Goal: Task Accomplishment & Management: Manage account settings

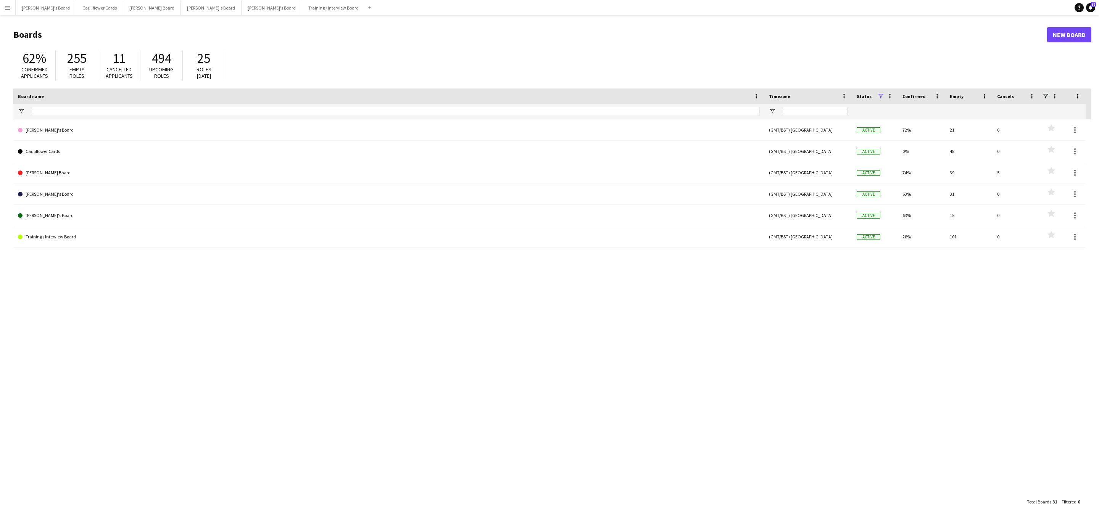
click at [7, 14] on button "Menu" at bounding box center [7, 7] width 15 height 15
click at [108, 40] on link "My Workforce" at bounding box center [115, 41] width 76 height 15
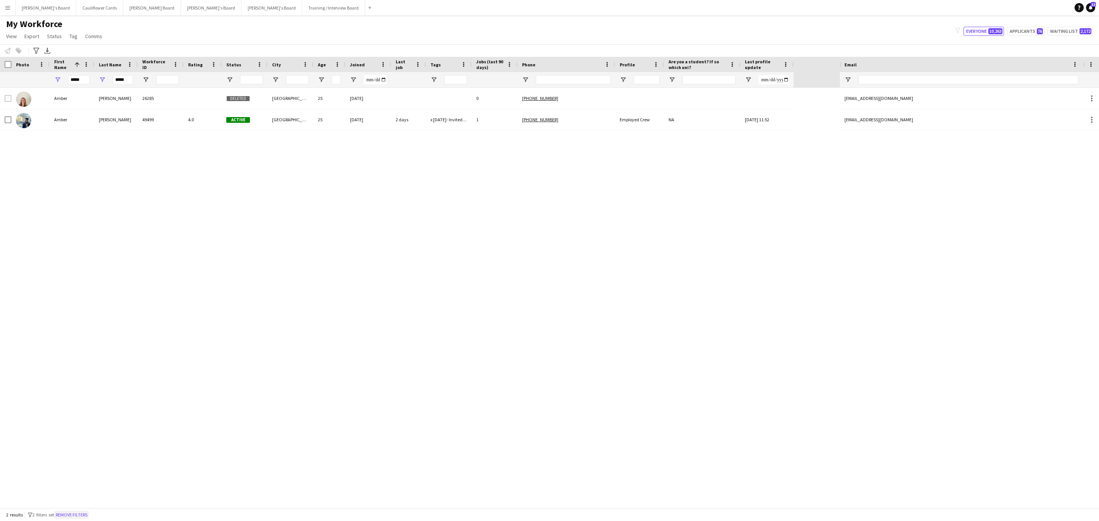
click at [86, 518] on button "Remove filters" at bounding box center [71, 515] width 35 height 8
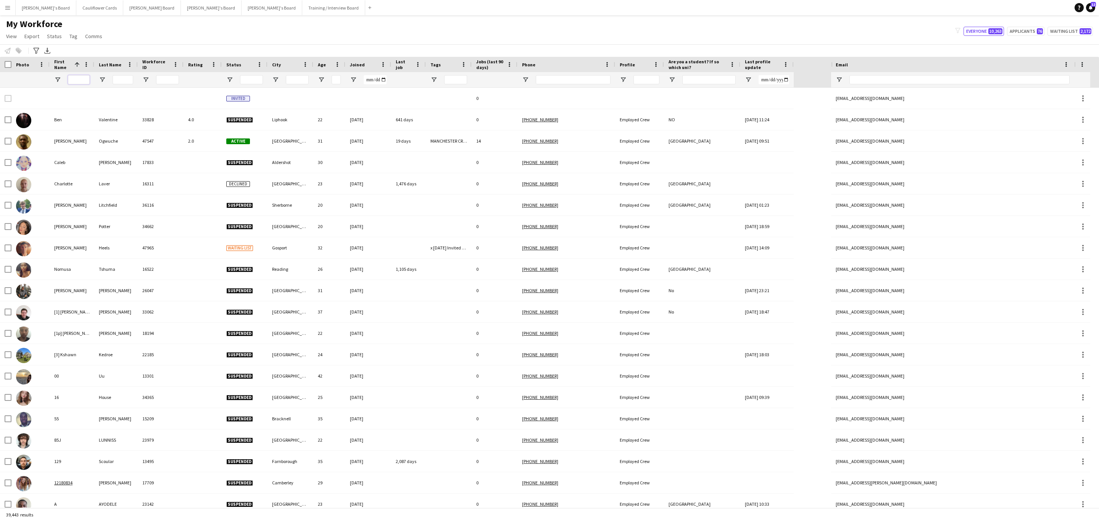
click at [78, 76] on input "First Name Filter Input" at bounding box center [79, 79] width 22 height 9
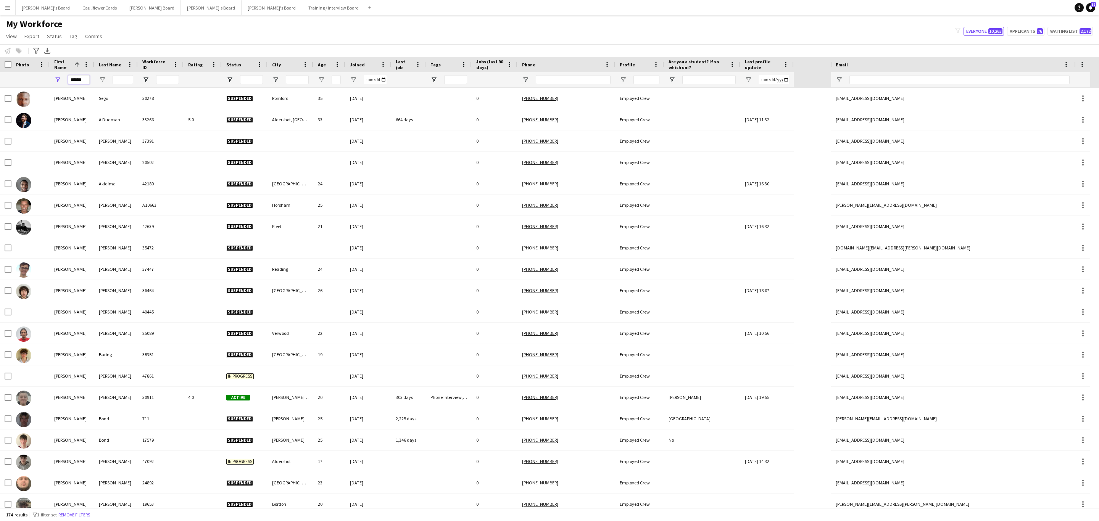
type input "******"
click at [126, 78] on input "Last Name Filter Input" at bounding box center [123, 79] width 21 height 9
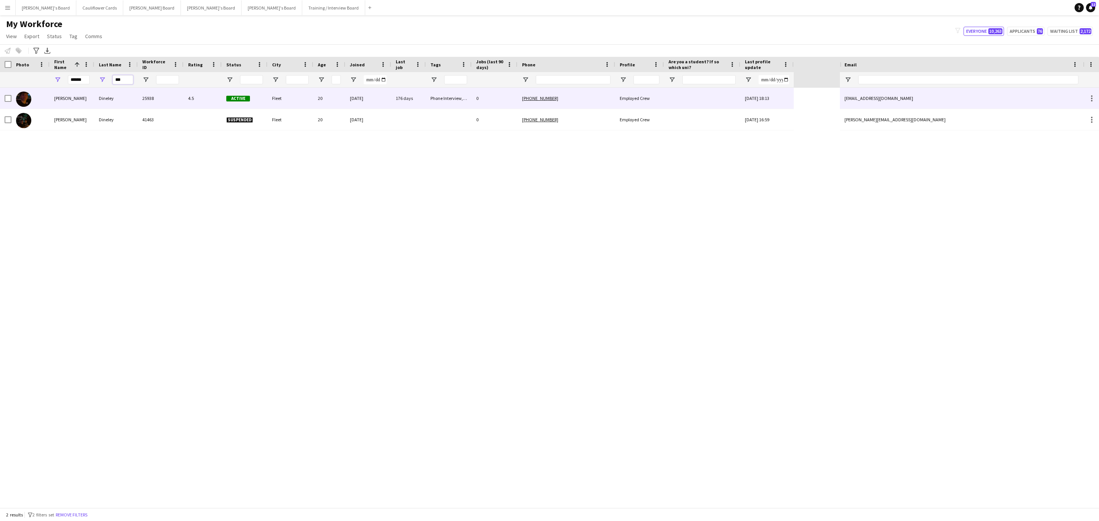
type input "***"
click at [129, 98] on div "Dineley" at bounding box center [116, 98] width 44 height 21
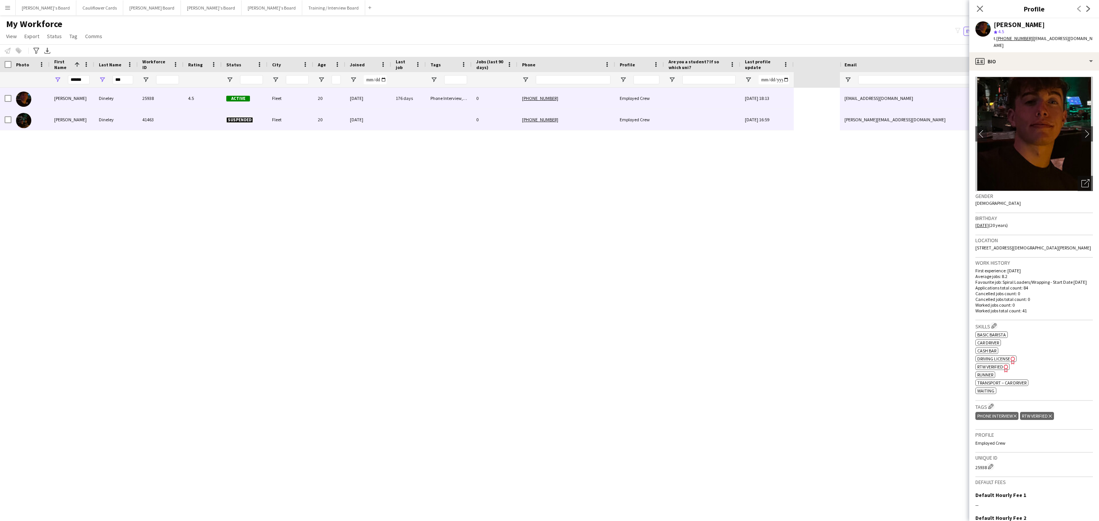
click at [130, 120] on div "Dineley" at bounding box center [116, 119] width 44 height 21
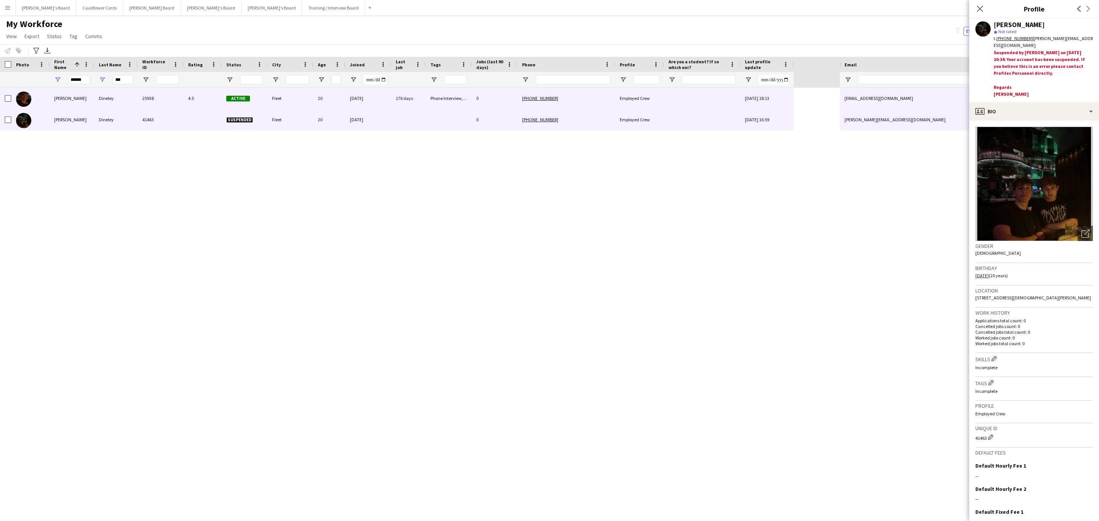
click at [147, 101] on div "25938" at bounding box center [161, 98] width 46 height 21
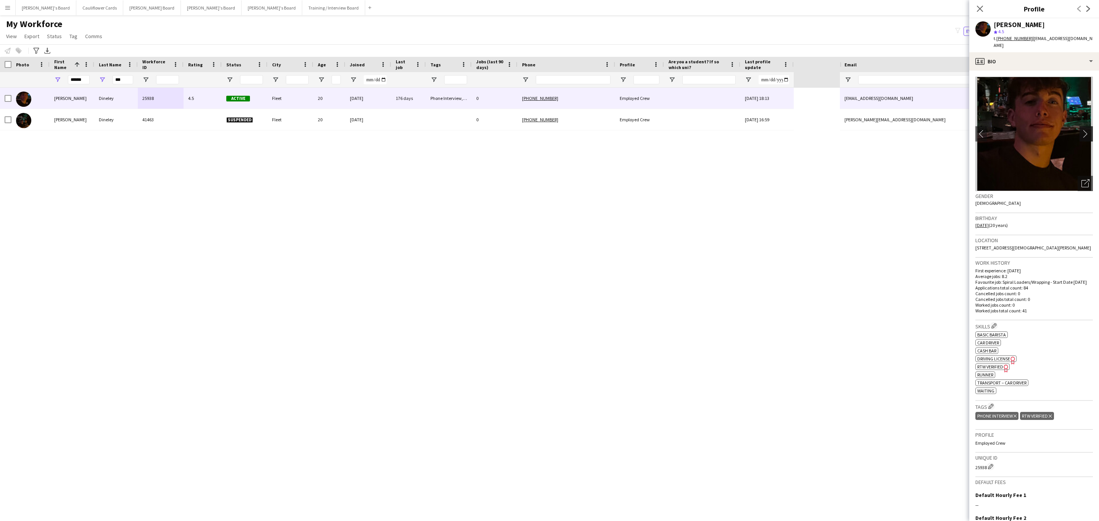
click at [1082, 130] on app-icon "chevron-right" at bounding box center [1088, 134] width 12 height 8
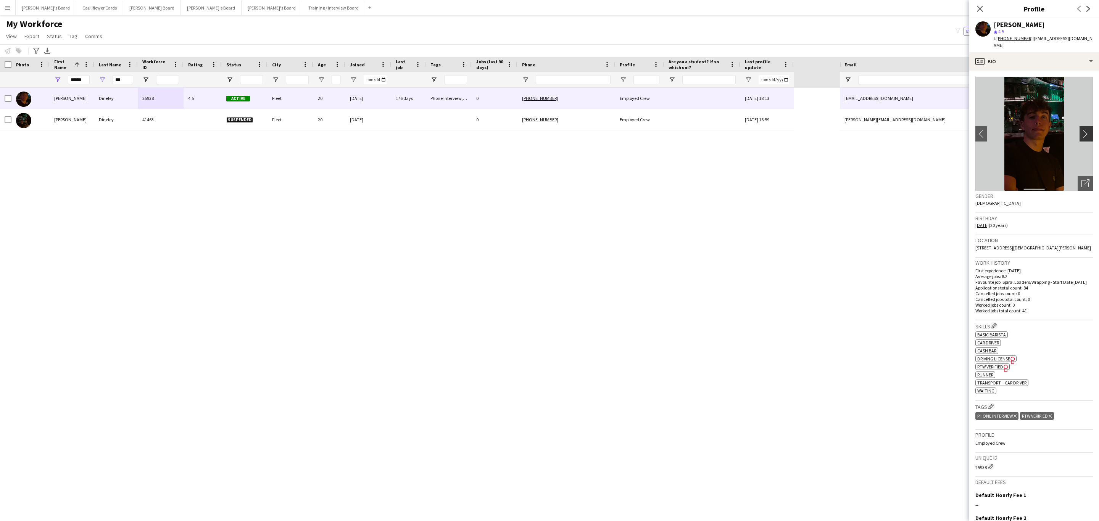
click at [1082, 130] on app-icon "chevron-right" at bounding box center [1088, 134] width 12 height 8
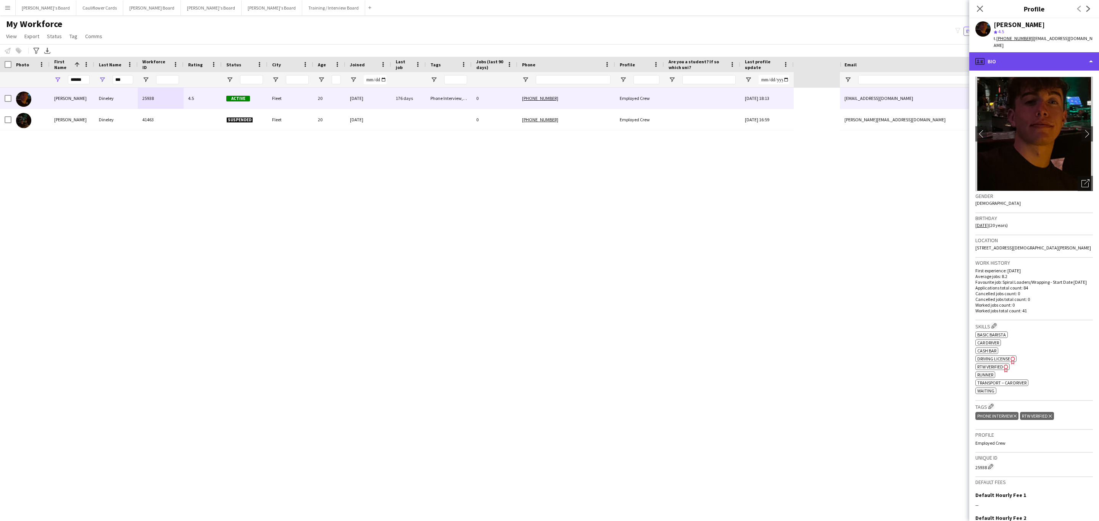
click at [1064, 55] on div "profile Bio" at bounding box center [1035, 61] width 130 height 18
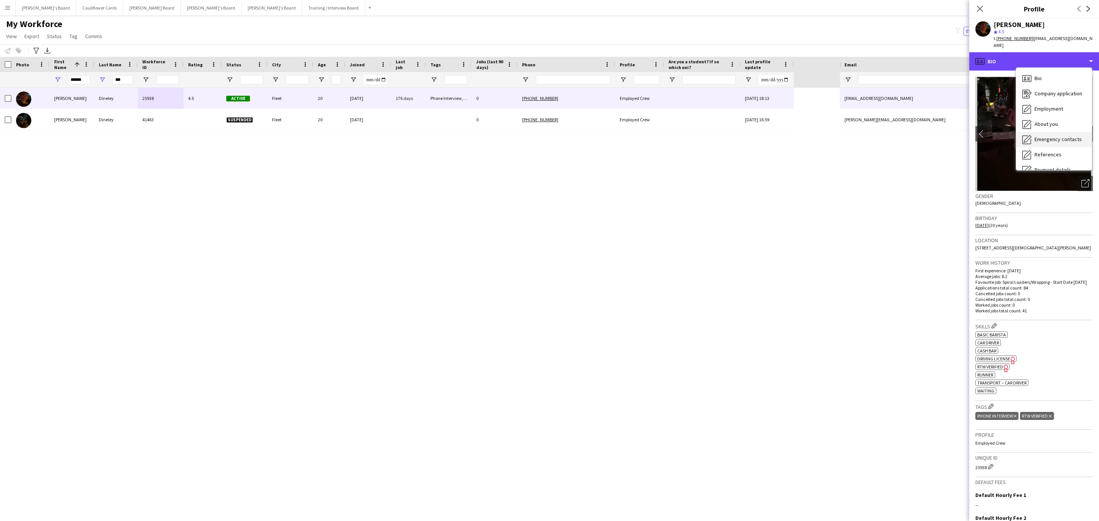
scroll to position [102, 0]
click at [1060, 142] on div "Feedback Feedback" at bounding box center [1054, 144] width 76 height 15
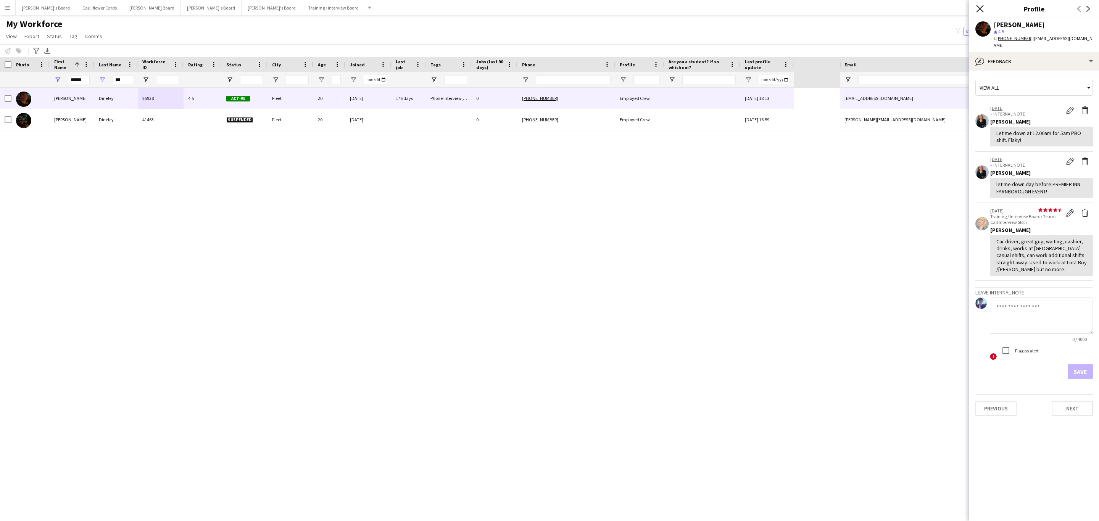
click at [983, 8] on icon "Close pop-in" at bounding box center [979, 8] width 7 height 7
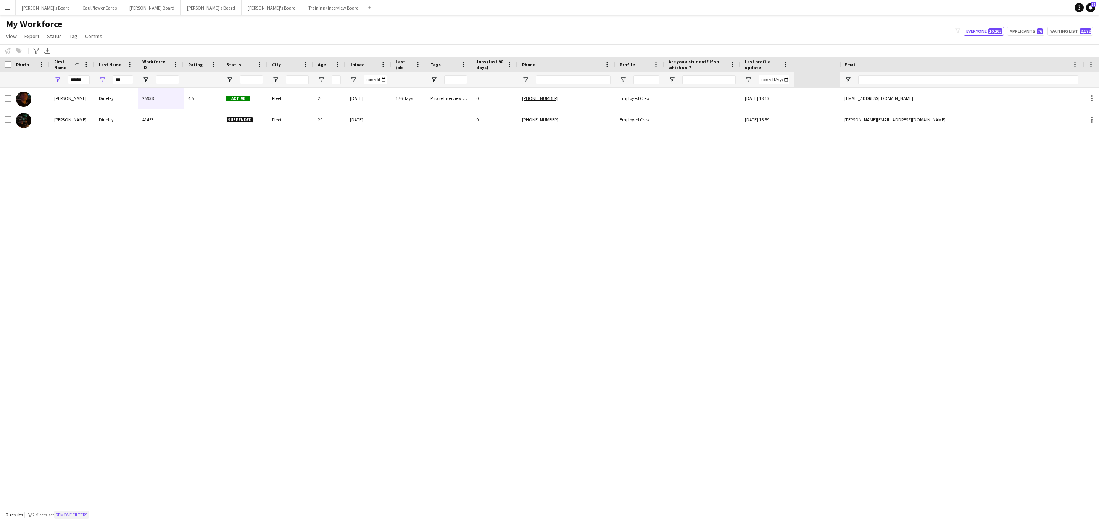
click at [84, 512] on button "Remove filters" at bounding box center [71, 515] width 35 height 8
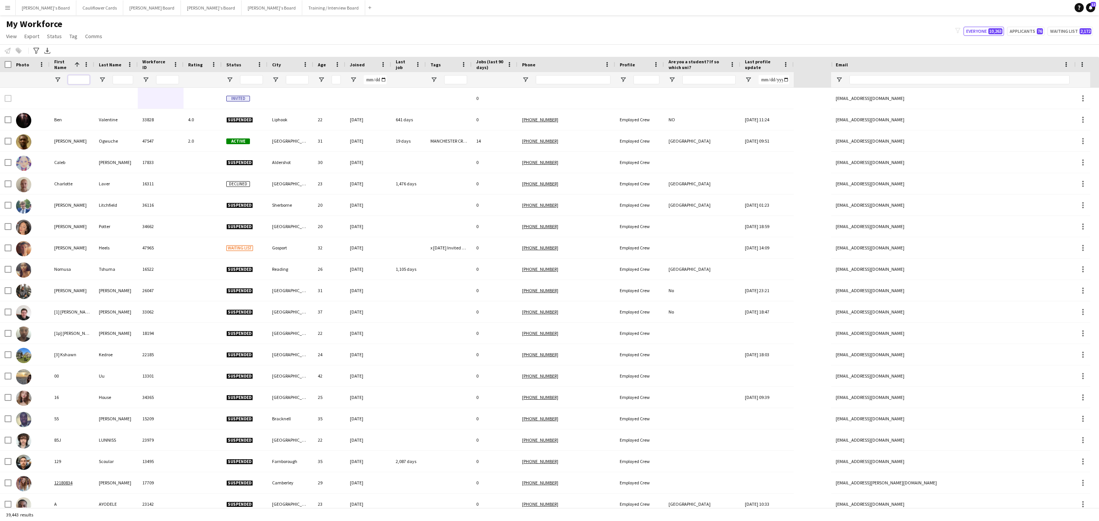
click at [79, 79] on input "First Name Filter Input" at bounding box center [79, 79] width 22 height 9
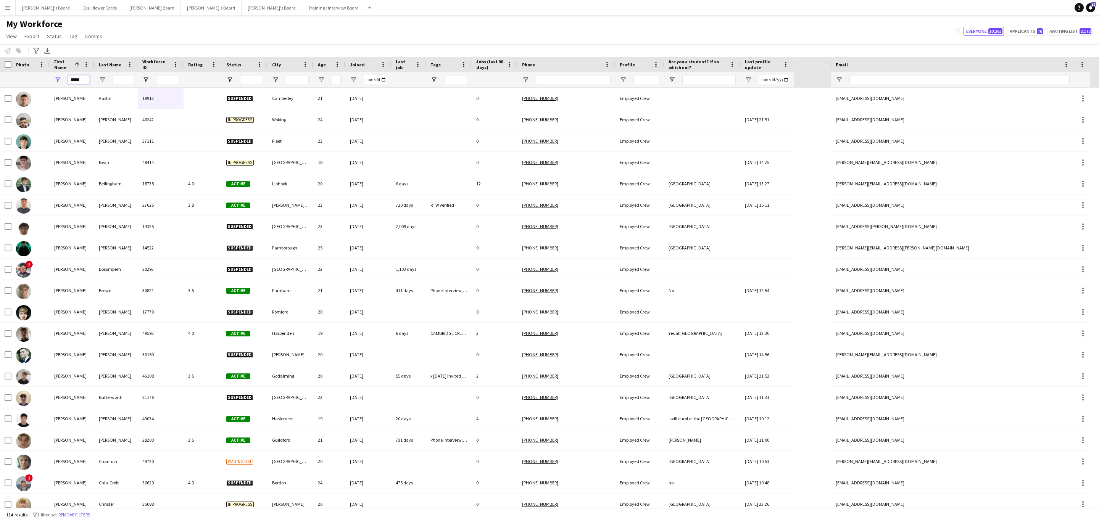
type input "*****"
click at [124, 81] on input "Last Name Filter Input" at bounding box center [123, 79] width 21 height 9
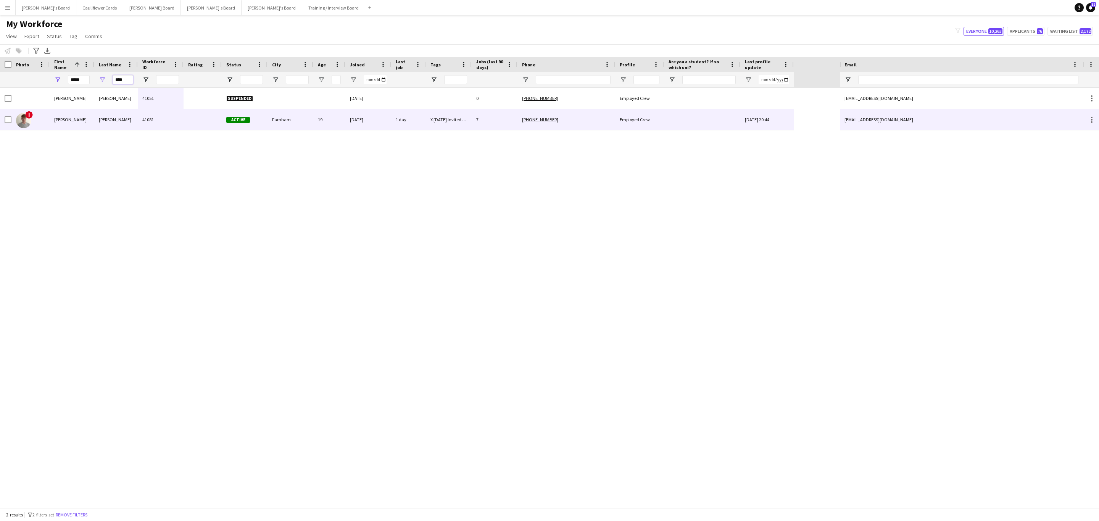
type input "****"
click at [119, 119] on div "[PERSON_NAME]" at bounding box center [116, 119] width 44 height 21
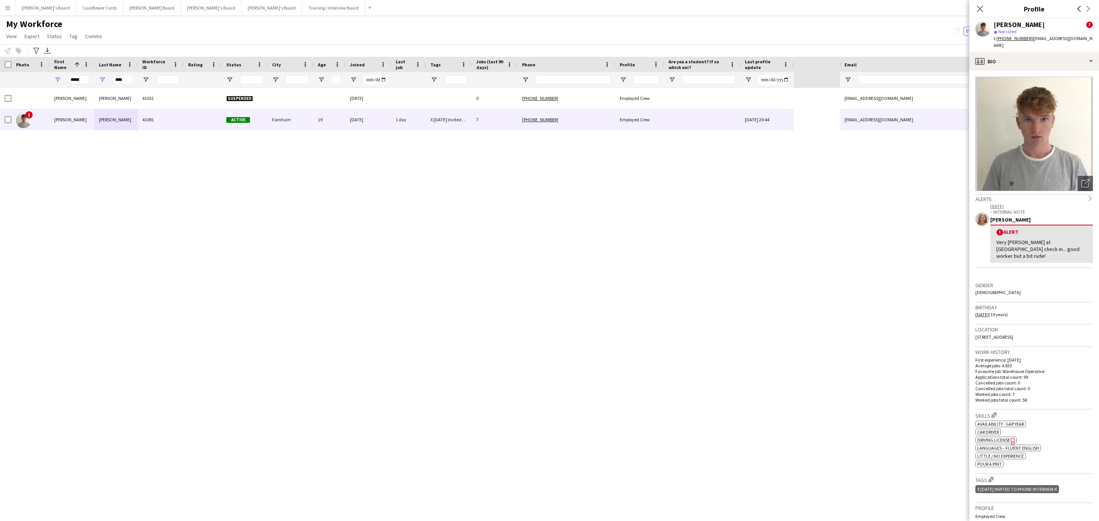
click at [1047, 43] on div "[PERSON_NAME] ! star Not rated t. [PHONE_NUMBER] | [EMAIL_ADDRESS][DOMAIN_NAME]" at bounding box center [1035, 35] width 130 height 34
click at [979, 6] on icon "Close pop-in" at bounding box center [979, 8] width 7 height 7
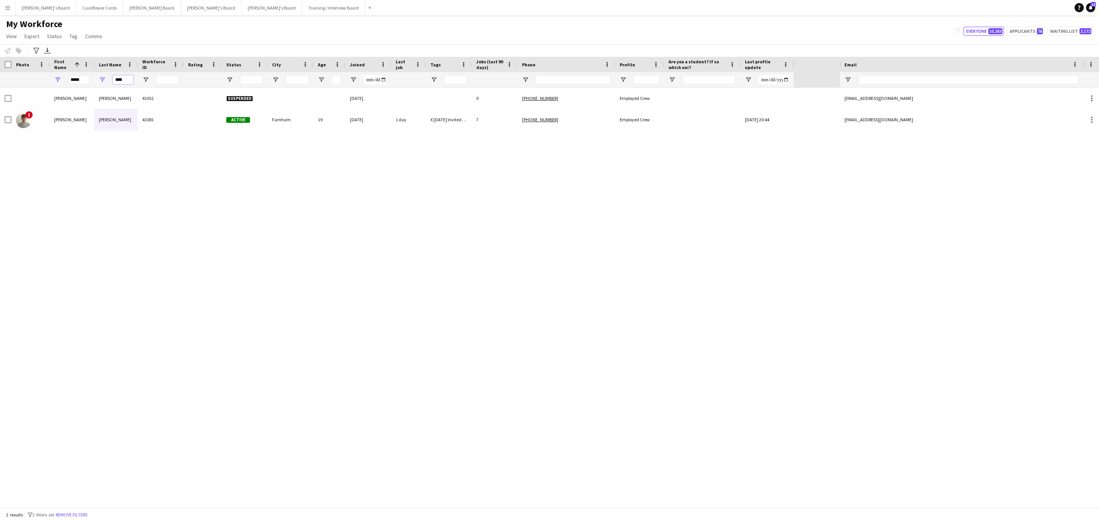
click at [126, 81] on input "****" at bounding box center [123, 79] width 21 height 9
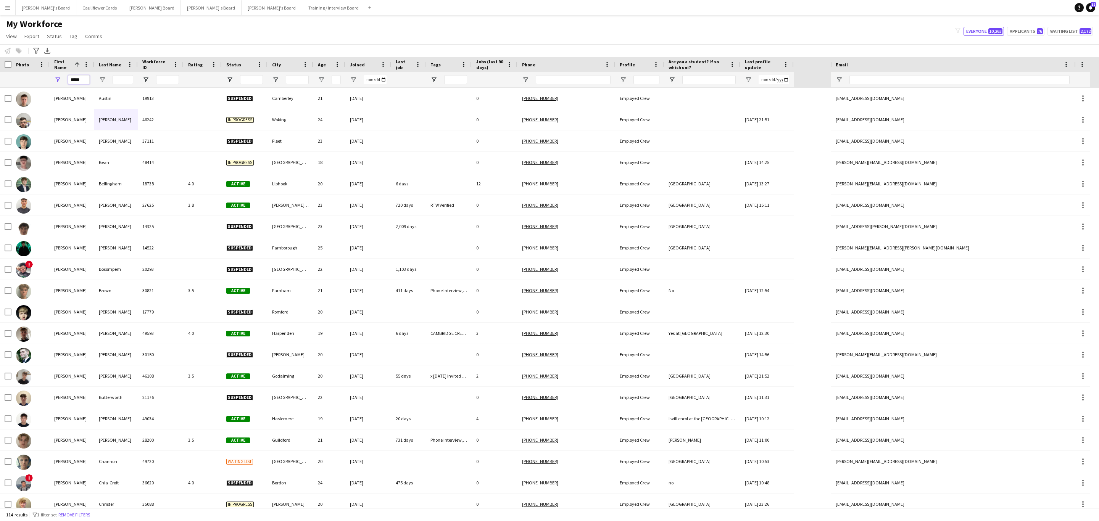
click at [77, 81] on input "*****" at bounding box center [79, 79] width 22 height 9
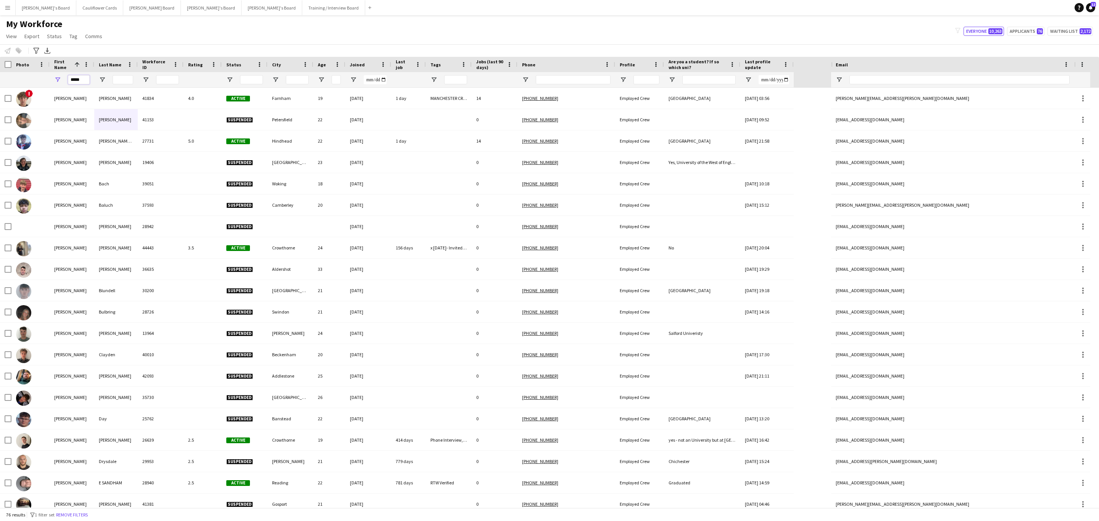
type input "*****"
click at [123, 78] on input "Last Name Filter Input" at bounding box center [123, 79] width 21 height 9
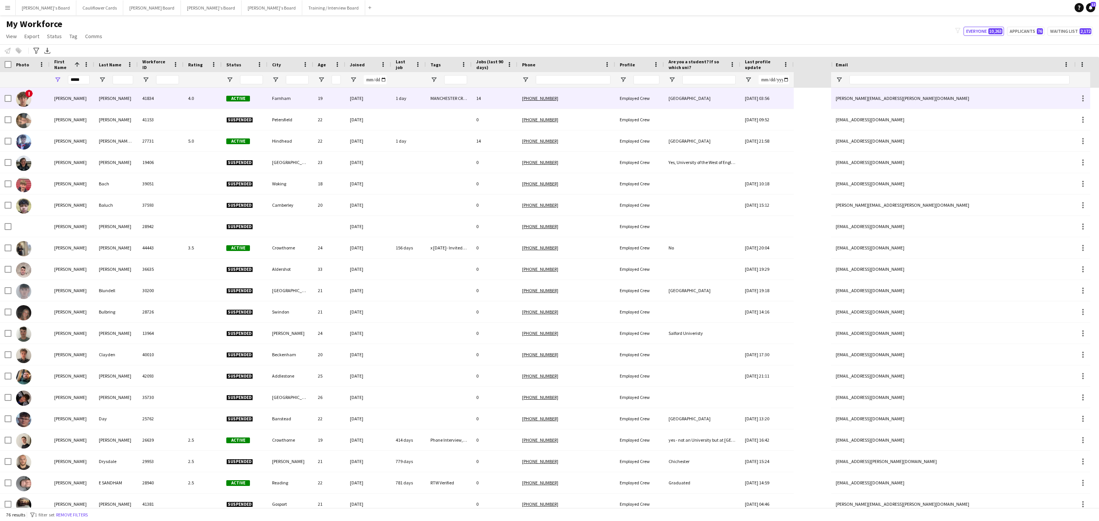
click at [110, 98] on div "[PERSON_NAME]" at bounding box center [116, 98] width 44 height 21
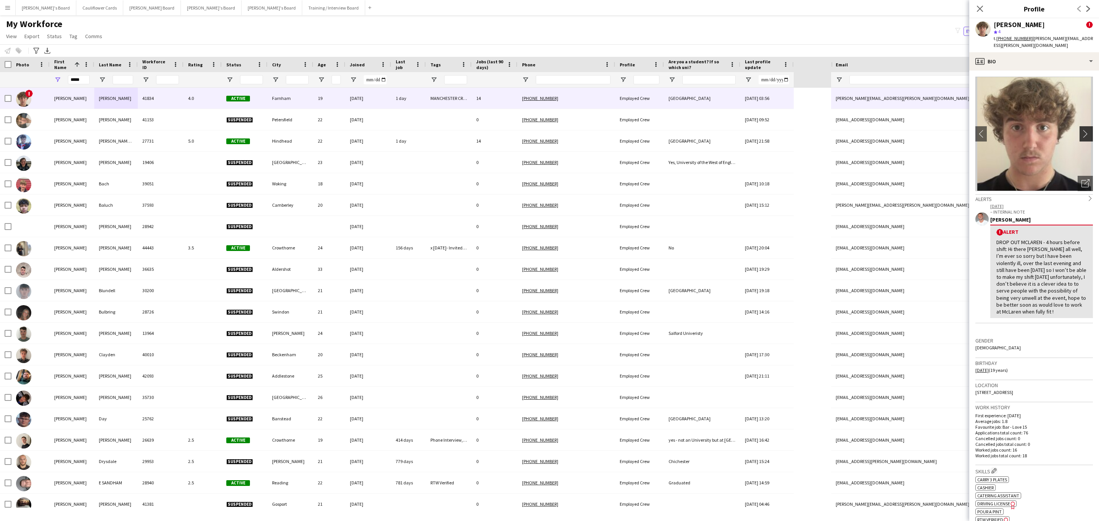
click at [1082, 130] on app-icon "chevron-right" at bounding box center [1088, 134] width 12 height 8
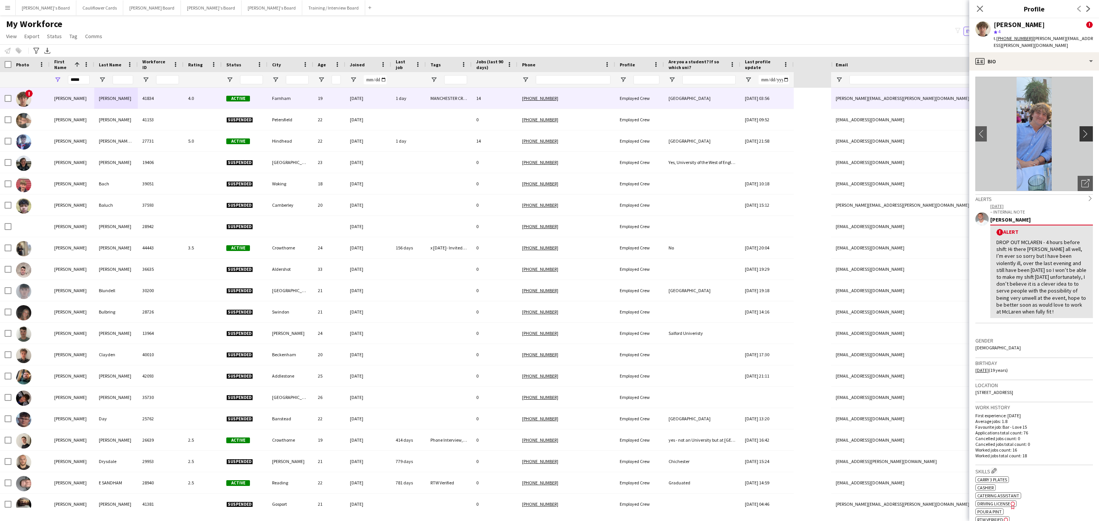
click at [1082, 130] on app-icon "chevron-right" at bounding box center [1088, 134] width 12 height 8
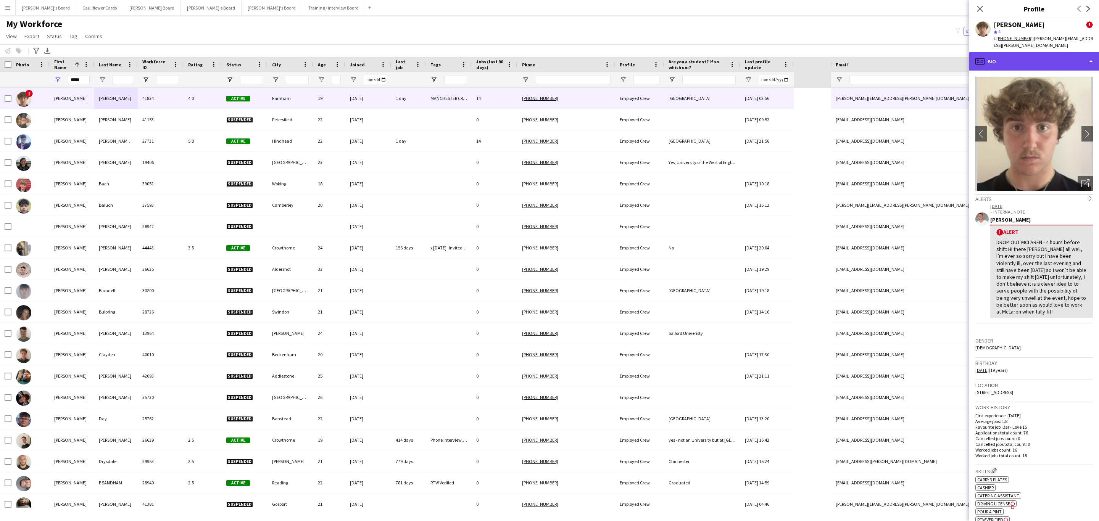
click at [1075, 63] on div "profile Bio" at bounding box center [1035, 61] width 130 height 18
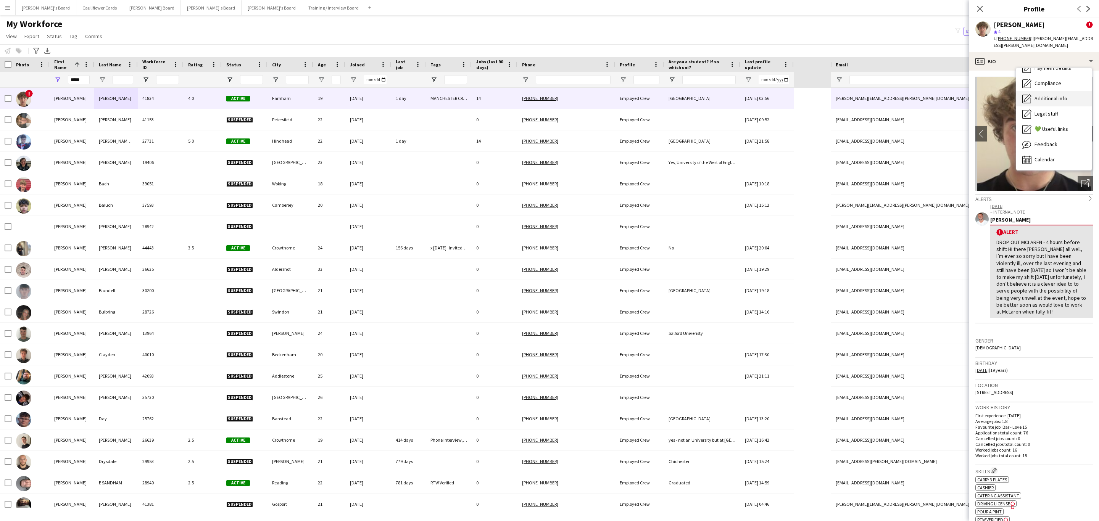
click at [1057, 95] on span "Additional info" at bounding box center [1051, 98] width 33 height 7
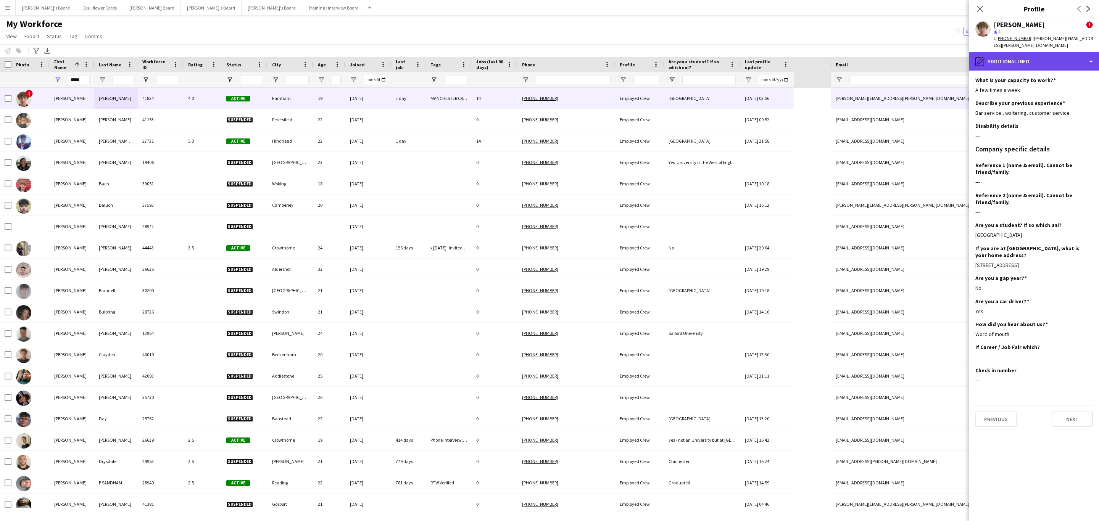
click at [1065, 53] on div "pencil4 Additional info" at bounding box center [1035, 61] width 130 height 18
click at [1048, 141] on span "Feedback" at bounding box center [1046, 144] width 23 height 7
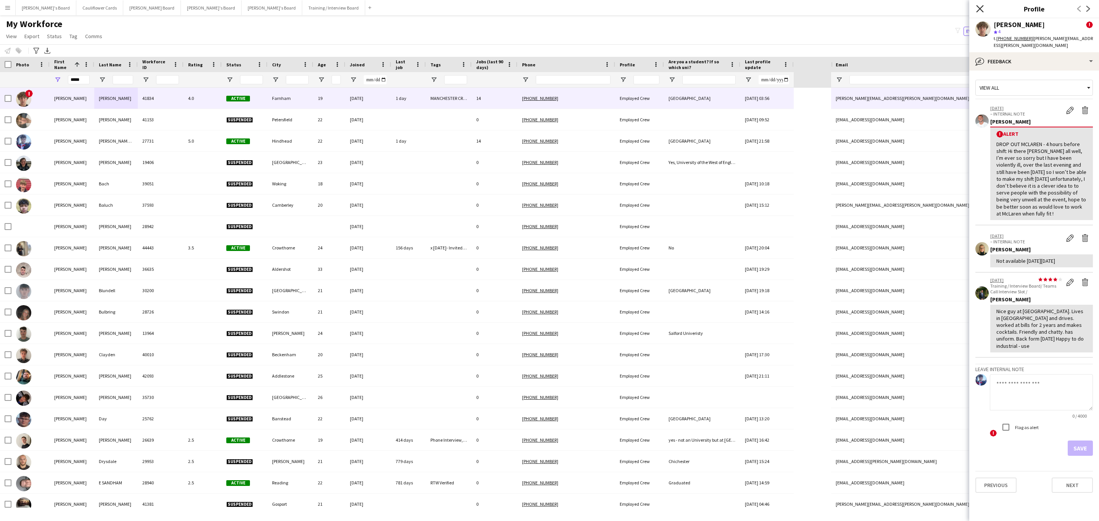
click at [978, 7] on icon at bounding box center [979, 8] width 7 height 7
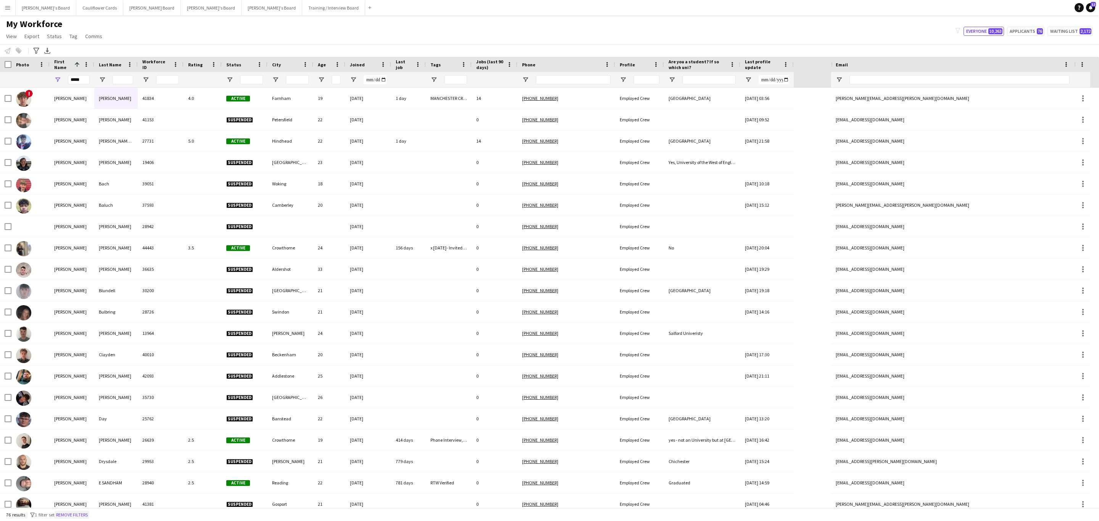
click at [89, 515] on button "Remove filters" at bounding box center [72, 515] width 35 height 8
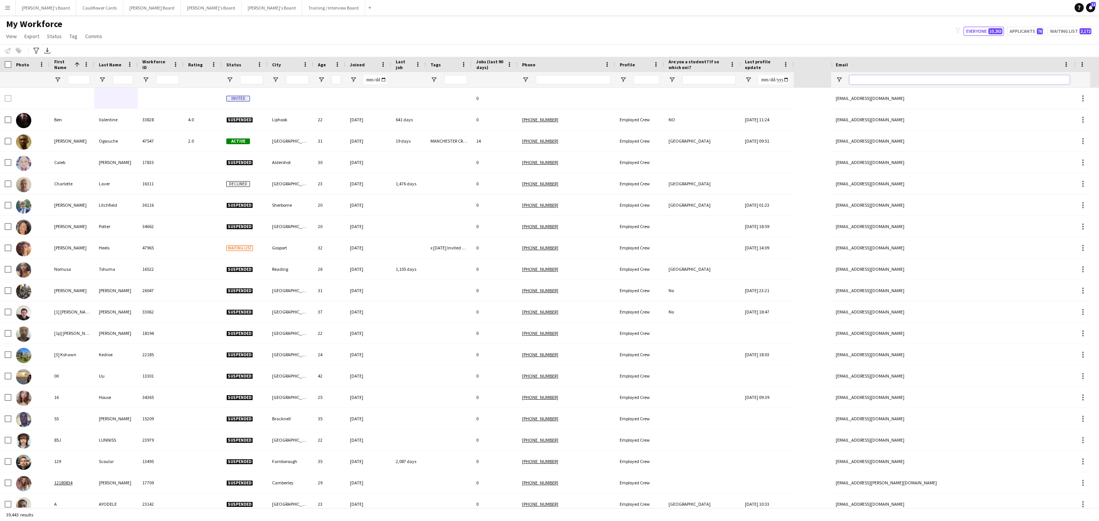
click at [881, 80] on input "Email Filter Input" at bounding box center [960, 79] width 220 height 9
paste input "**********"
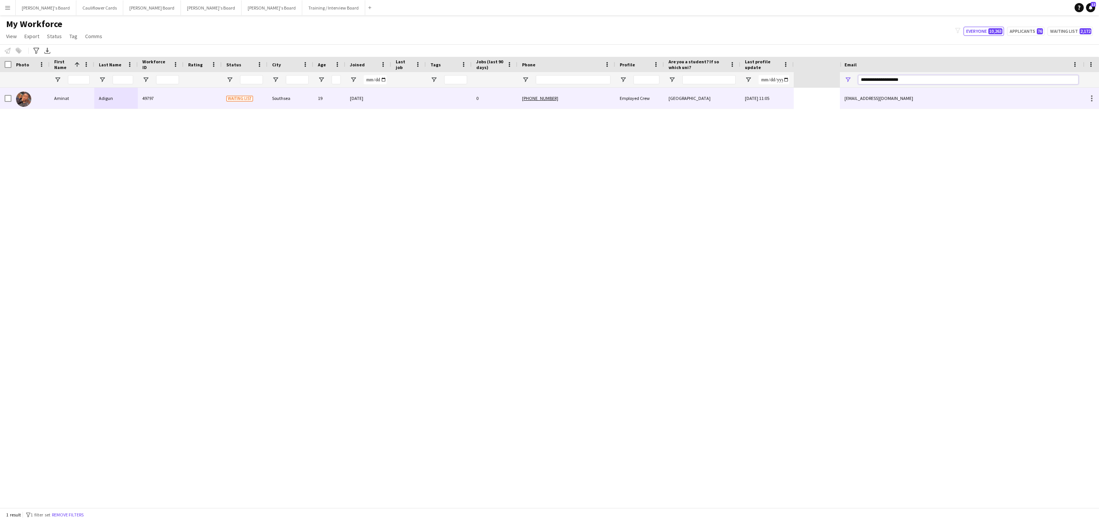
type input "**********"
click at [414, 103] on div at bounding box center [408, 98] width 35 height 21
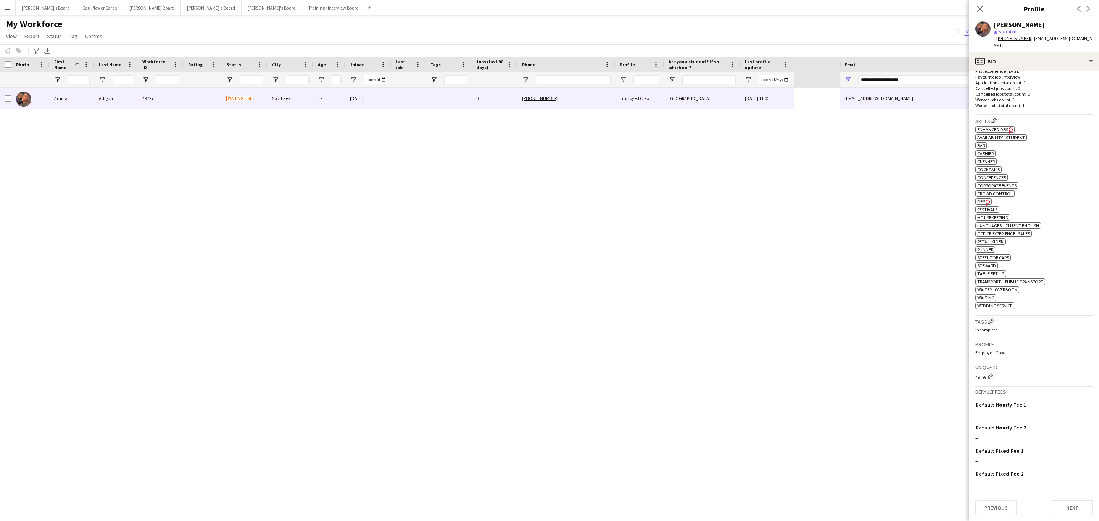
scroll to position [0, 0]
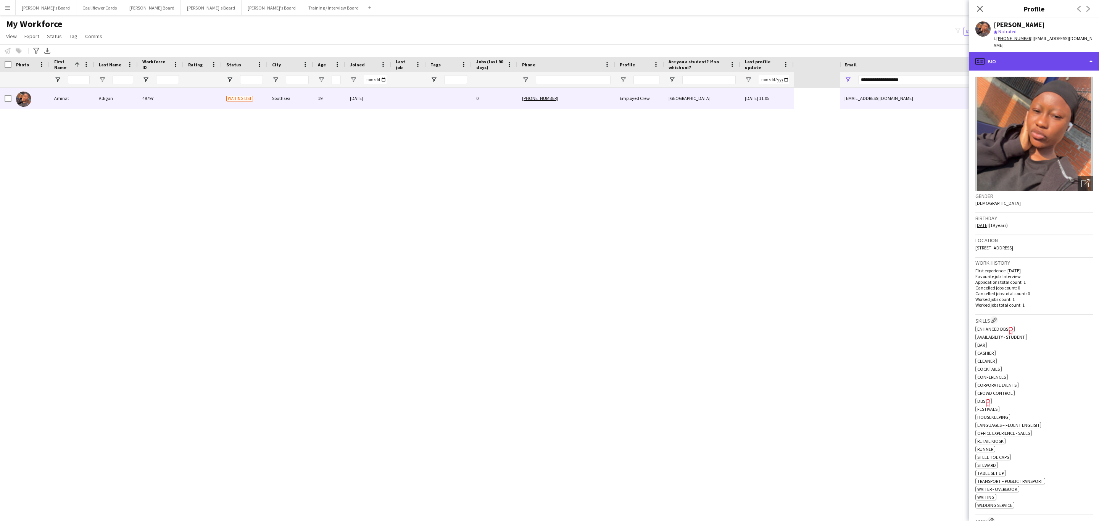
click at [1044, 55] on div "profile Bio" at bounding box center [1035, 61] width 130 height 18
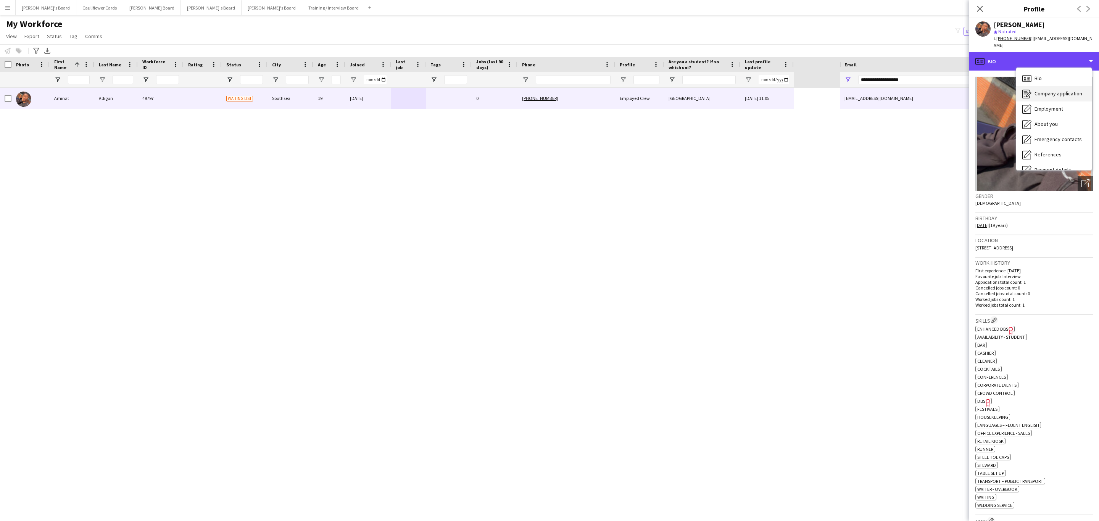
scroll to position [102, 0]
click at [1058, 80] on span "Compliance" at bounding box center [1048, 83] width 27 height 7
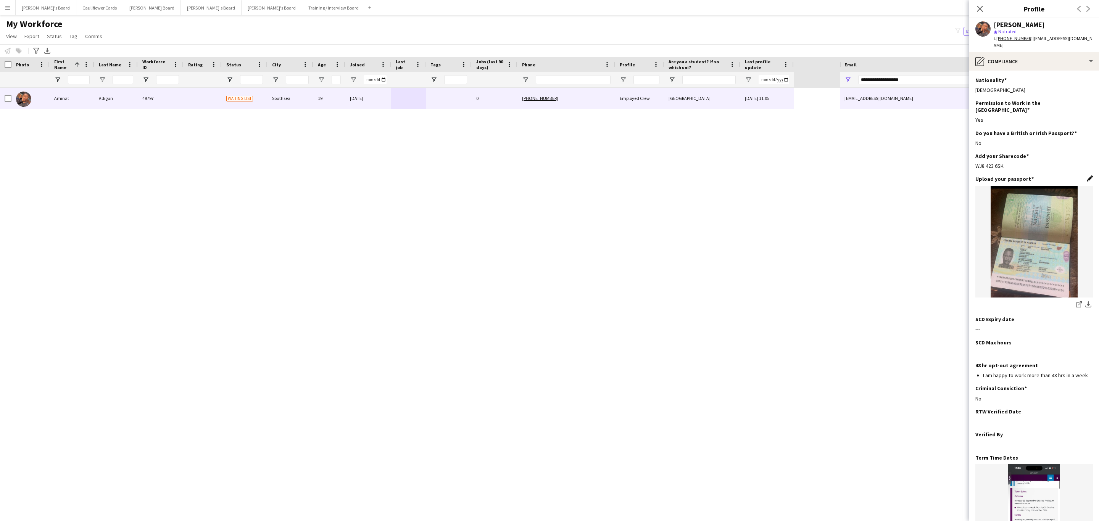
click at [1087, 176] on app-icon "Edit this field" at bounding box center [1090, 179] width 6 height 6
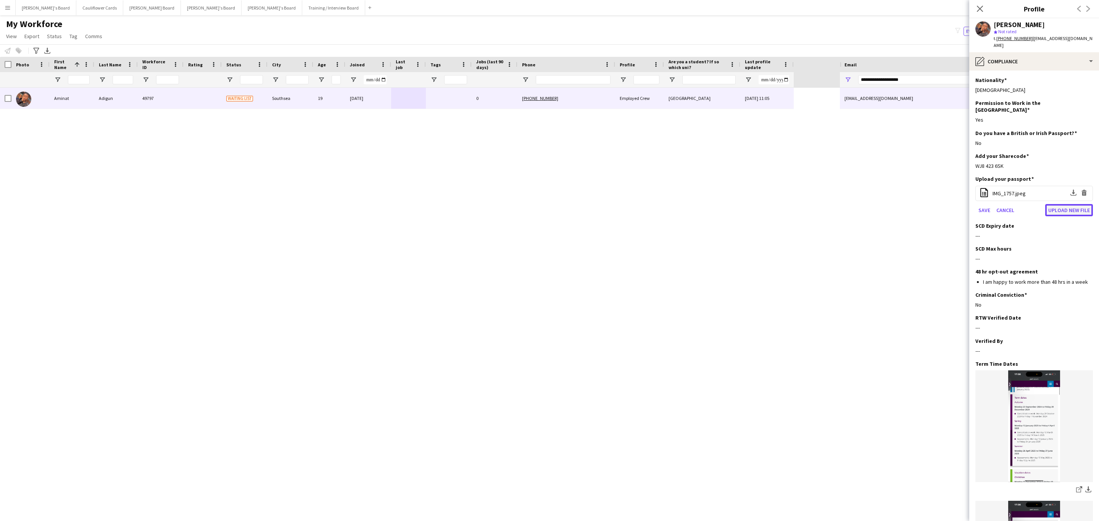
click at [1054, 204] on button "Upload new file" at bounding box center [1069, 210] width 48 height 12
click at [1051, 204] on button "Upload new file" at bounding box center [1069, 210] width 48 height 12
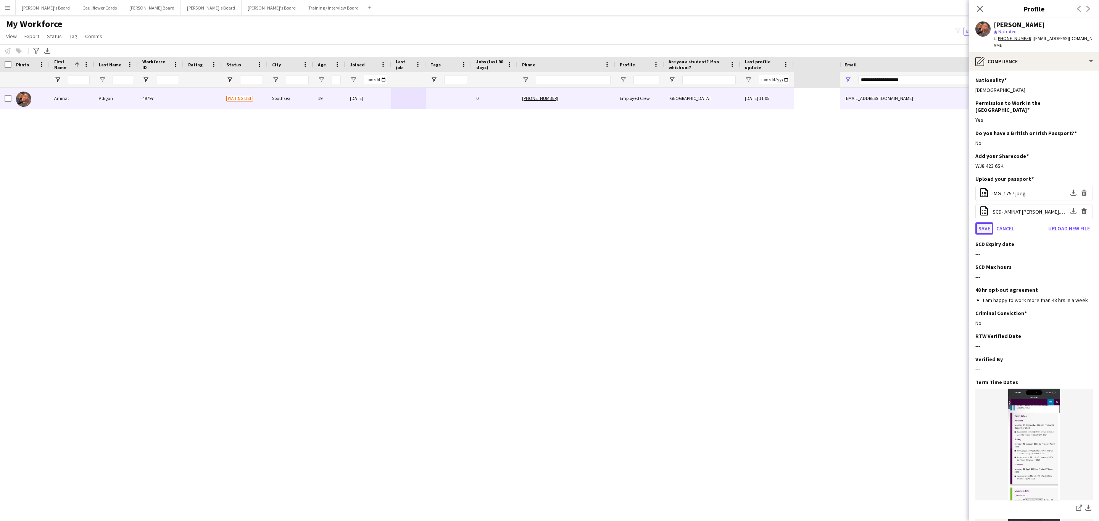
click at [989, 223] on button "Save" at bounding box center [985, 229] width 18 height 12
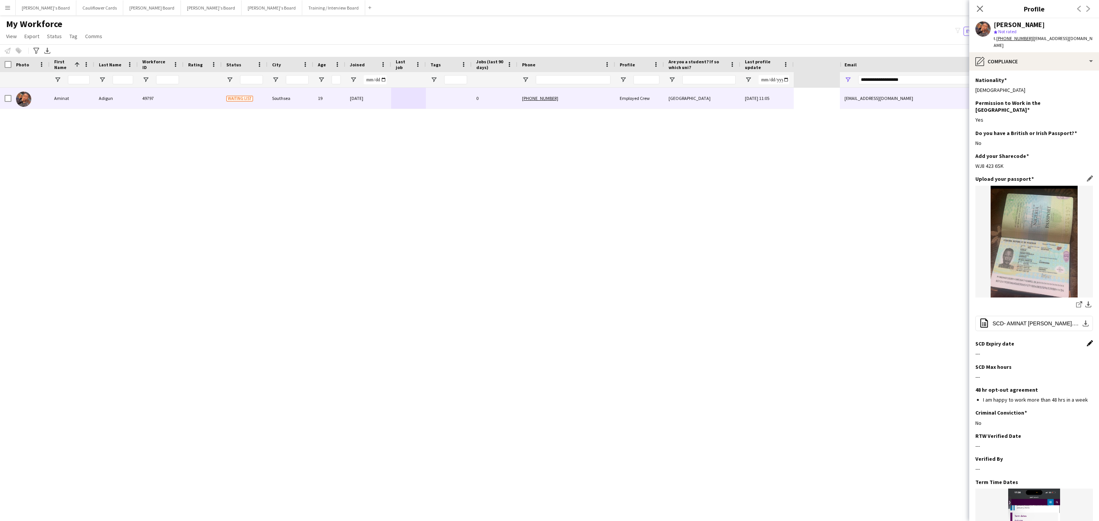
click at [1087, 340] on app-icon "Edit this field" at bounding box center [1090, 343] width 6 height 6
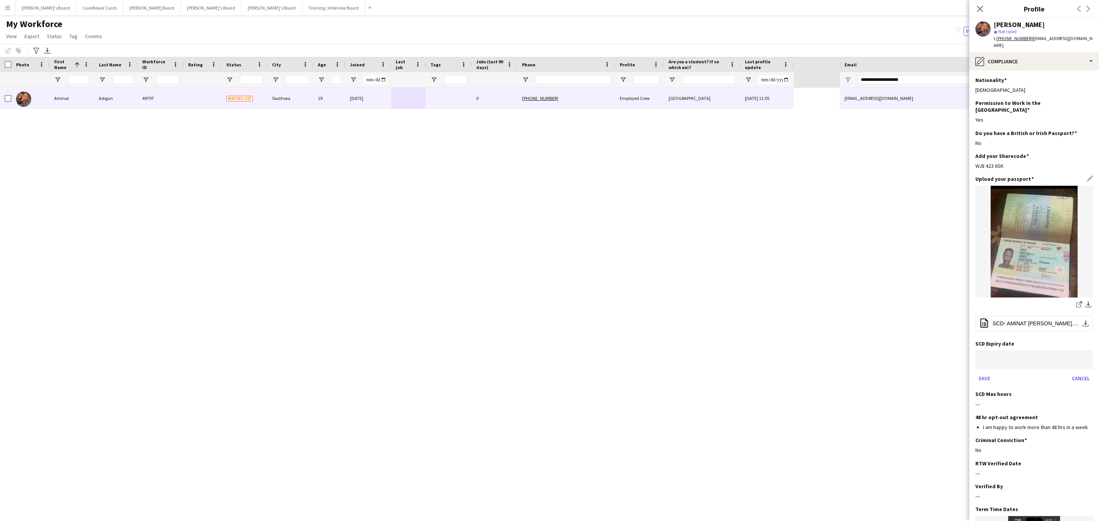
click at [990, 351] on body "Menu Boards Boards Boards All jobs Status Workforce Workforce My Workforce Recr…" at bounding box center [549, 260] width 1099 height 521
click at [1003, 372] on span "[DATE]" at bounding box center [993, 371] width 19 height 6
click at [1065, 422] on span "2027" at bounding box center [1072, 426] width 24 height 14
click at [1011, 442] on span "OCT" at bounding box center [1019, 441] width 24 height 14
click at [1013, 463] on span "27" at bounding box center [1017, 468] width 14 height 14
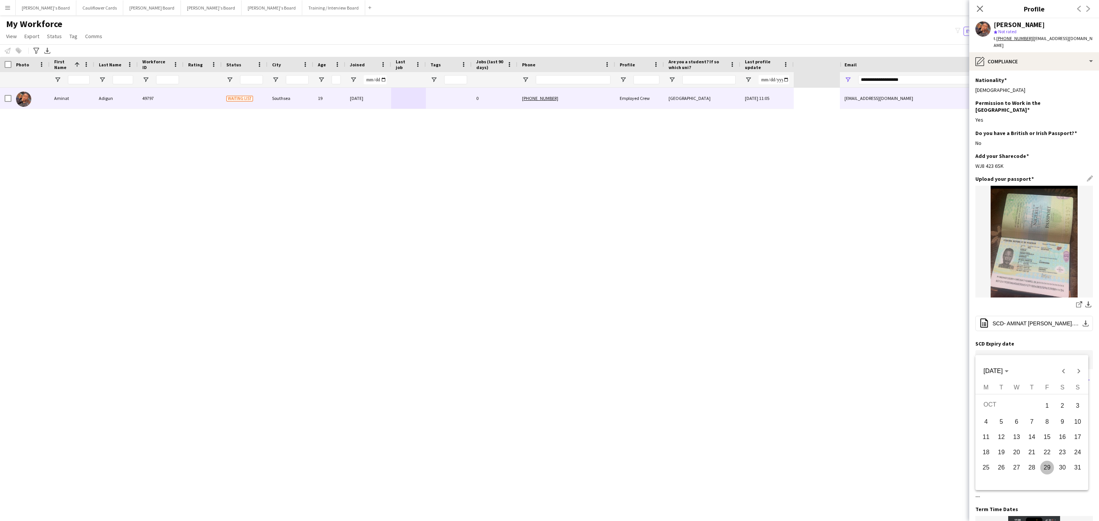
type input "**********"
click at [984, 373] on button "Save" at bounding box center [985, 379] width 18 height 12
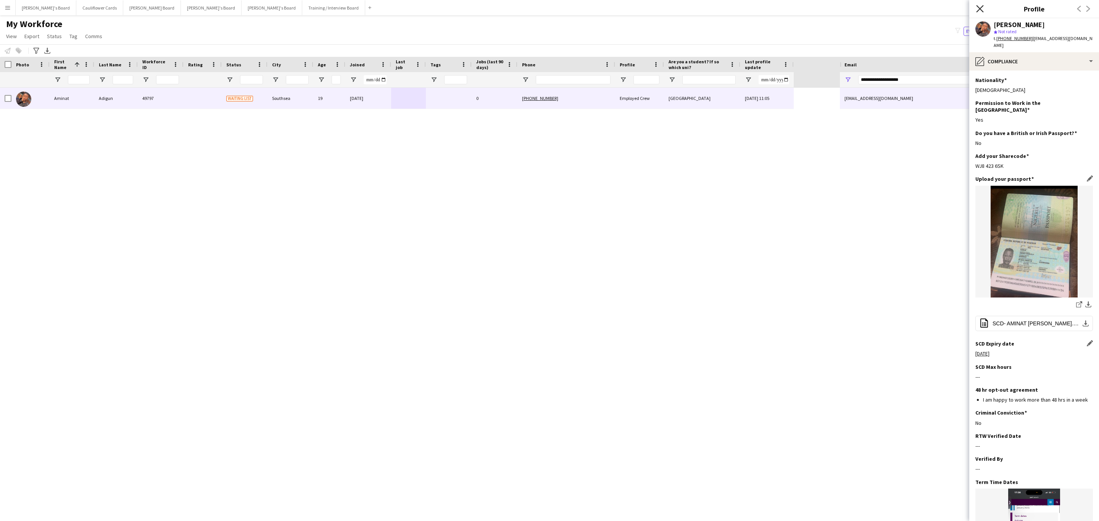
click at [979, 6] on icon "Close pop-in" at bounding box center [979, 8] width 7 height 7
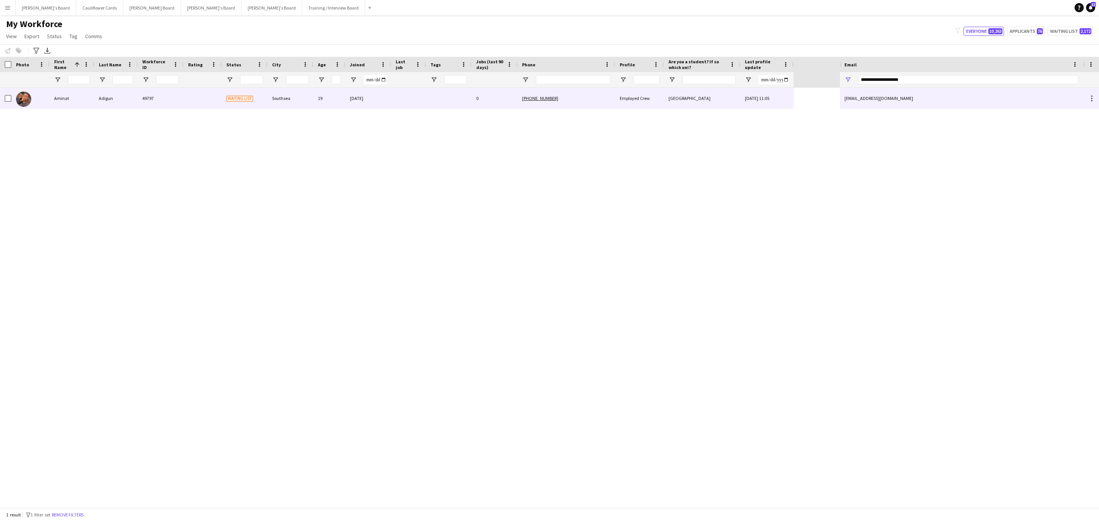
click at [139, 105] on div "49797" at bounding box center [161, 98] width 46 height 21
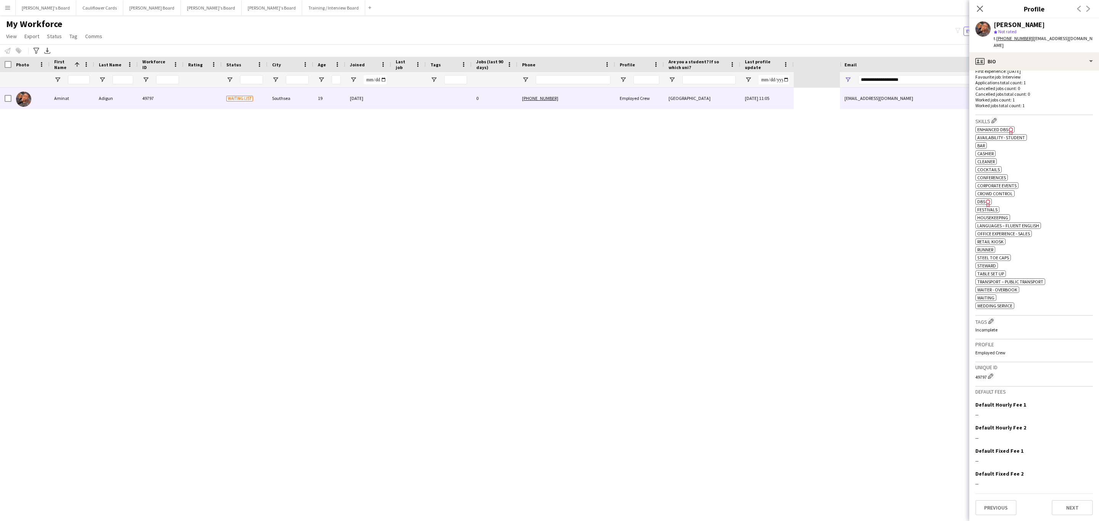
scroll to position [0, 0]
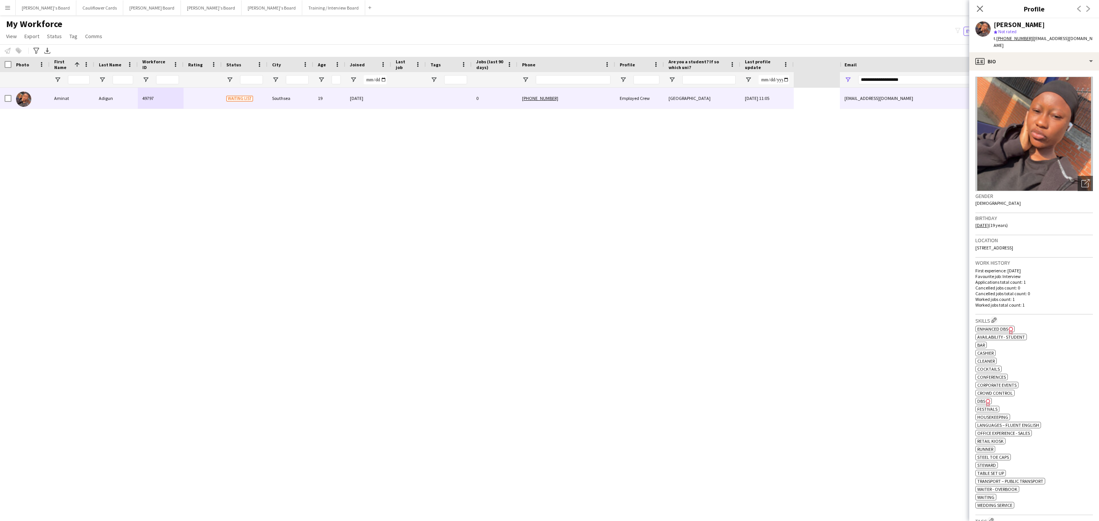
click at [1060, 279] on p "Applications total count: 1" at bounding box center [1035, 282] width 118 height 6
click at [981, 10] on icon at bounding box center [979, 8] width 7 height 7
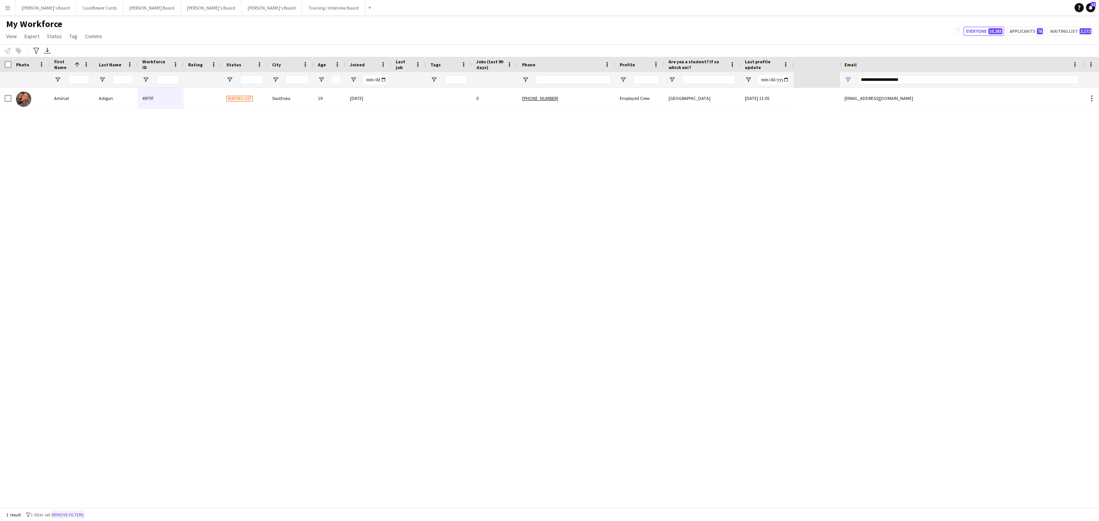
click at [73, 515] on button "Remove filters" at bounding box center [67, 515] width 35 height 8
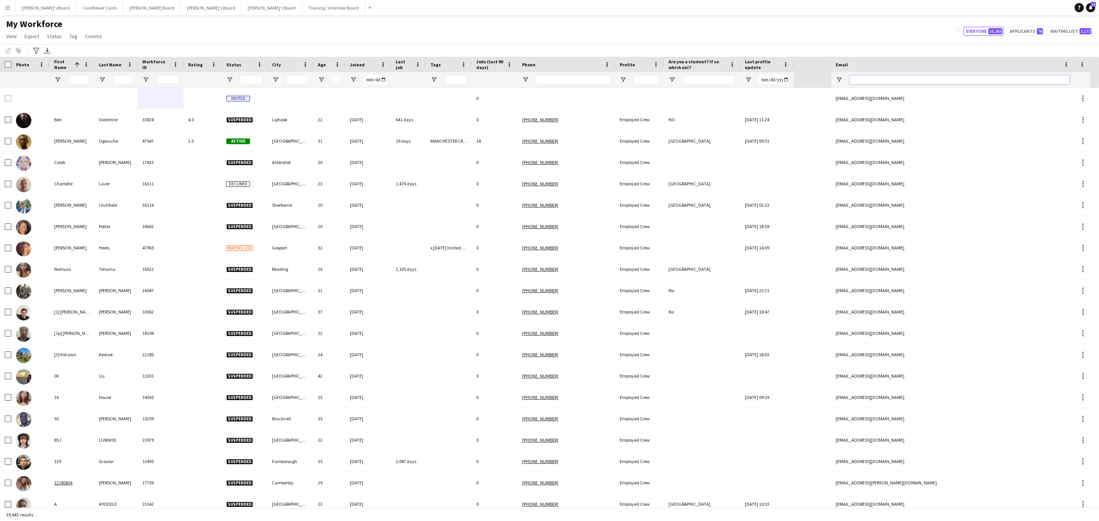
click at [971, 79] on input "Email Filter Input" at bounding box center [960, 79] width 220 height 9
paste input "**********"
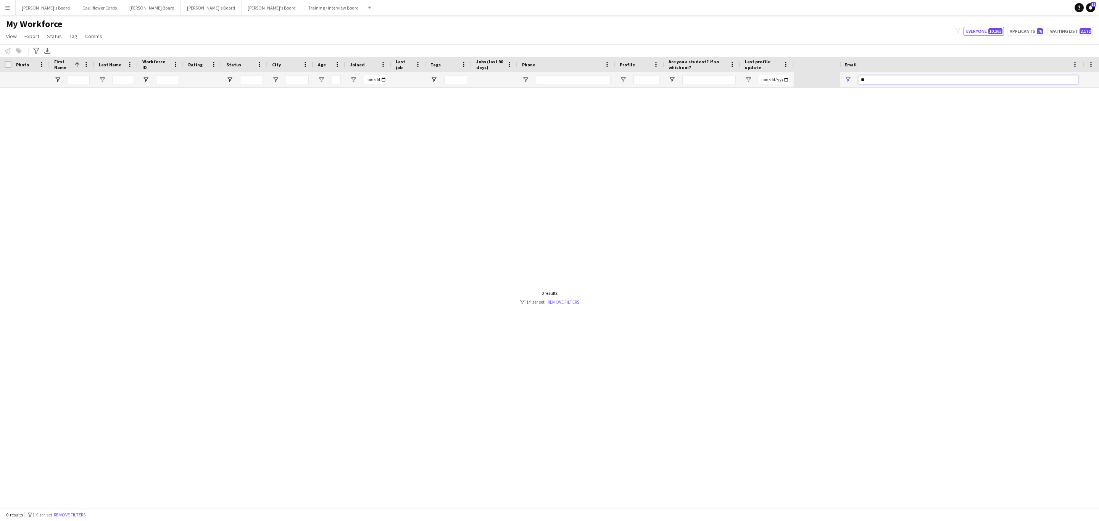
type input "*"
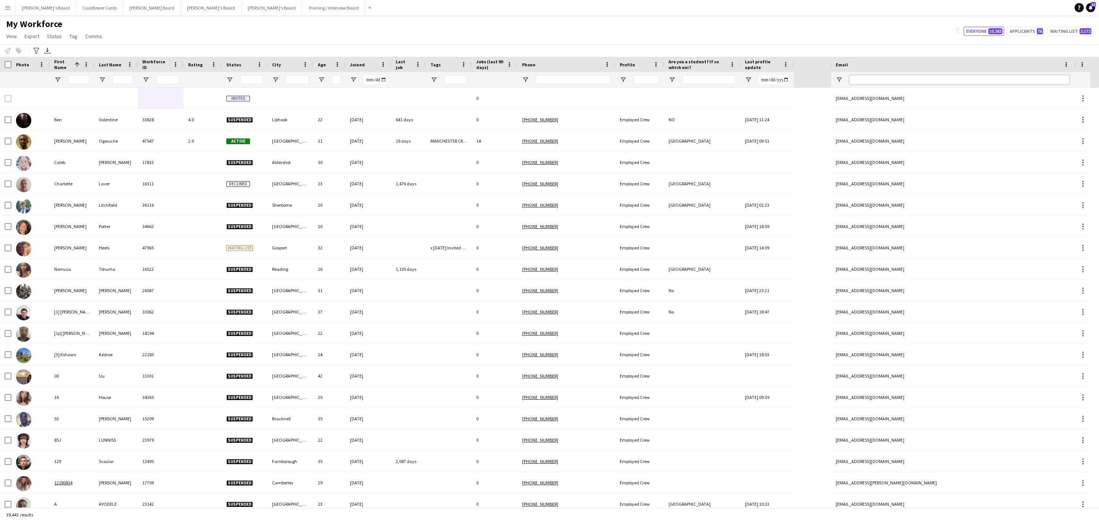
paste input "**********"
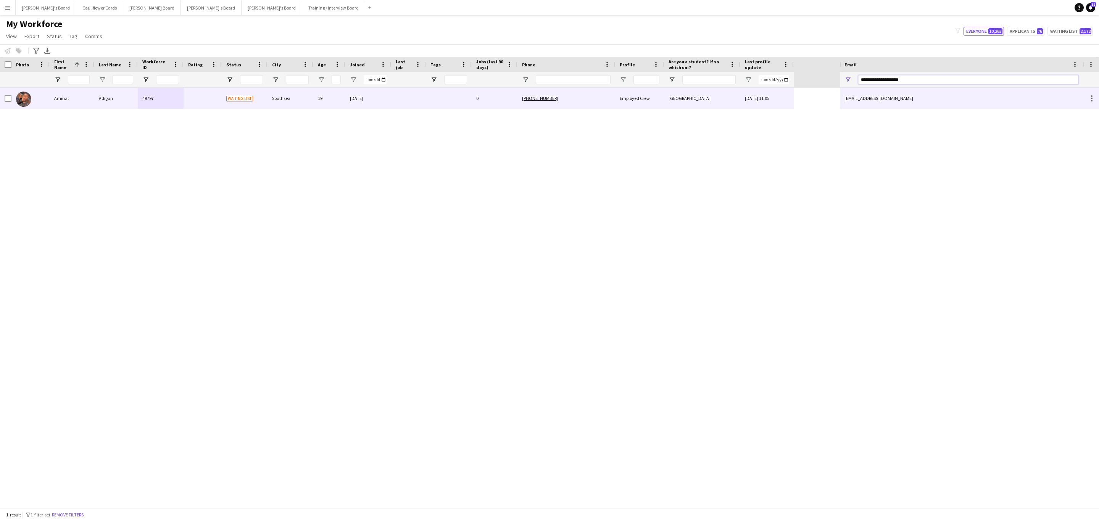
type input "**********"
click at [394, 101] on div at bounding box center [408, 98] width 35 height 21
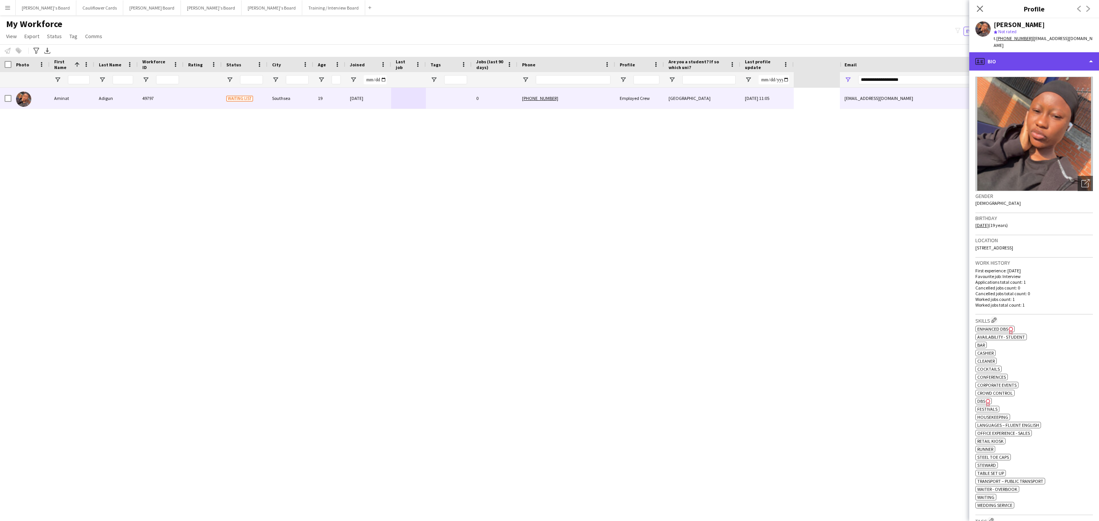
click at [1047, 52] on div "profile Bio" at bounding box center [1035, 61] width 130 height 18
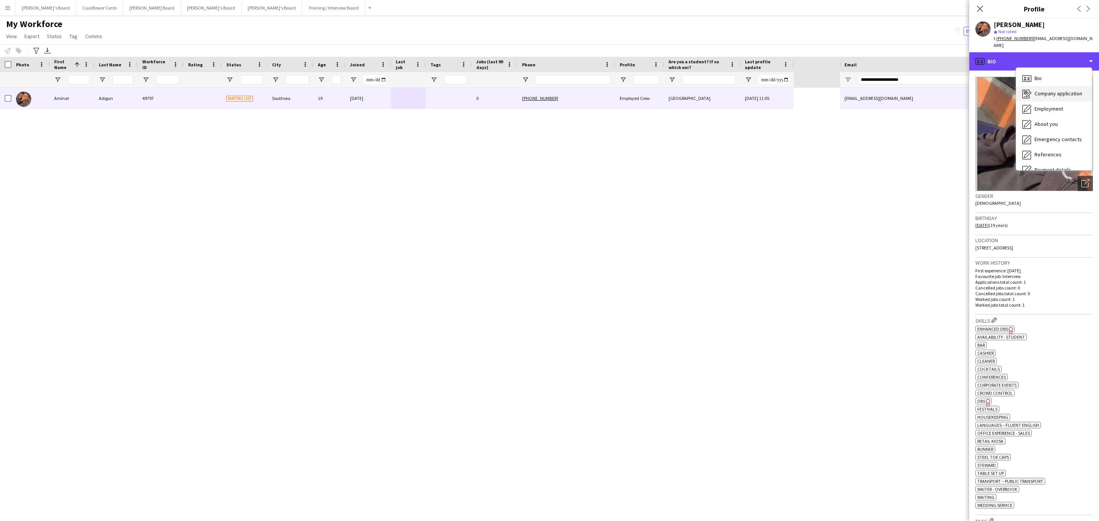
scroll to position [102, 0]
click at [1062, 91] on div "Additional info Additional info" at bounding box center [1054, 98] width 76 height 15
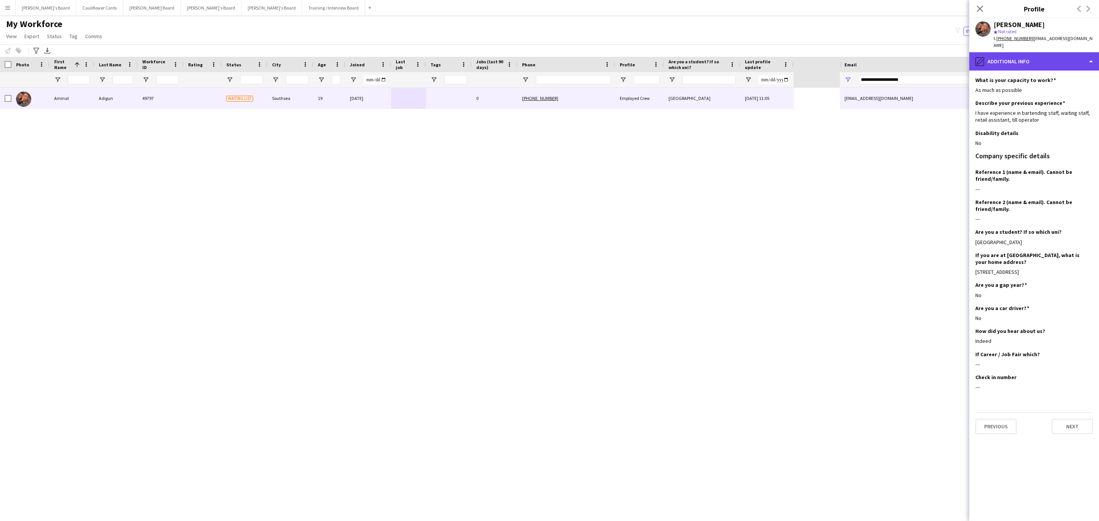
click at [1038, 52] on div "pencil4 Additional info" at bounding box center [1035, 61] width 130 height 18
click at [1045, 76] on div "Bio Bio" at bounding box center [1054, 78] width 76 height 15
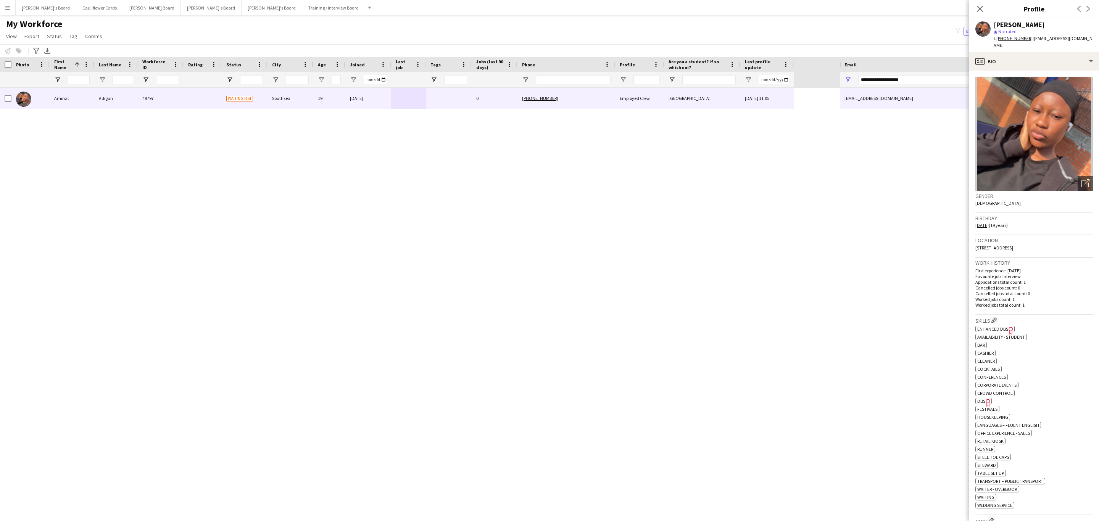
scroll to position [200, 0]
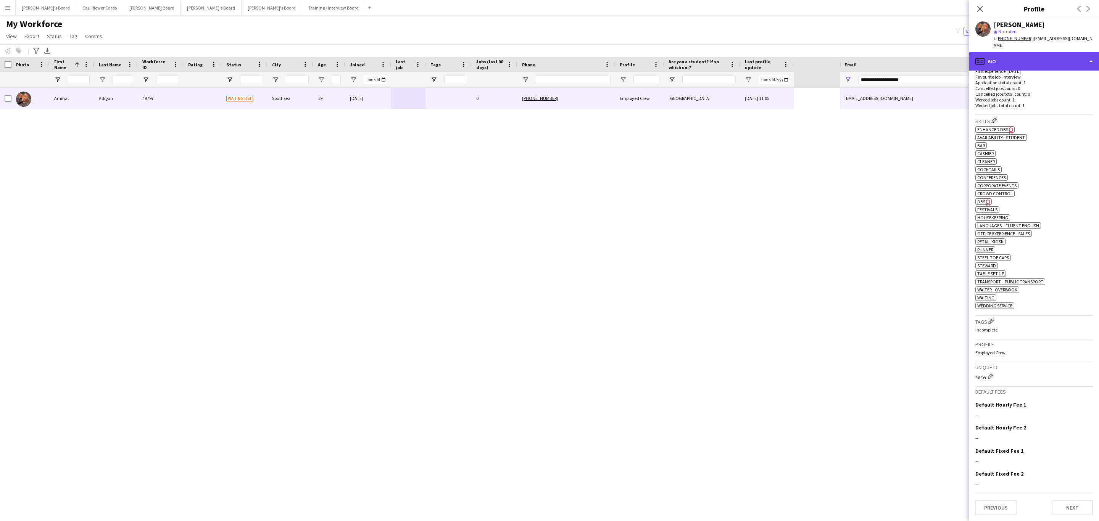
click at [1041, 54] on div "profile Bio" at bounding box center [1035, 61] width 130 height 18
click at [1054, 95] on span "Additional info" at bounding box center [1051, 98] width 33 height 7
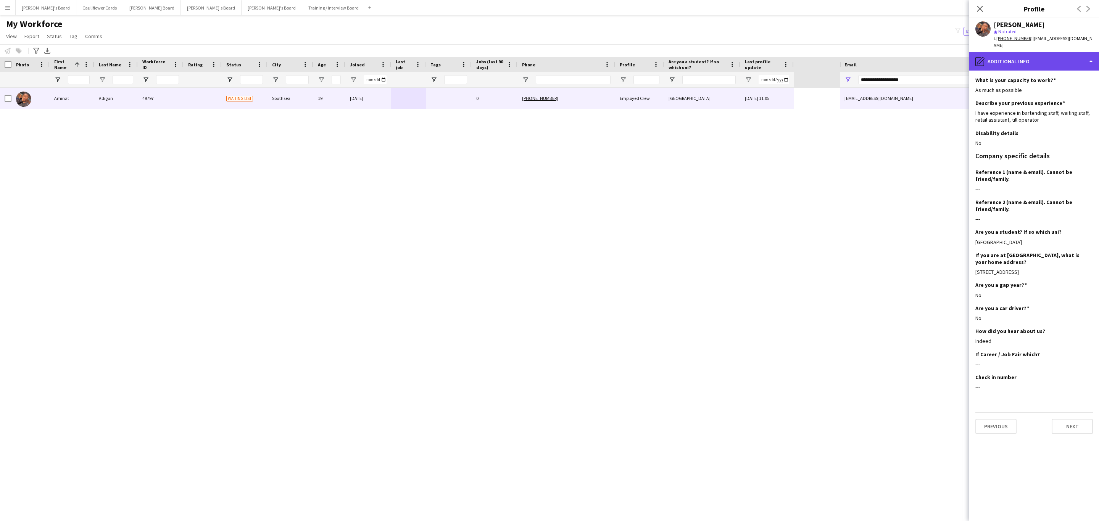
click at [1032, 53] on div "pencil4 Additional info" at bounding box center [1035, 61] width 130 height 18
click at [978, 4] on app-icon "Close pop-in" at bounding box center [980, 8] width 11 height 11
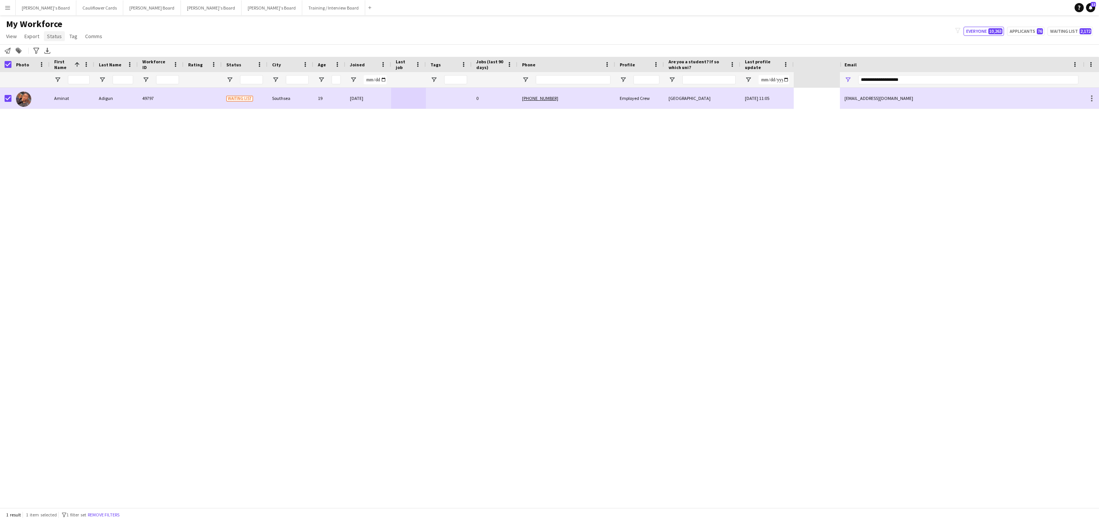
click at [51, 38] on span "Status" at bounding box center [54, 36] width 15 height 7
click at [70, 50] on link "Edit" at bounding box center [70, 53] width 53 height 16
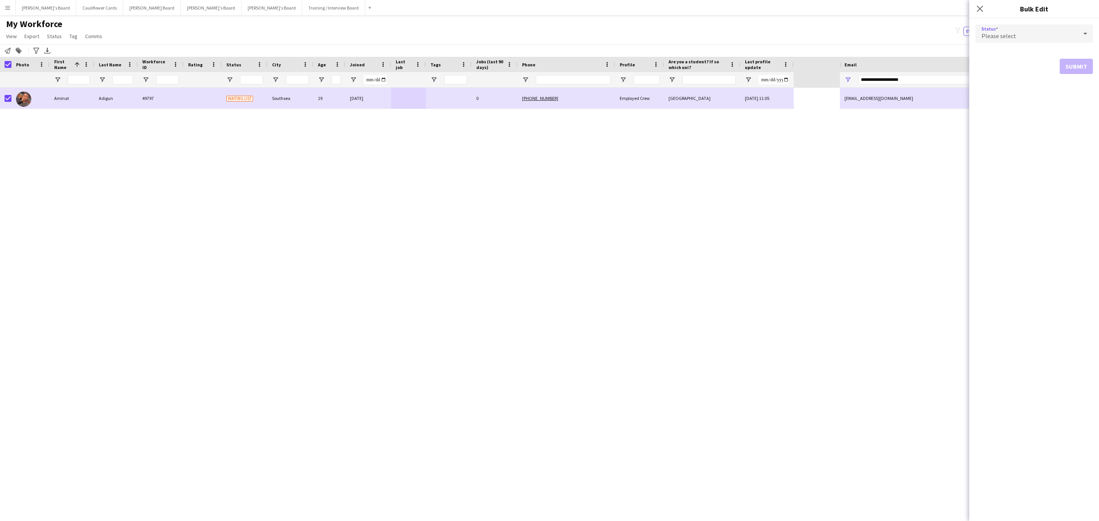
click at [1037, 35] on div "Please select" at bounding box center [1027, 33] width 102 height 18
click at [1028, 53] on span "Active" at bounding box center [1034, 55] width 105 height 7
click at [1072, 93] on button "Submit" at bounding box center [1076, 92] width 33 height 15
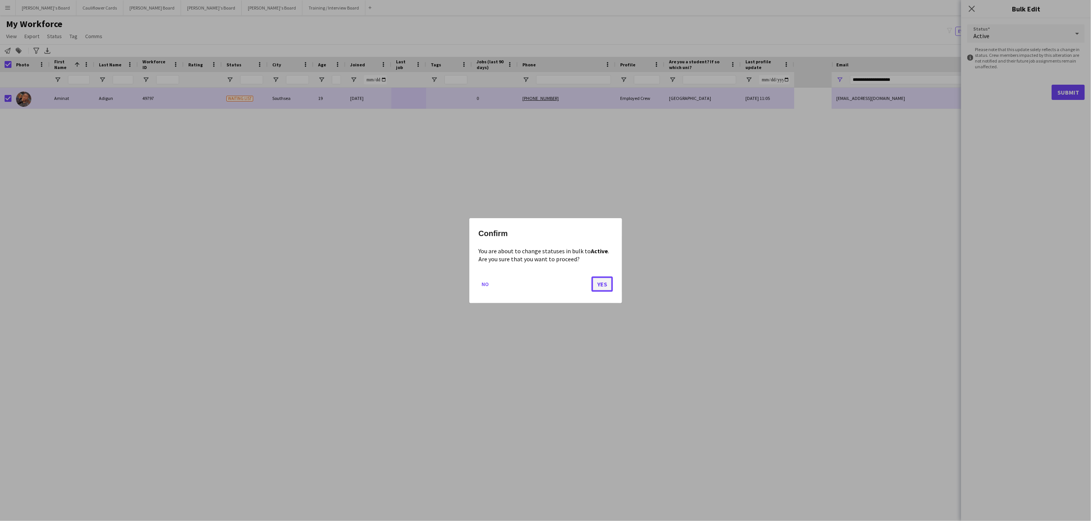
click at [598, 287] on button "Yes" at bounding box center [601, 283] width 21 height 15
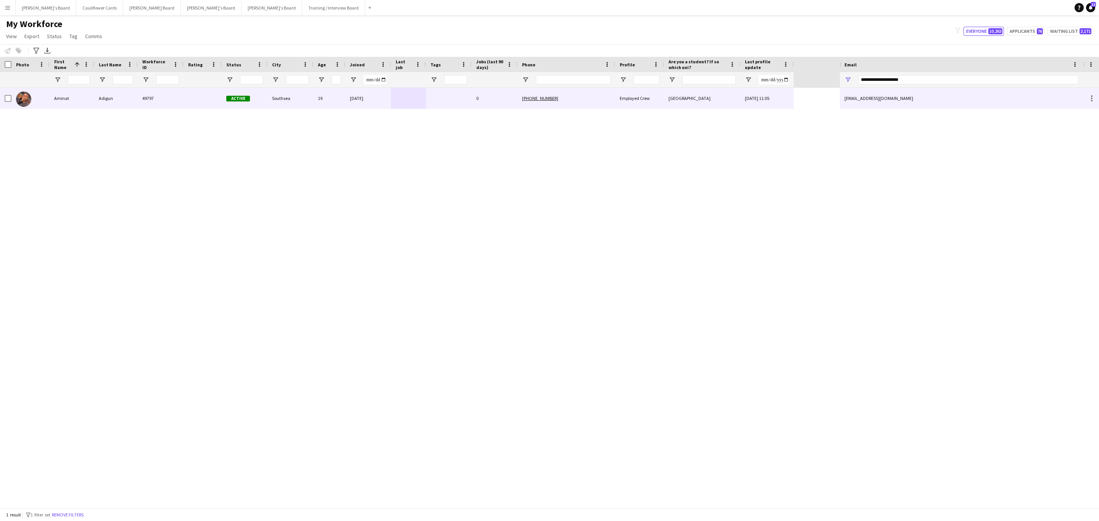
click at [95, 101] on div "Adigun" at bounding box center [116, 98] width 44 height 21
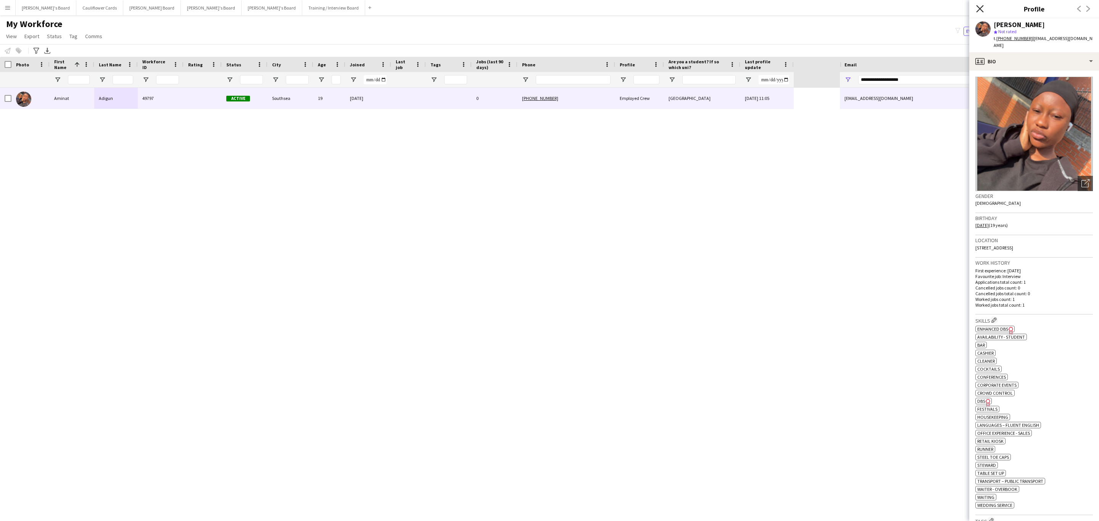
click at [980, 7] on icon "Close pop-in" at bounding box center [979, 8] width 7 height 7
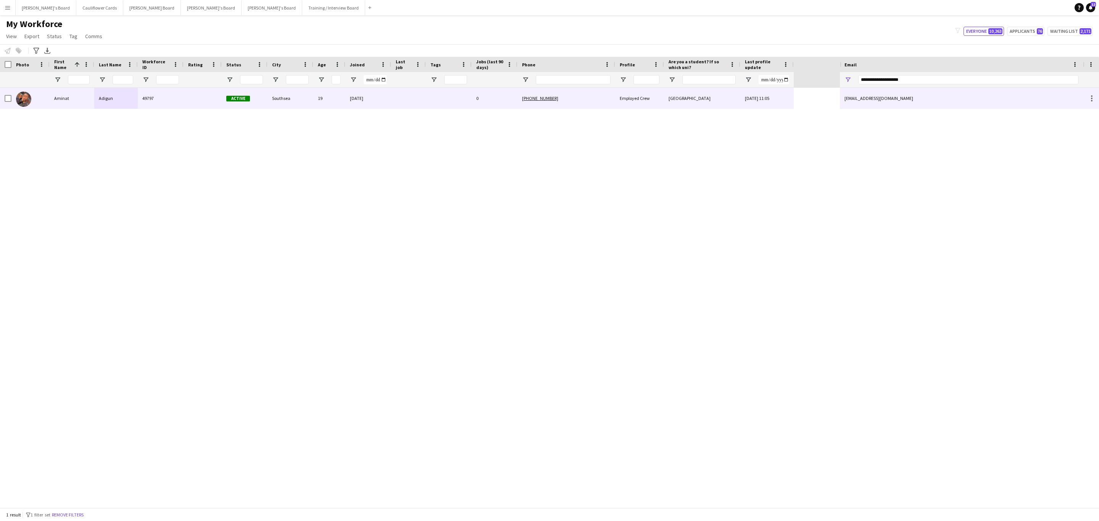
click at [423, 98] on div at bounding box center [408, 98] width 35 height 21
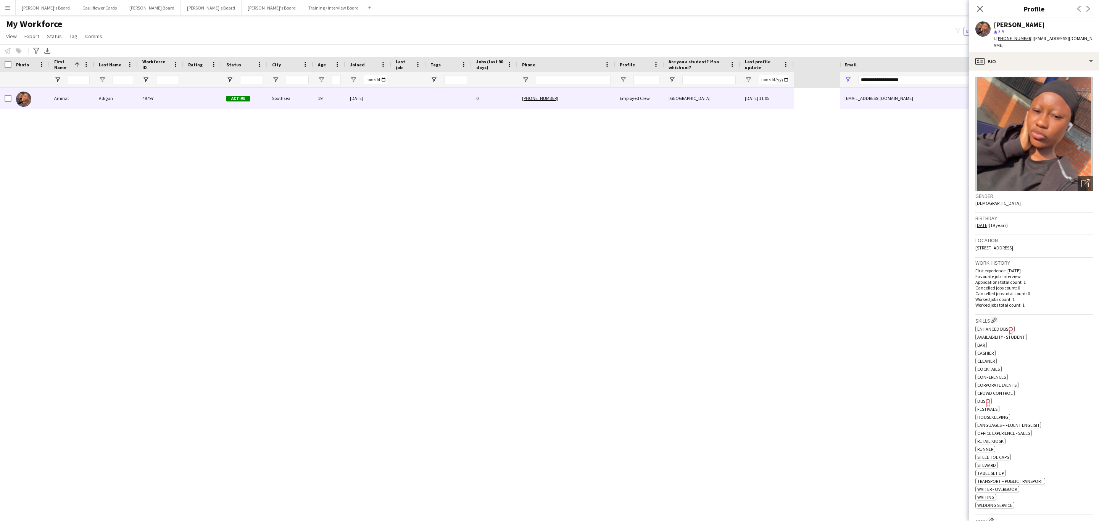
scroll to position [200, 0]
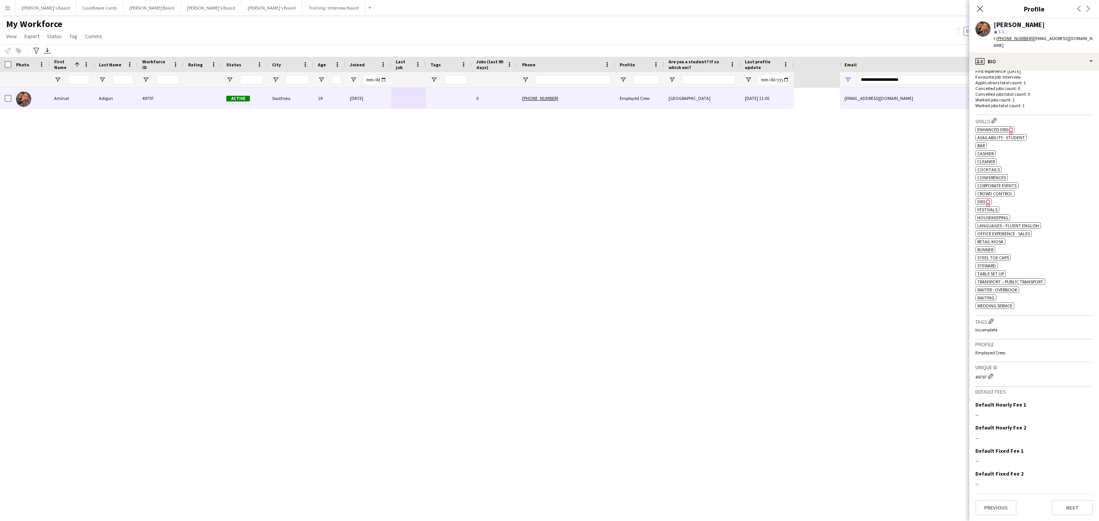
click at [991, 363] on div "Unique ID 49797 Edit crew unique ID" at bounding box center [1035, 375] width 118 height 24
click at [992, 322] on app-icon "Edit crew company tags" at bounding box center [991, 321] width 5 height 5
click at [886, 53] on input "text" at bounding box center [904, 60] width 108 height 19
type input "***"
click at [874, 96] on span "Enhanced DBS" at bounding box center [905, 99] width 97 height 7
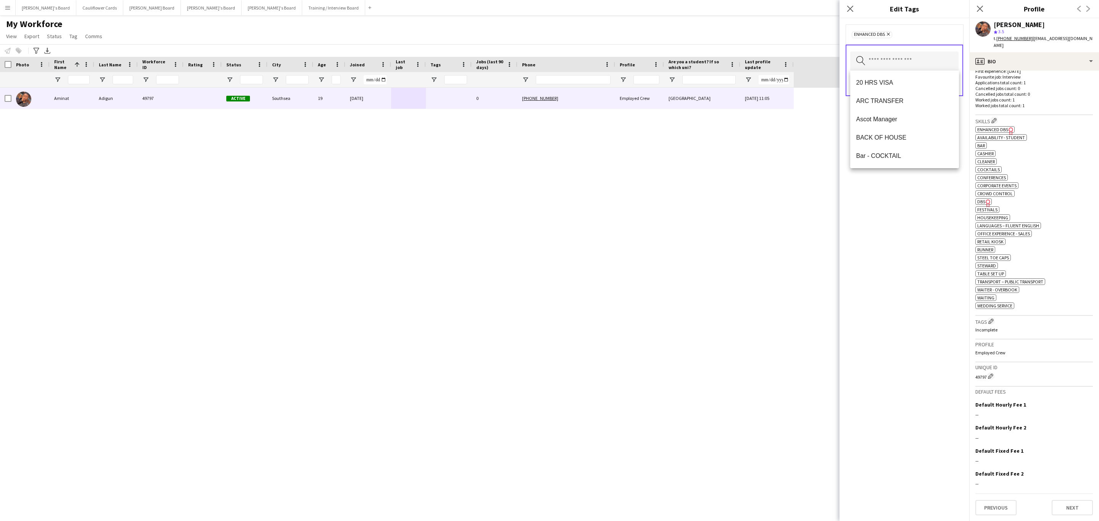
click at [887, 210] on div "Enhanced DBS Remove Search by tag name Save" at bounding box center [905, 269] width 130 height 503
click at [957, 86] on button "Save" at bounding box center [950, 83] width 18 height 12
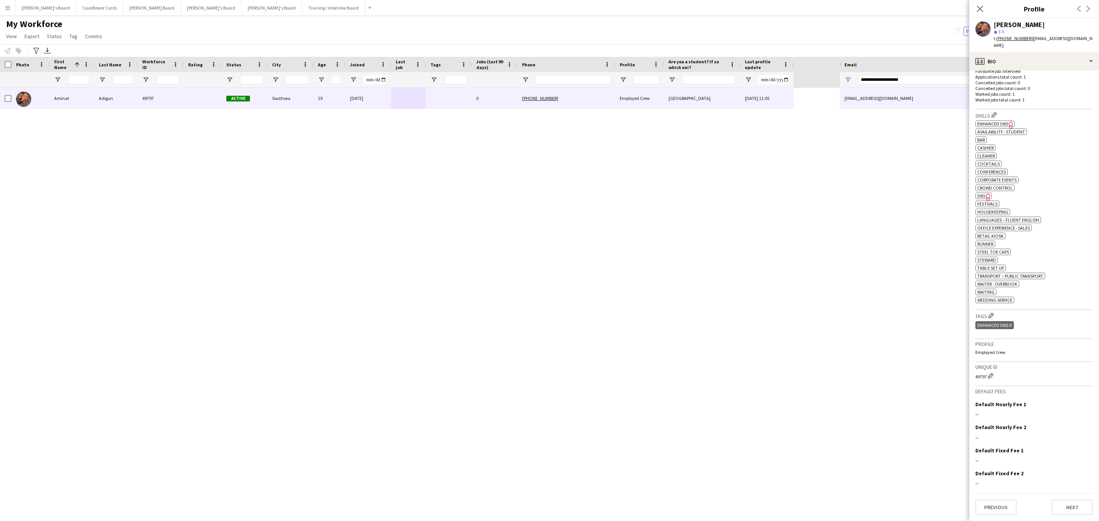
scroll to position [0, 0]
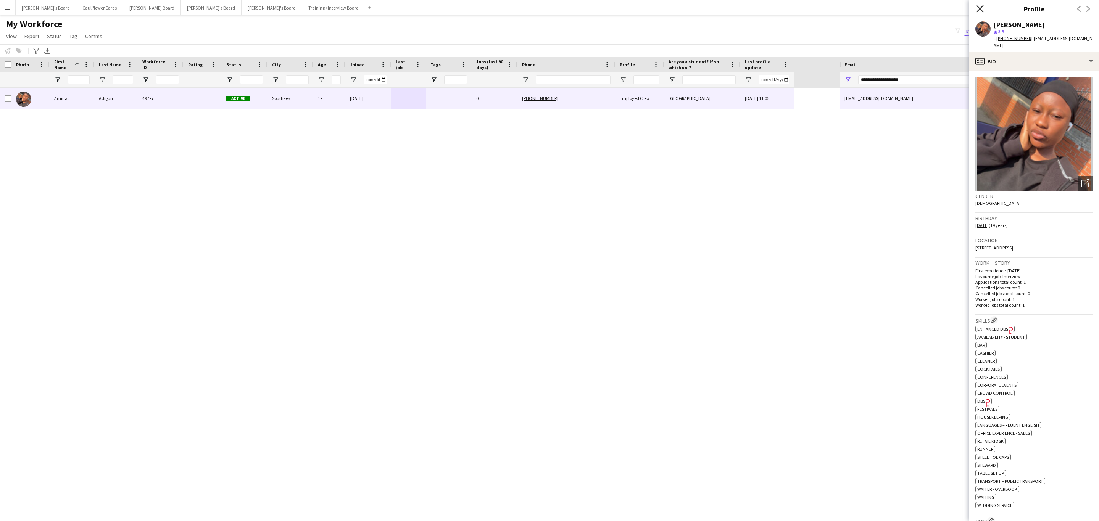
click at [980, 8] on icon at bounding box center [979, 8] width 7 height 7
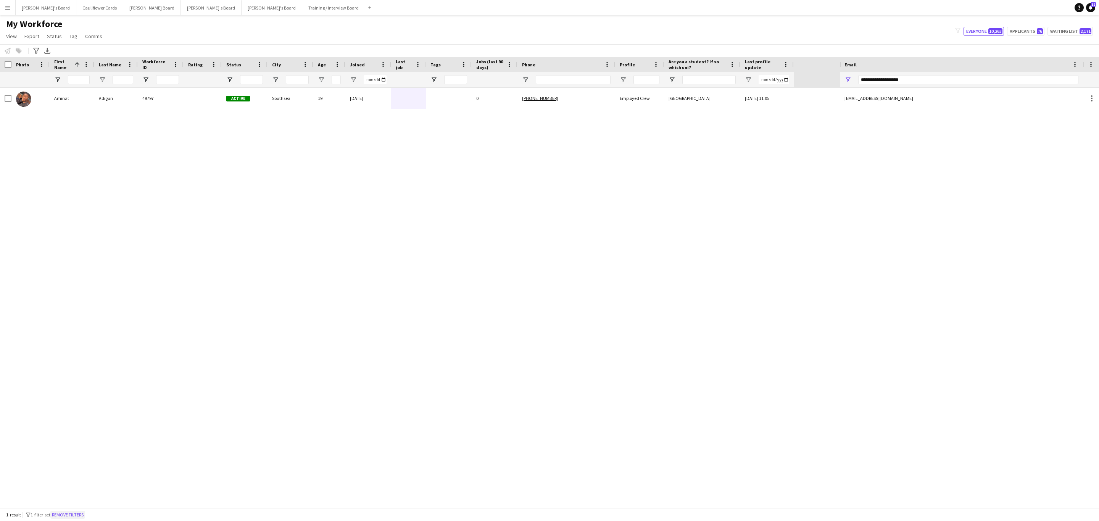
click at [66, 518] on button "Remove filters" at bounding box center [67, 515] width 35 height 8
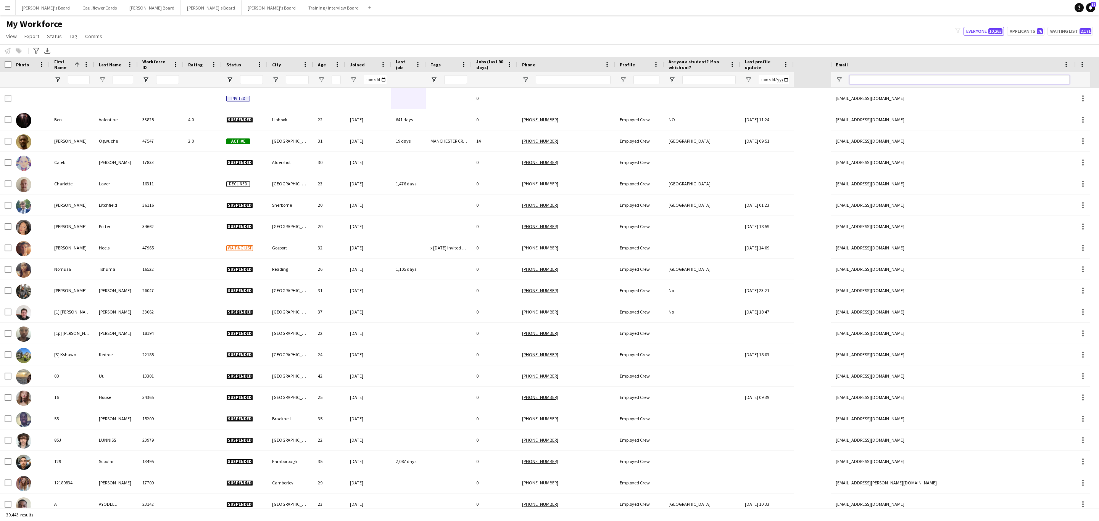
click at [932, 80] on input "Email Filter Input" at bounding box center [960, 79] width 220 height 9
paste input "**********"
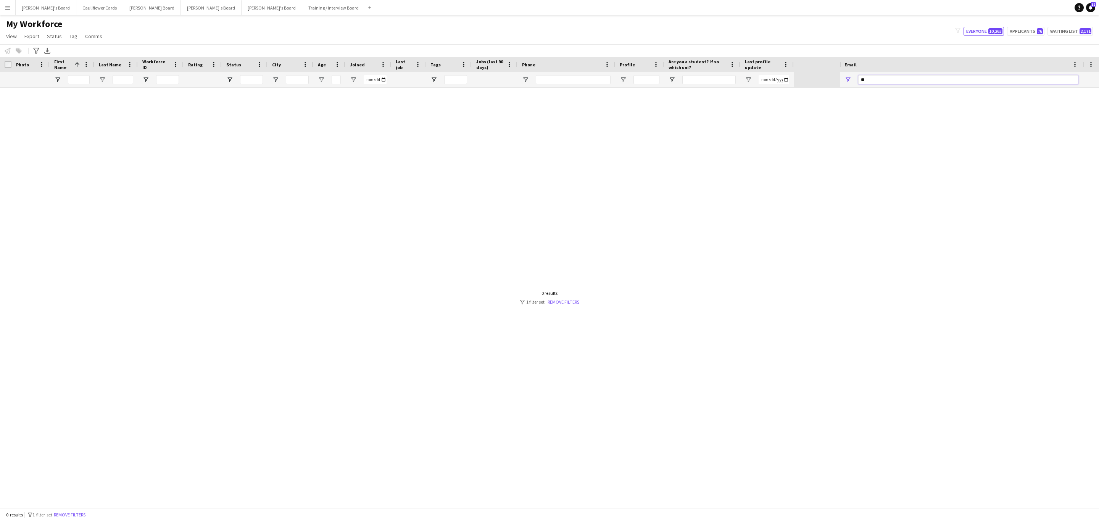
type input "*"
type input "*******"
click at [870, 76] on input "*******" at bounding box center [968, 79] width 220 height 9
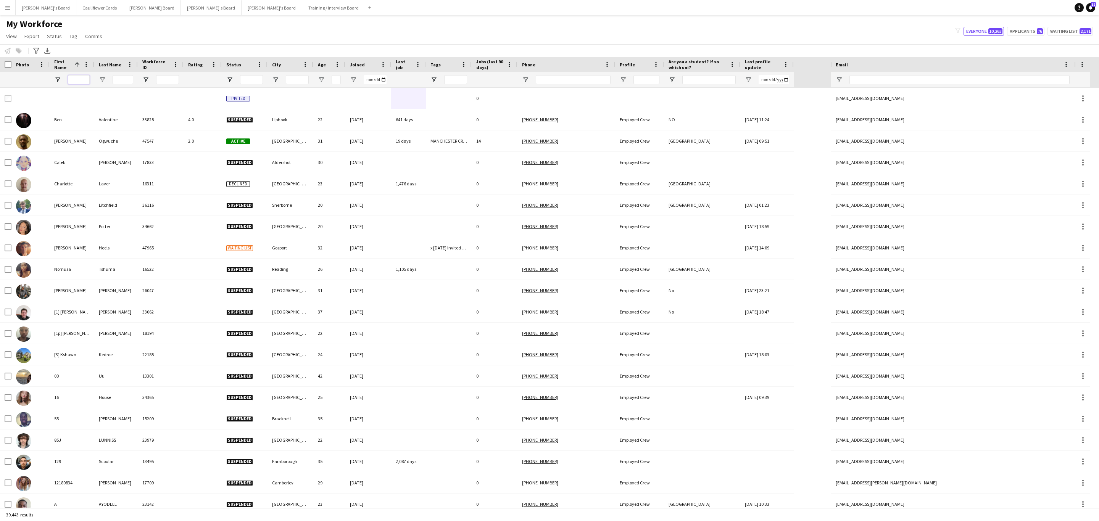
click at [81, 78] on input "First Name Filter Input" at bounding box center [79, 79] width 22 height 9
click at [121, 76] on input "Last Name Filter Input" at bounding box center [123, 79] width 21 height 9
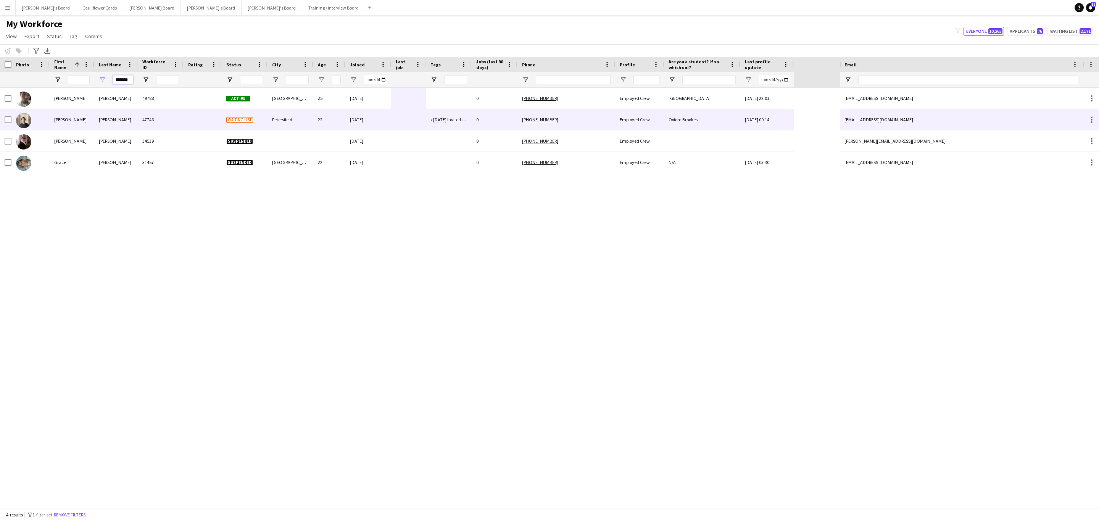
type input "*******"
click at [157, 111] on div "47746" at bounding box center [161, 119] width 46 height 21
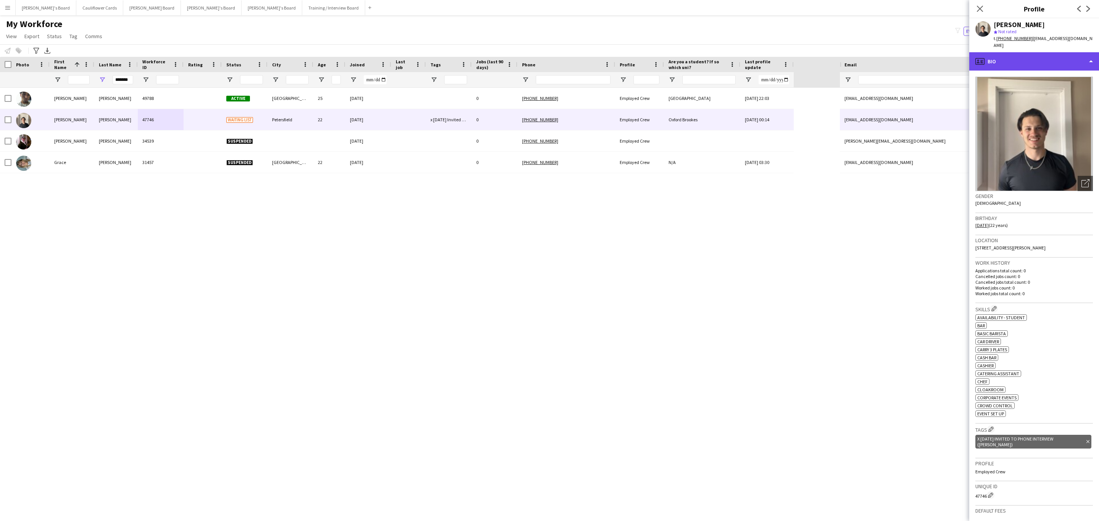
click at [1065, 58] on div "profile Bio" at bounding box center [1035, 61] width 130 height 18
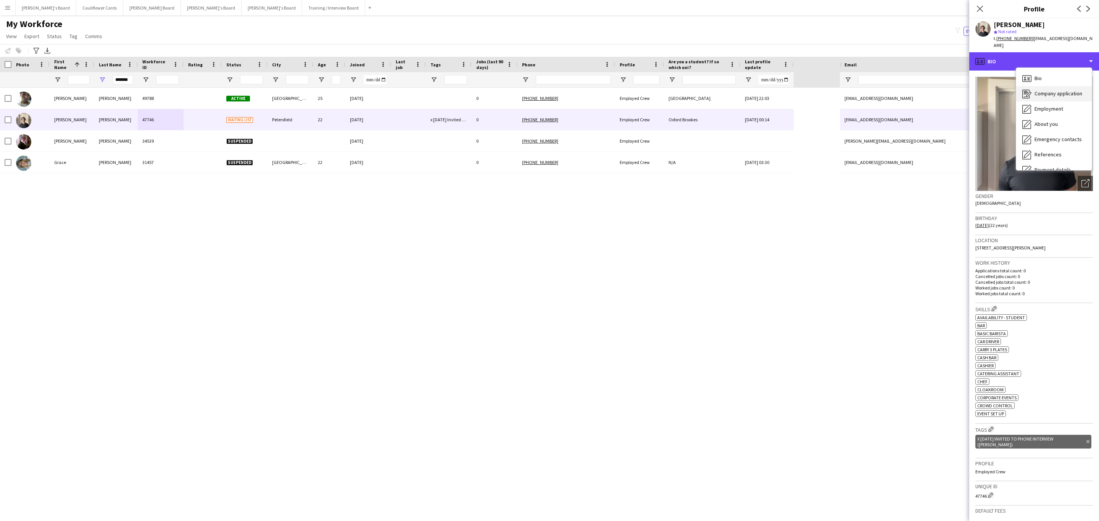
scroll to position [102, 0]
click at [1054, 95] on span "Additional info" at bounding box center [1051, 98] width 33 height 7
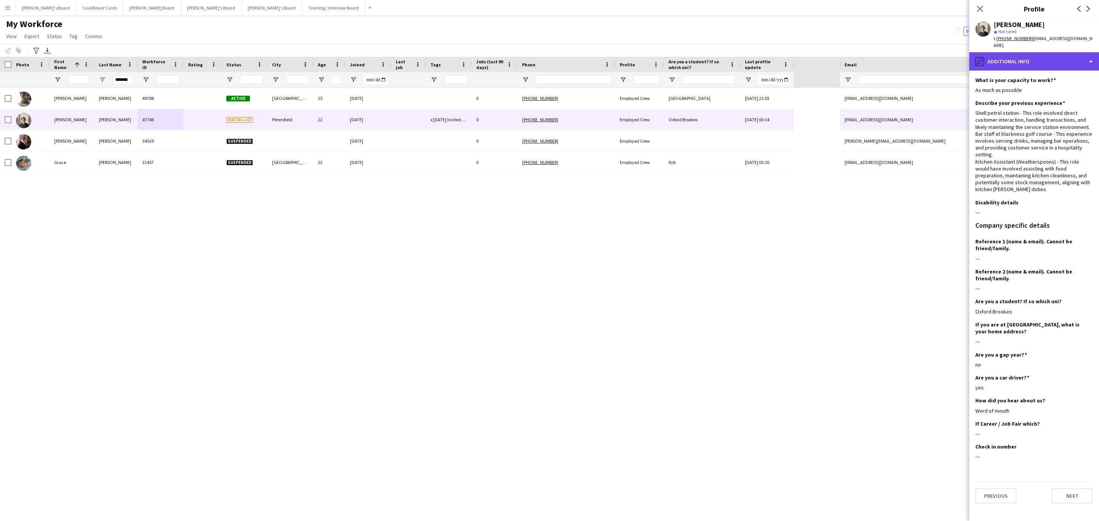
click at [1043, 54] on div "pencil4 Additional info" at bounding box center [1035, 61] width 130 height 18
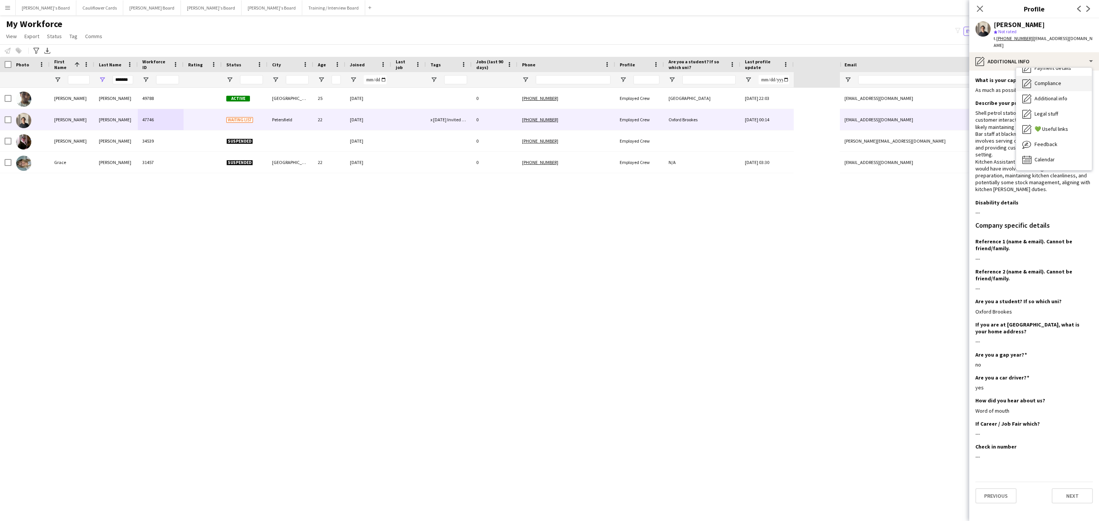
click at [1052, 80] on span "Compliance" at bounding box center [1048, 83] width 27 height 7
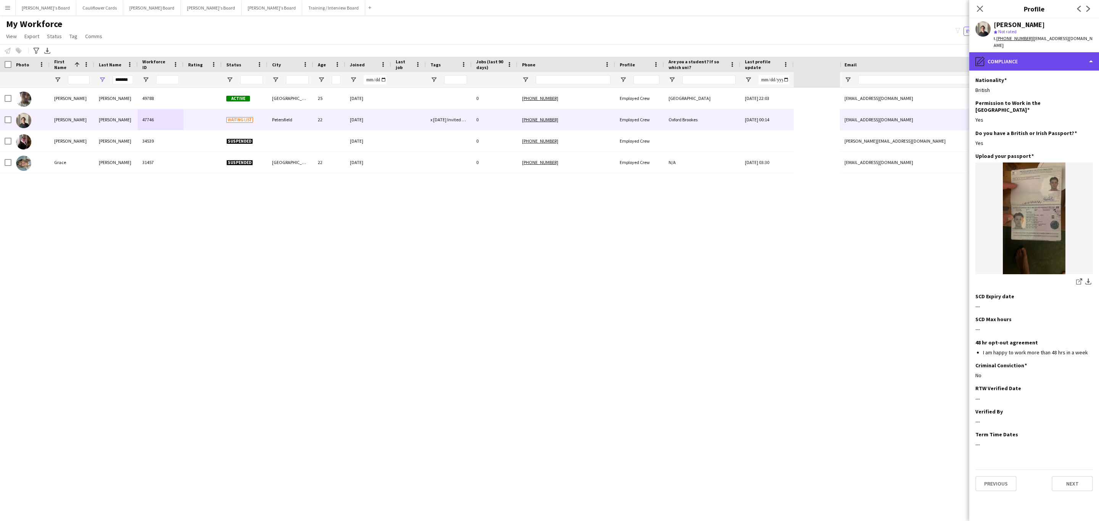
click at [1037, 55] on div "pencil4 Compliance" at bounding box center [1035, 61] width 130 height 18
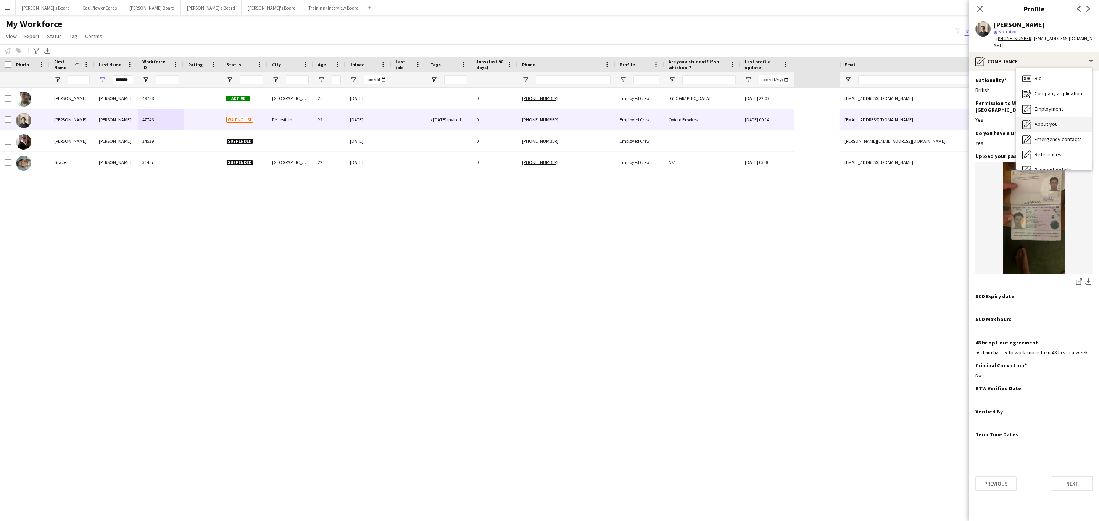
click at [1043, 121] on span "About you" at bounding box center [1046, 124] width 23 height 7
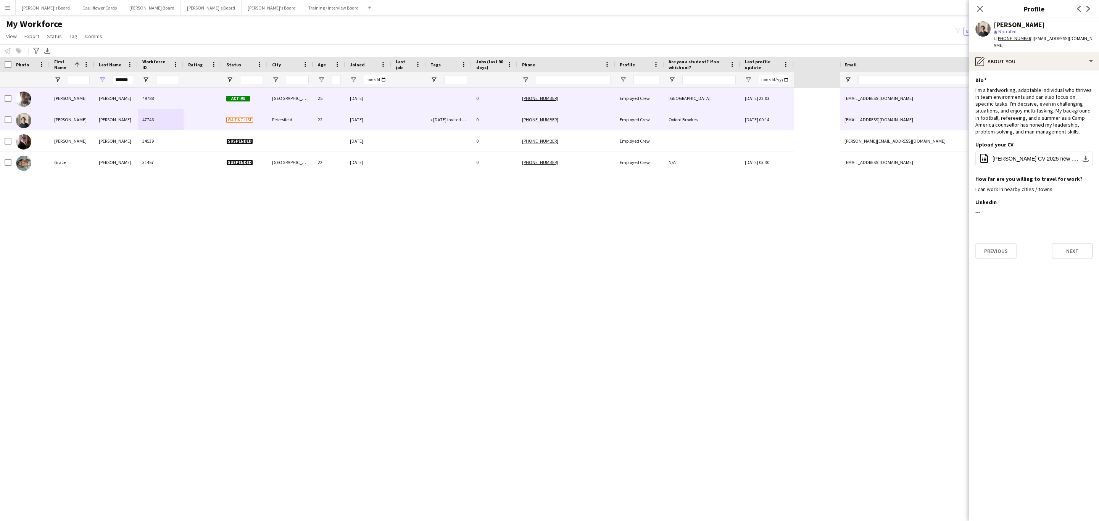
click at [471, 100] on div at bounding box center [449, 98] width 46 height 21
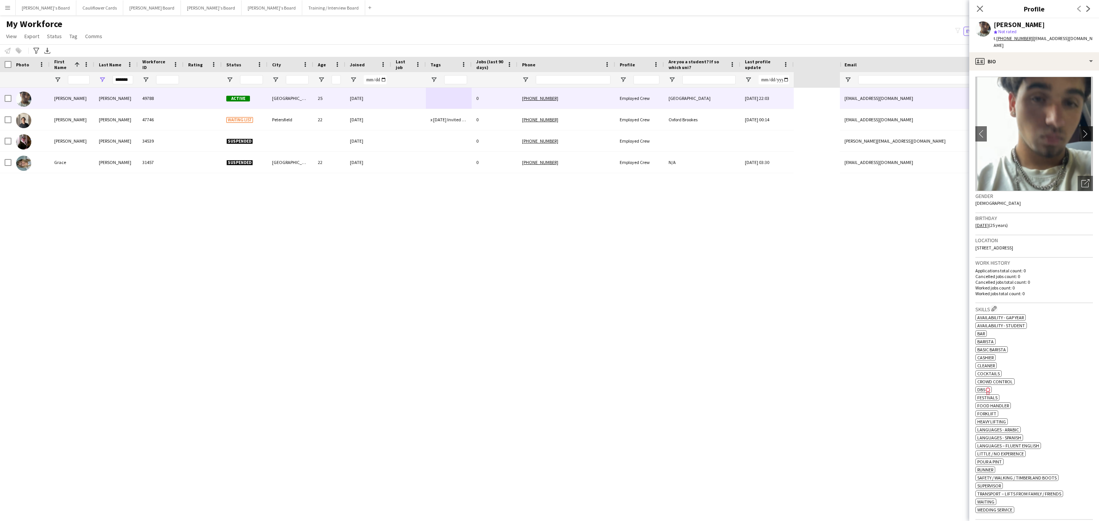
click at [1082, 130] on app-icon "chevron-right" at bounding box center [1088, 134] width 12 height 8
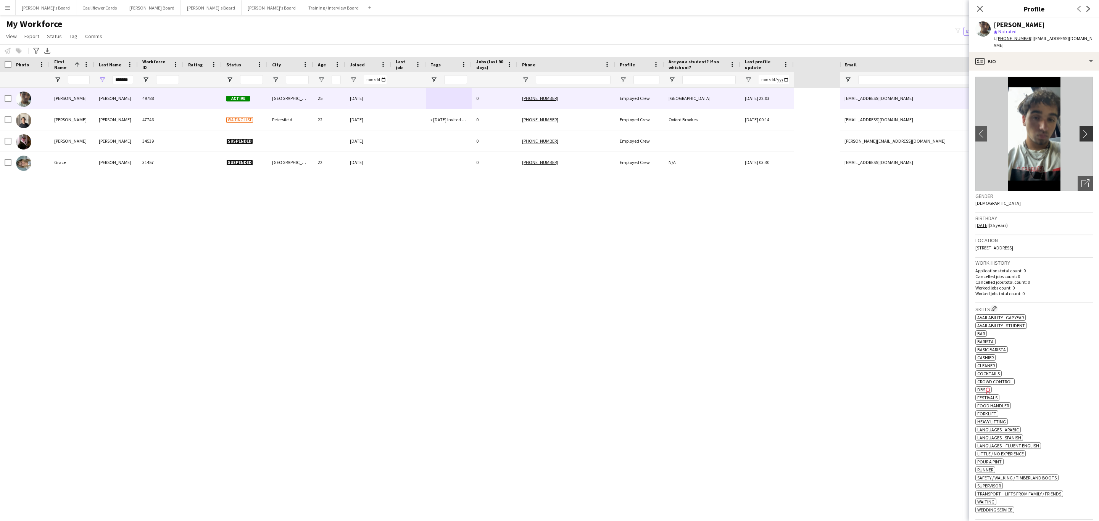
click at [1082, 130] on app-icon "chevron-right" at bounding box center [1088, 134] width 12 height 8
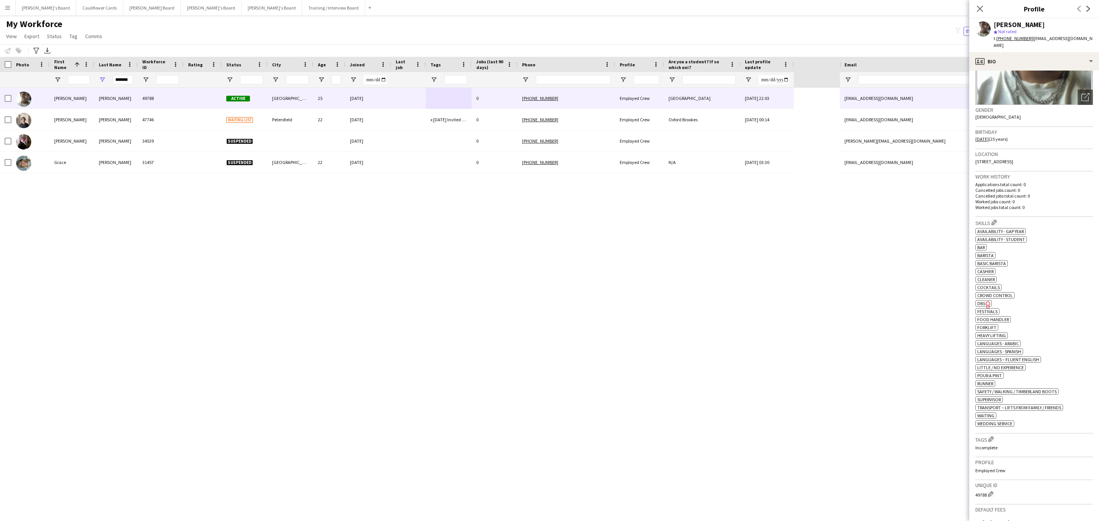
scroll to position [100, 0]
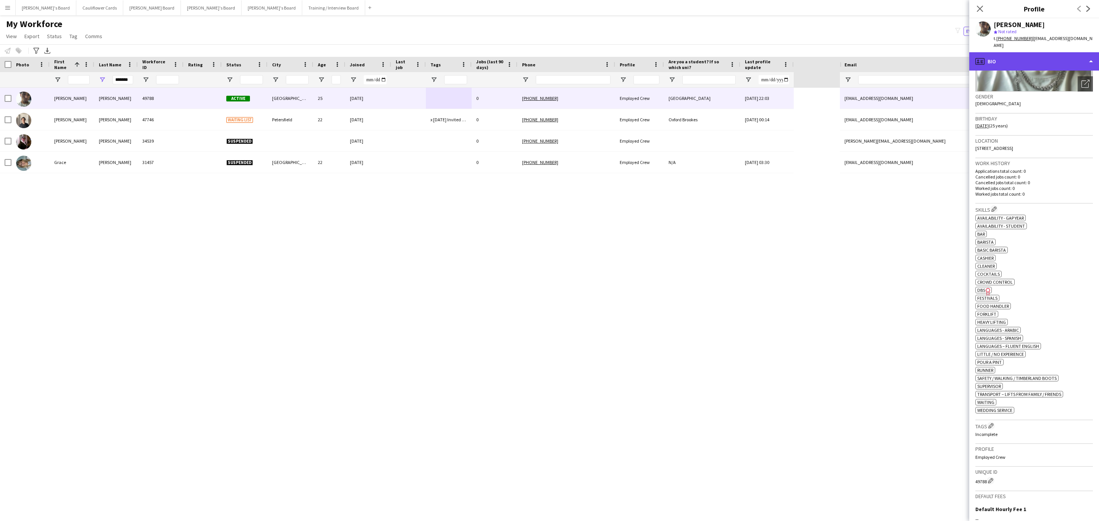
click at [1058, 54] on div "profile Bio" at bounding box center [1035, 61] width 130 height 18
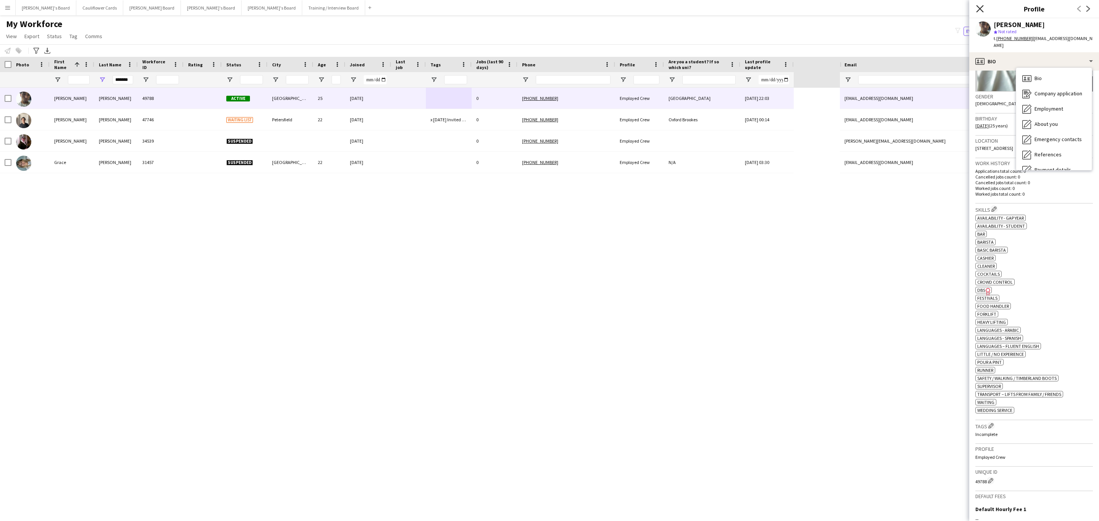
click at [981, 8] on icon at bounding box center [979, 8] width 7 height 7
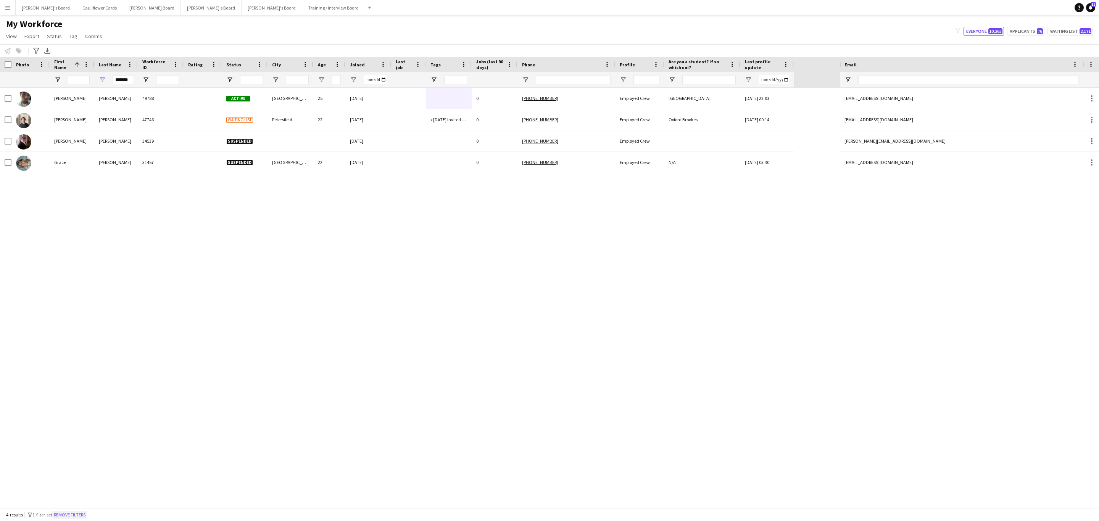
click at [80, 513] on button "Remove filters" at bounding box center [69, 515] width 35 height 8
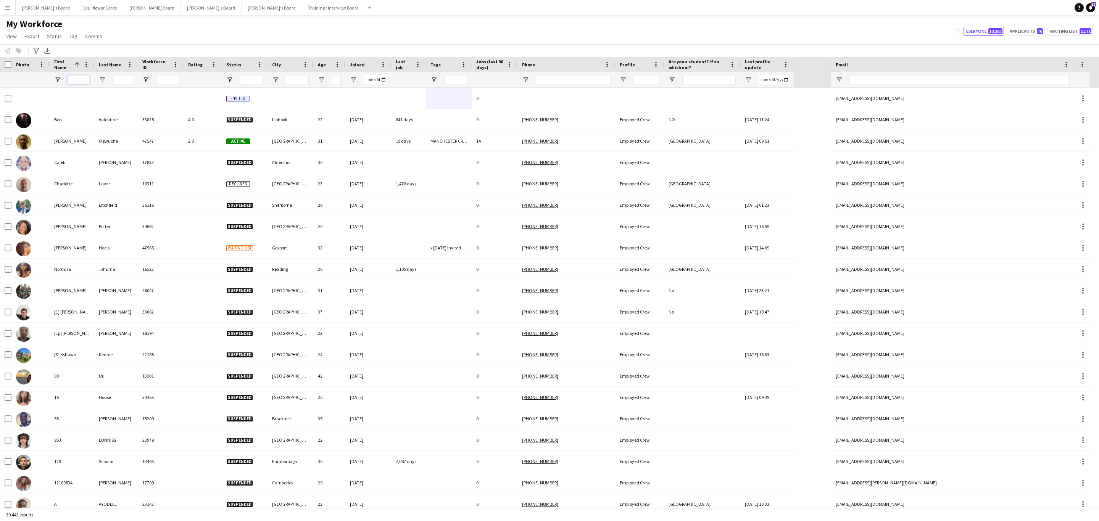
click at [77, 79] on input "First Name Filter Input" at bounding box center [79, 79] width 22 height 9
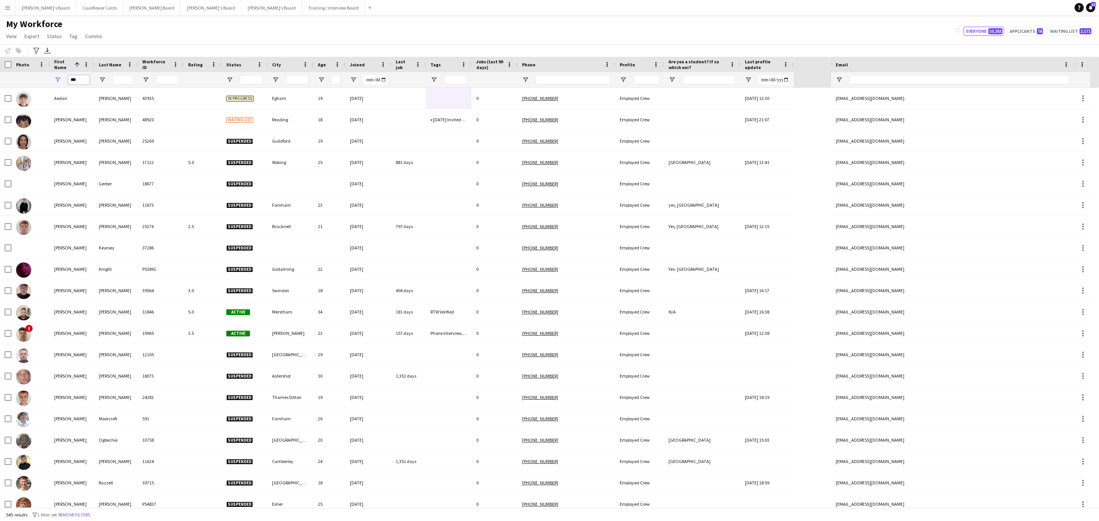
type input "***"
click at [126, 81] on input "Last Name Filter Input" at bounding box center [123, 79] width 21 height 9
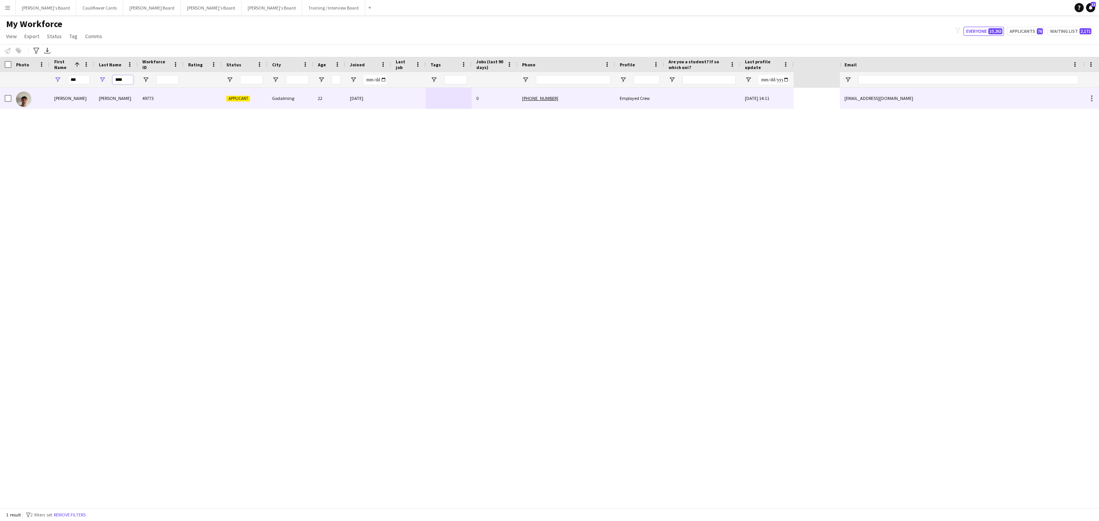
type input "****"
click at [119, 100] on div "[PERSON_NAME]" at bounding box center [116, 98] width 44 height 21
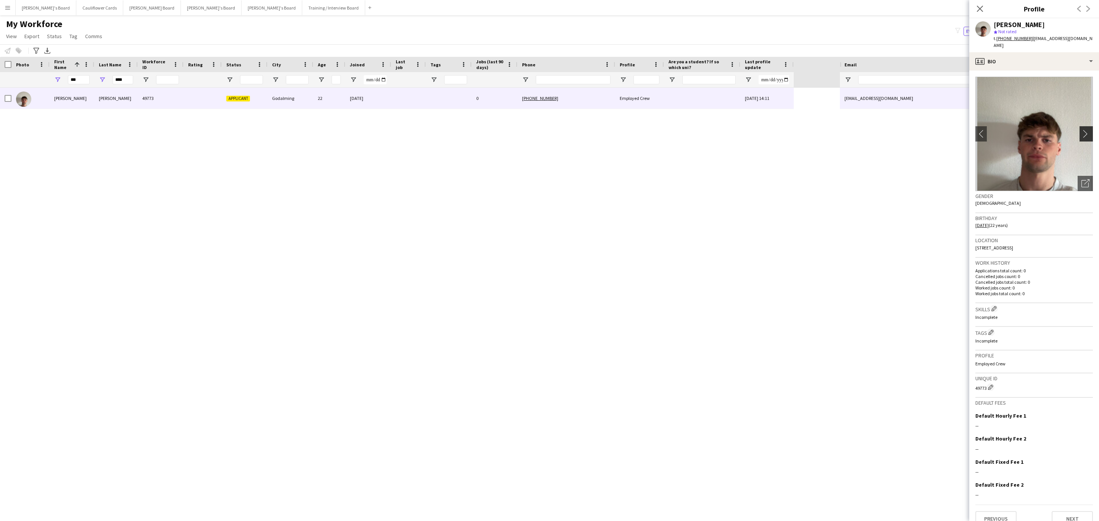
click at [1082, 130] on app-icon "chevron-right" at bounding box center [1088, 134] width 12 height 8
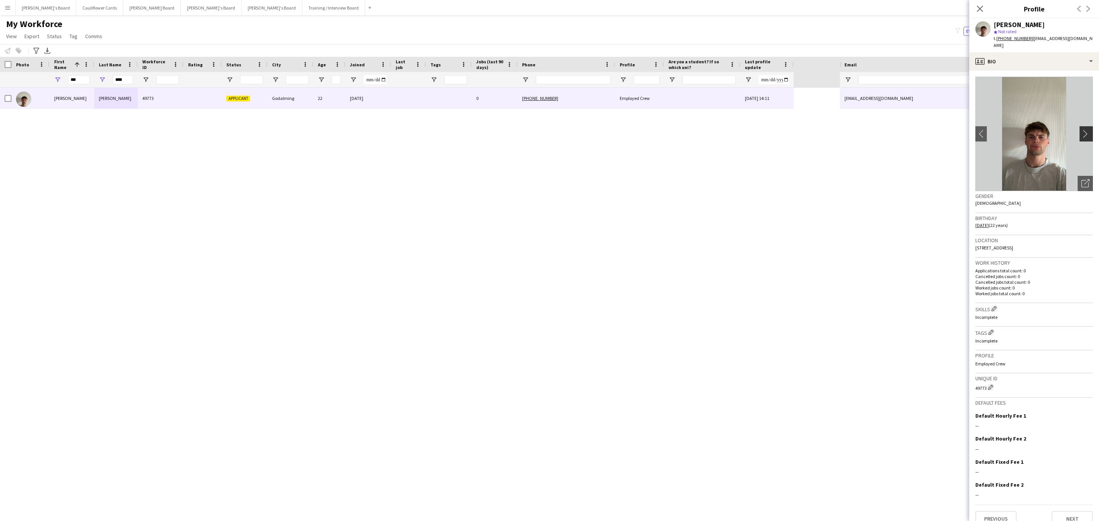
click at [1082, 130] on app-icon "chevron-right" at bounding box center [1088, 134] width 12 height 8
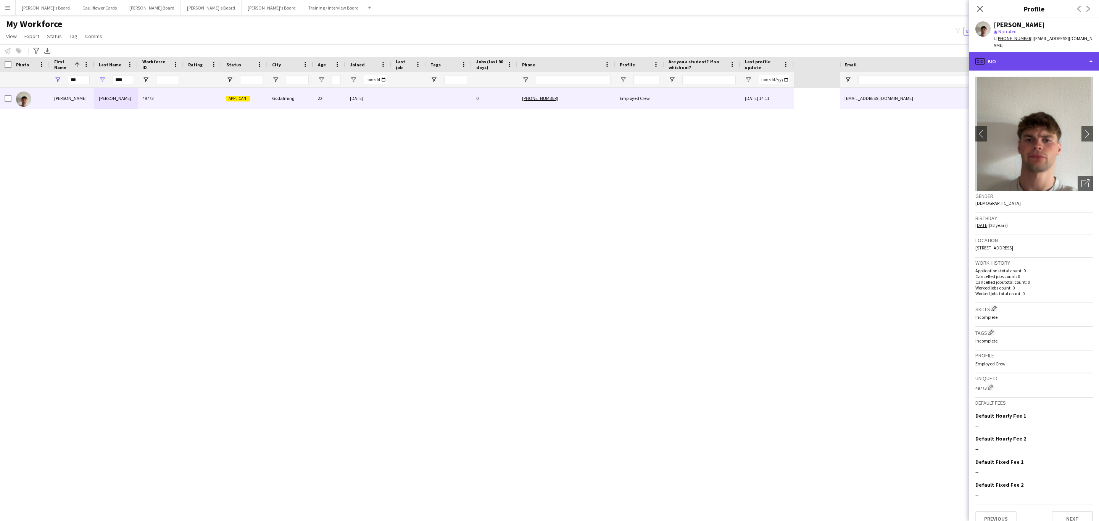
click at [1045, 52] on div "profile Bio" at bounding box center [1035, 61] width 130 height 18
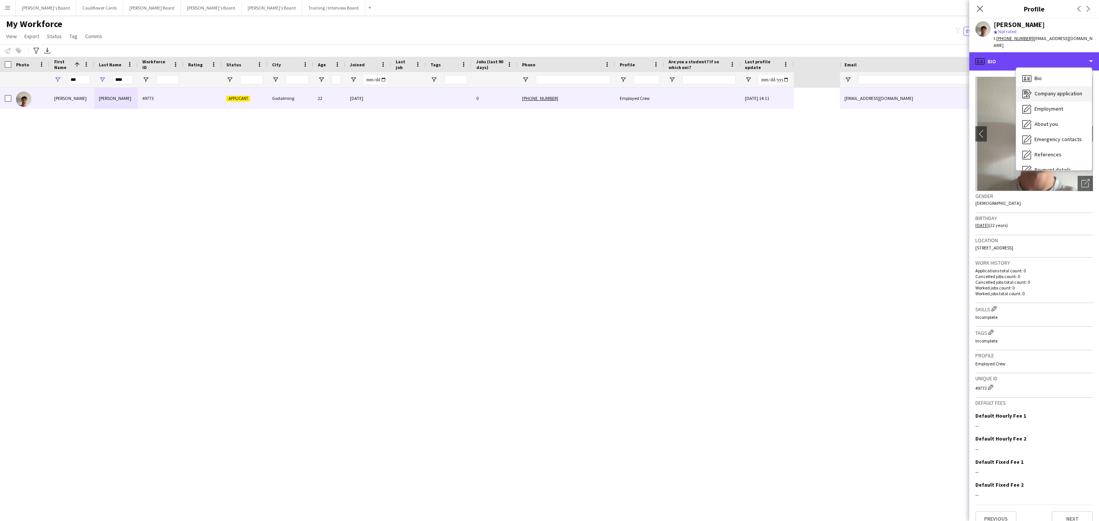
scroll to position [102, 0]
click at [1057, 95] on span "Additional info" at bounding box center [1051, 98] width 33 height 7
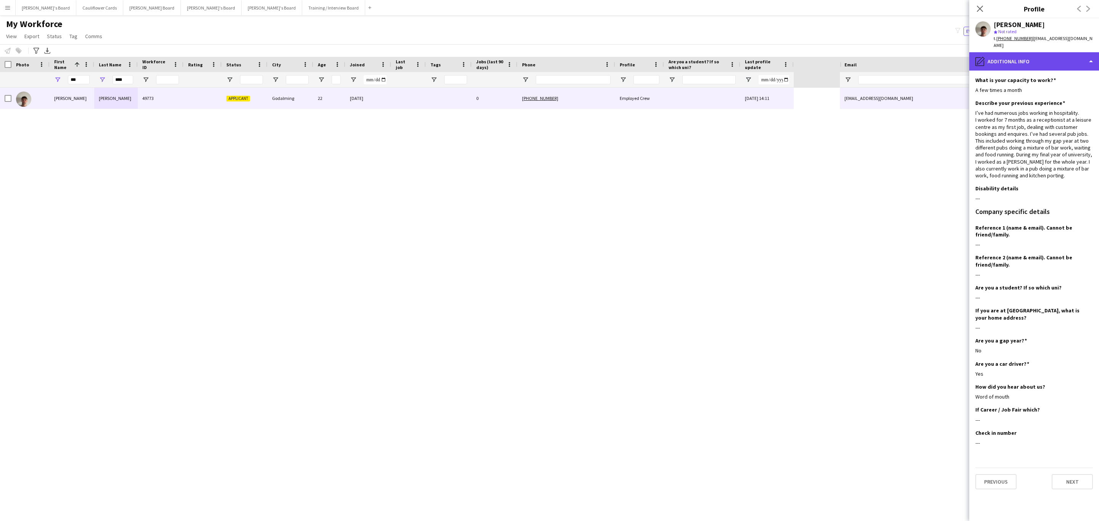
click at [1033, 59] on div "pencil4 Additional info" at bounding box center [1035, 61] width 130 height 18
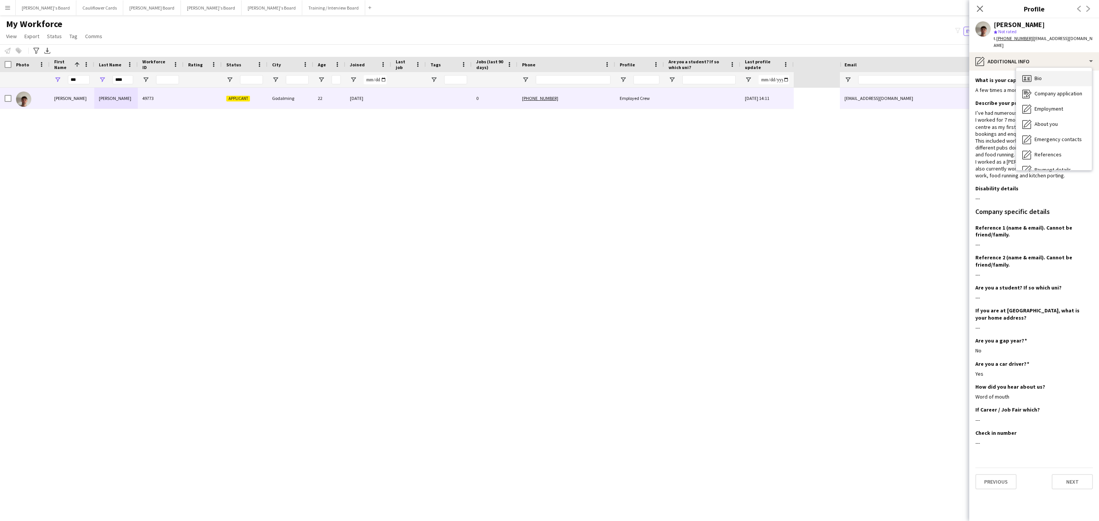
click at [1050, 71] on div "Bio Bio" at bounding box center [1054, 78] width 76 height 15
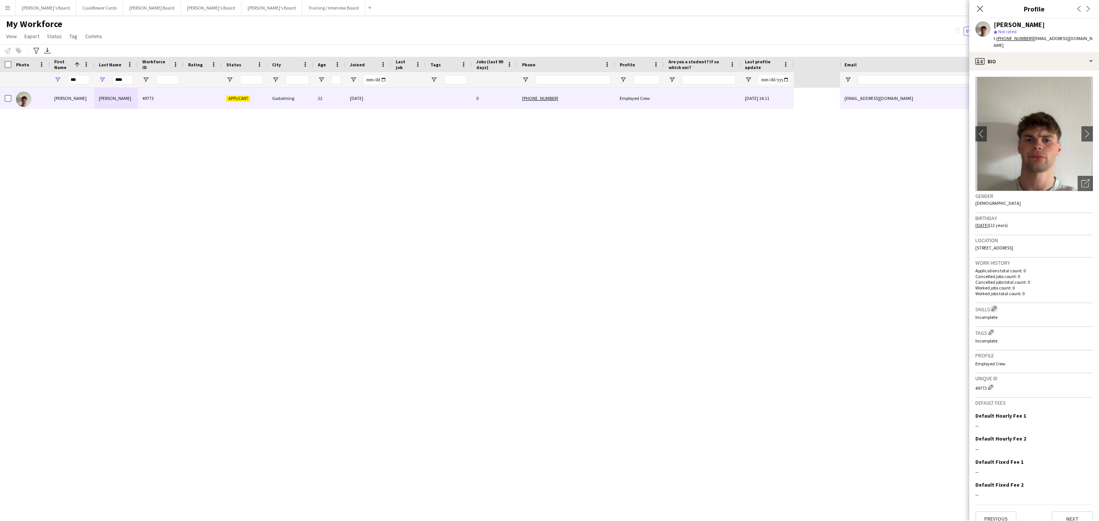
click at [995, 305] on button "Edit crew company skills" at bounding box center [995, 309] width 8 height 8
click at [922, 57] on input "text" at bounding box center [904, 60] width 108 height 19
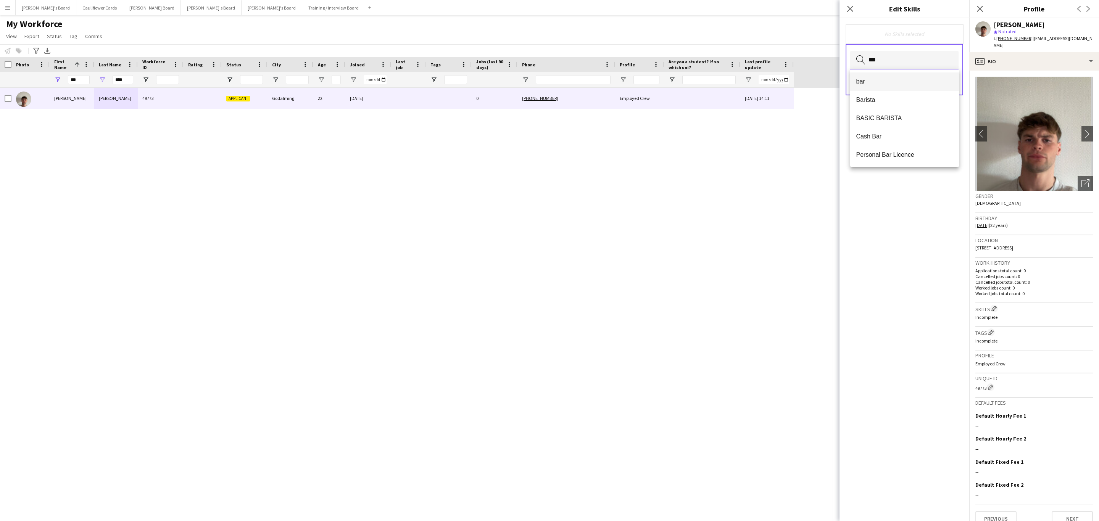
type input "***"
click at [894, 76] on mat-option "bar" at bounding box center [904, 82] width 109 height 18
type input "*******"
click at [903, 77] on mat-option "Waiting" at bounding box center [904, 83] width 109 height 18
type input "******"
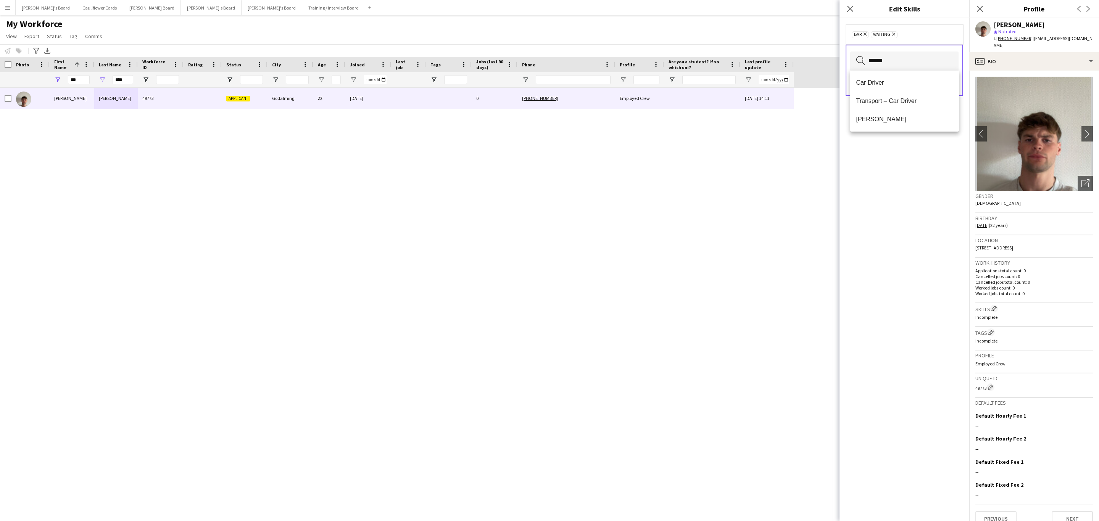
click at [902, 172] on div "bar Remove Waiting Remove ****** Search by skill name Save" at bounding box center [905, 269] width 130 height 503
click at [935, 62] on input "******" at bounding box center [904, 61] width 108 height 19
click at [910, 123] on mat-option "Carry 3 Plates" at bounding box center [904, 130] width 109 height 18
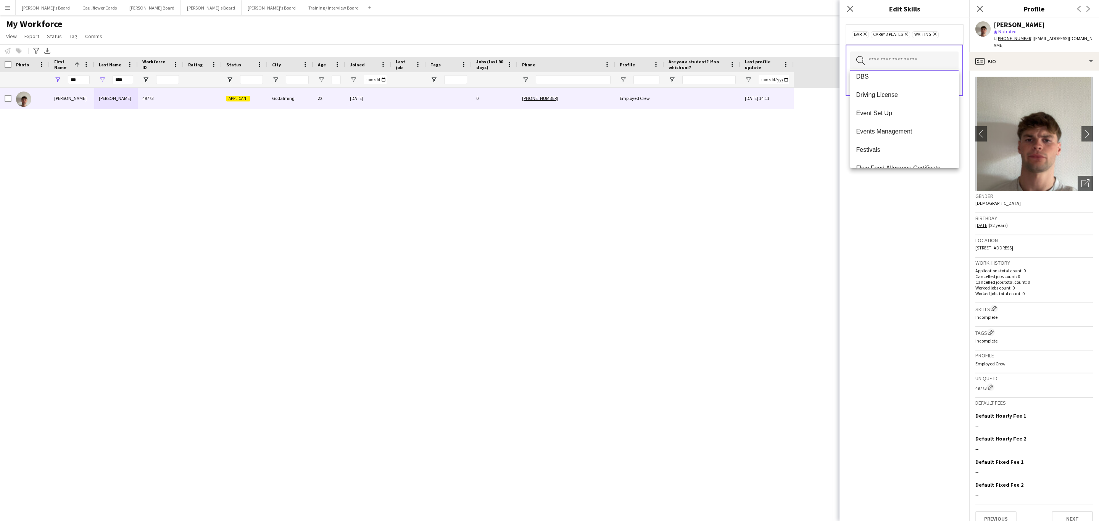
scroll to position [303, 0]
click at [885, 105] on mat-option "Event Set Up" at bounding box center [904, 109] width 109 height 18
click at [888, 106] on span "Crowd Control" at bounding box center [905, 104] width 97 height 7
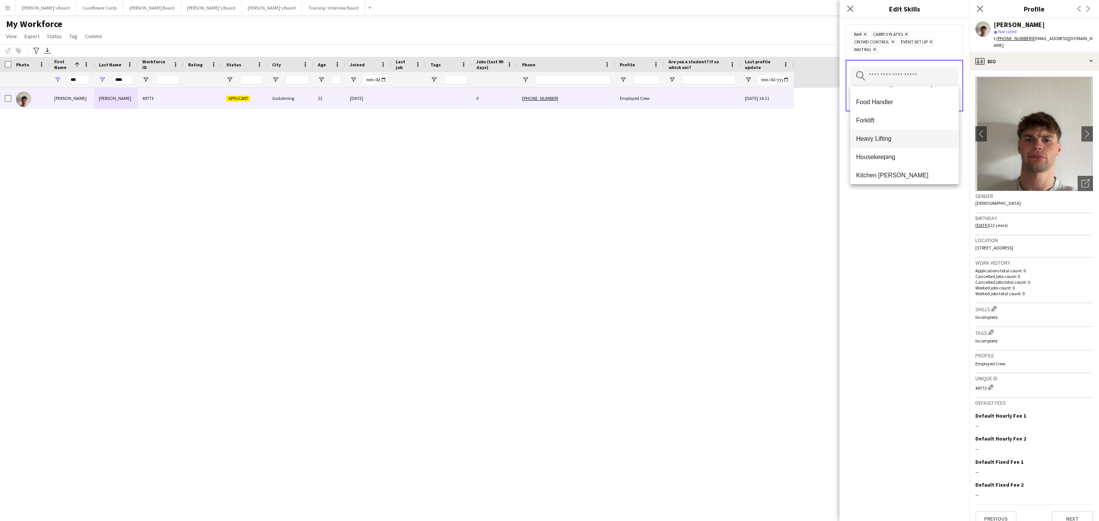
click at [882, 140] on span "Heavy Lifting" at bounding box center [905, 138] width 97 height 7
click at [886, 105] on mat-option "Kitchen [PERSON_NAME]" at bounding box center [904, 100] width 109 height 18
click at [902, 179] on span "Wedding Service" at bounding box center [905, 179] width 97 height 7
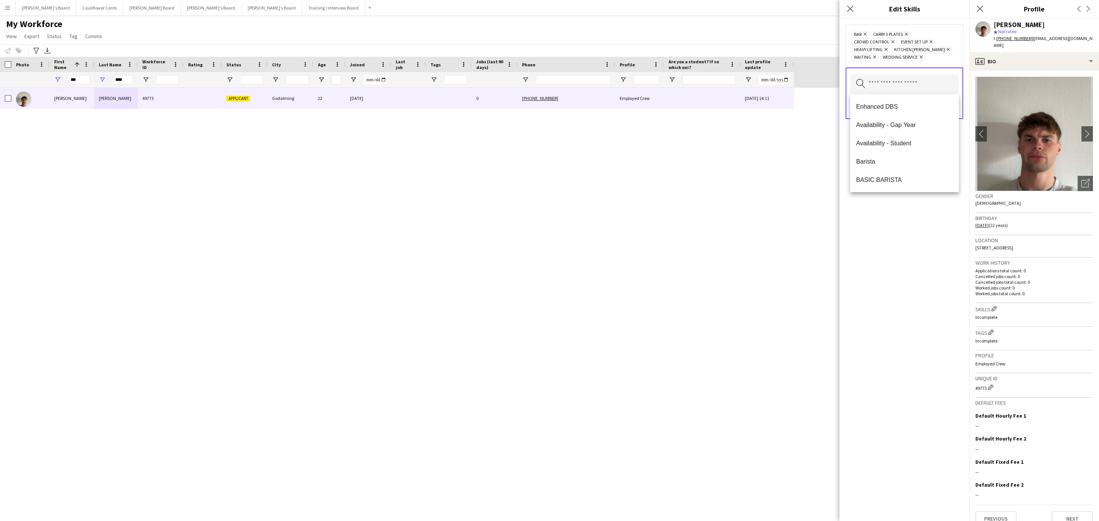
click at [921, 298] on div "bar Remove Carry 3 Plates Remove Crowd Control Remove Event Set Up Remove Heavy…" at bounding box center [905, 269] width 130 height 503
click at [949, 107] on button "Save" at bounding box center [950, 106] width 18 height 12
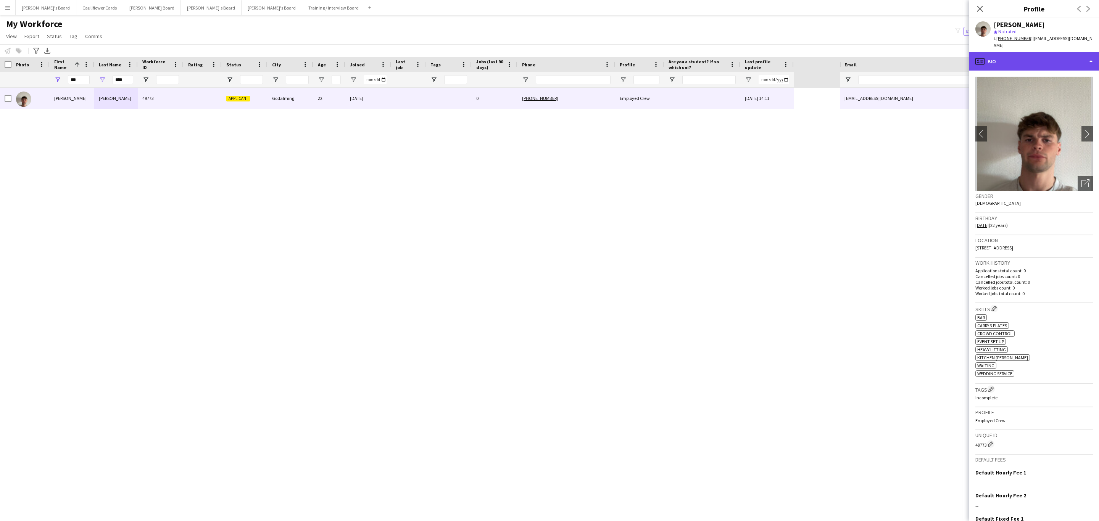
click at [1063, 55] on div "profile Bio" at bounding box center [1035, 61] width 130 height 18
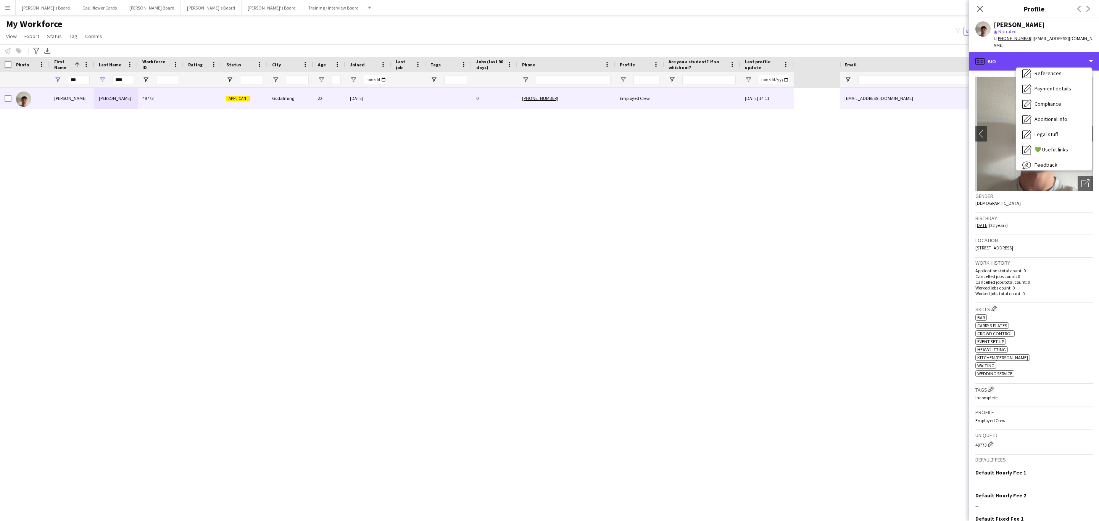
scroll to position [86, 0]
click at [1040, 96] on span "Compliance" at bounding box center [1048, 99] width 27 height 7
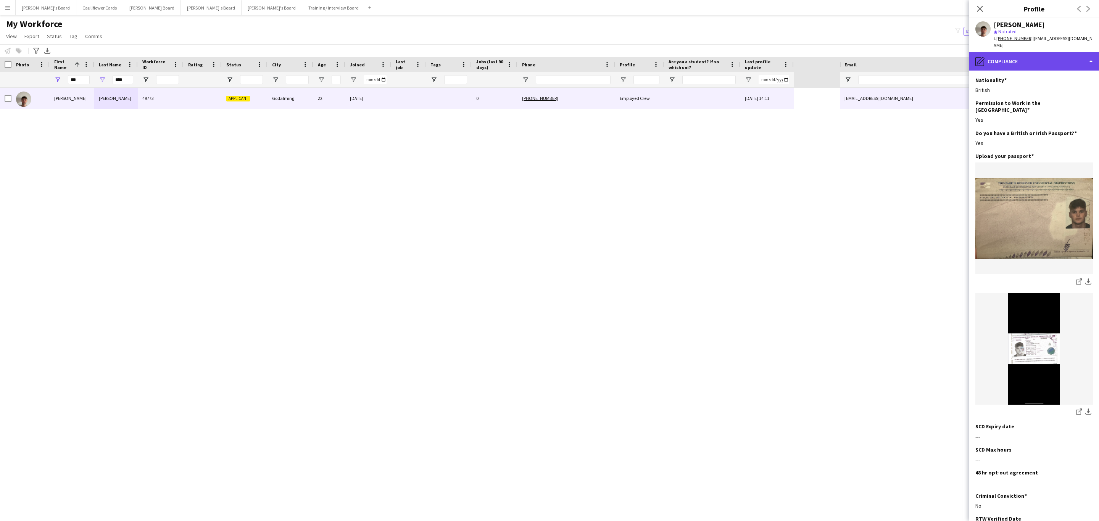
click at [1050, 52] on div "pencil4 Compliance" at bounding box center [1035, 61] width 130 height 18
click at [1049, 95] on span "Additional info" at bounding box center [1051, 98] width 33 height 7
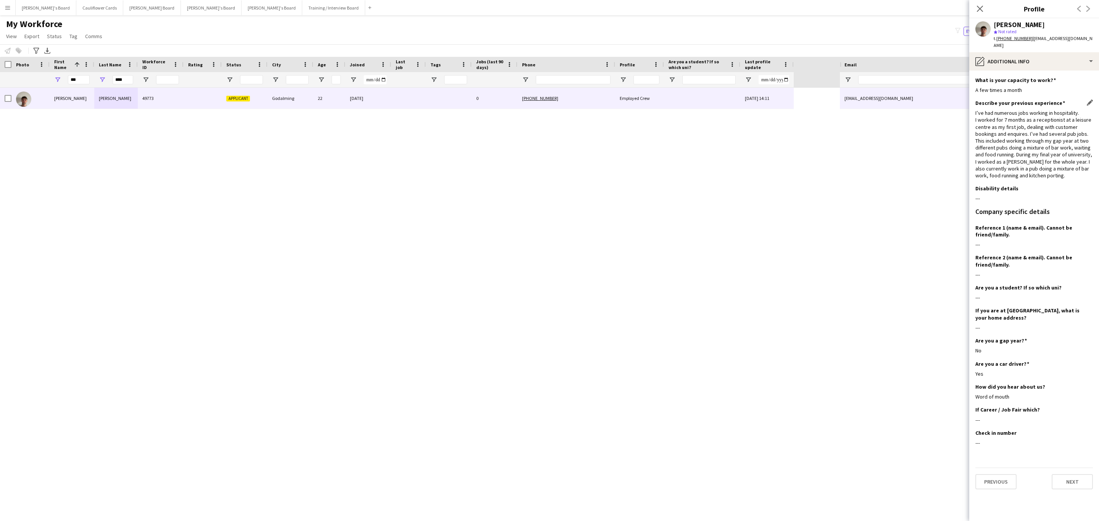
drag, startPoint x: 1056, startPoint y: 54, endPoint x: 1070, endPoint y: 153, distance: 99.8
click at [1070, 153] on div "I’ve had numerous jobs working in hospitality. I worked for 7 months as a recep…" at bounding box center [1035, 144] width 118 height 69
click at [1049, 55] on div "pencil4 Additional info" at bounding box center [1035, 61] width 130 height 18
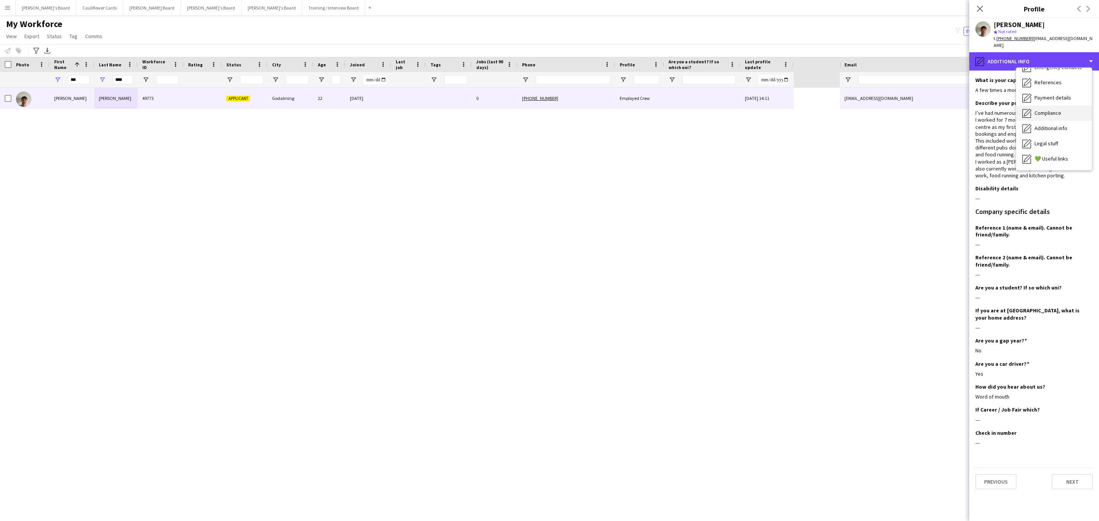
scroll to position [71, 0]
click at [1050, 81] on div "References References" at bounding box center [1054, 83] width 76 height 15
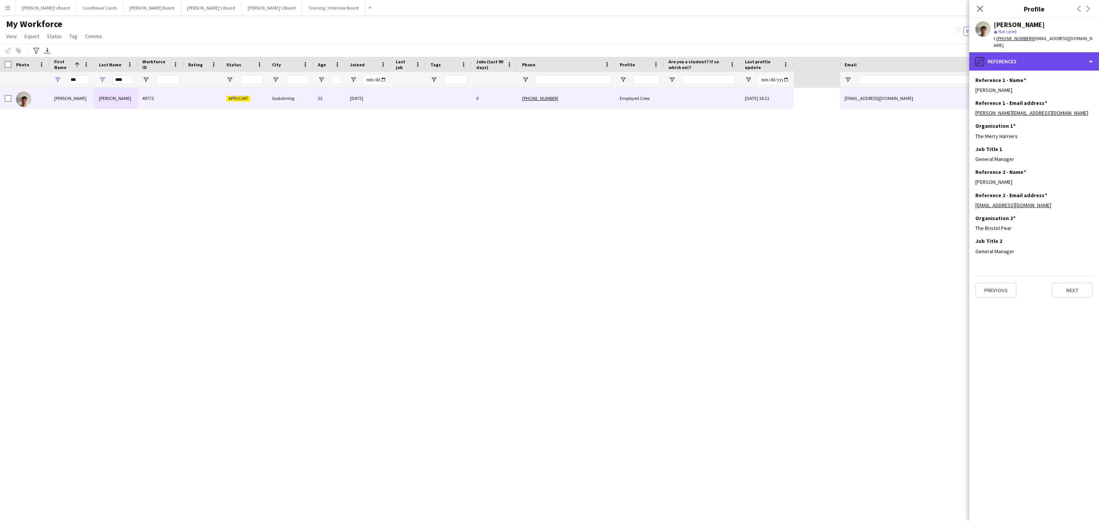
click at [1055, 52] on div "pencil4 References" at bounding box center [1035, 61] width 130 height 18
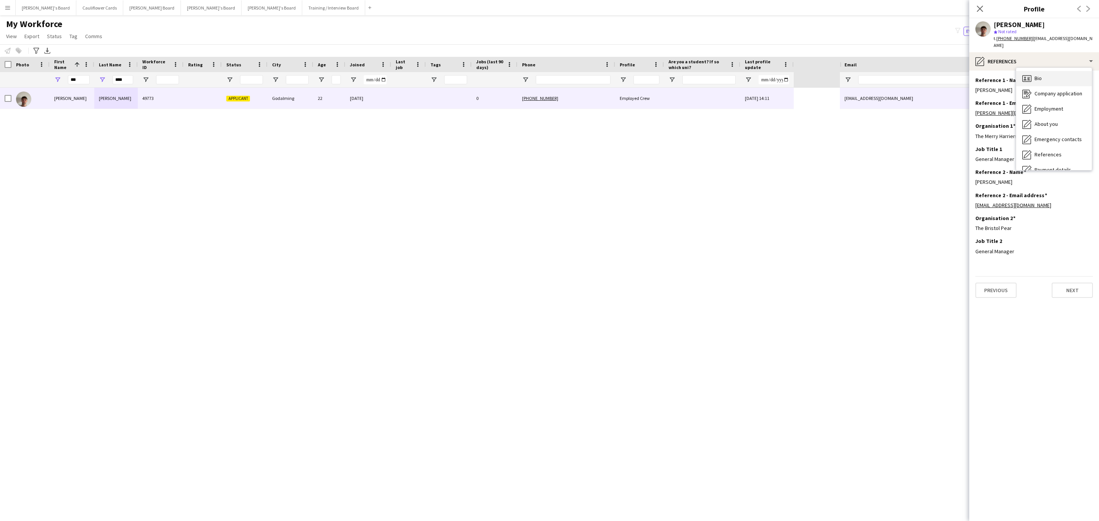
click at [1055, 73] on div "Bio Bio" at bounding box center [1054, 78] width 76 height 15
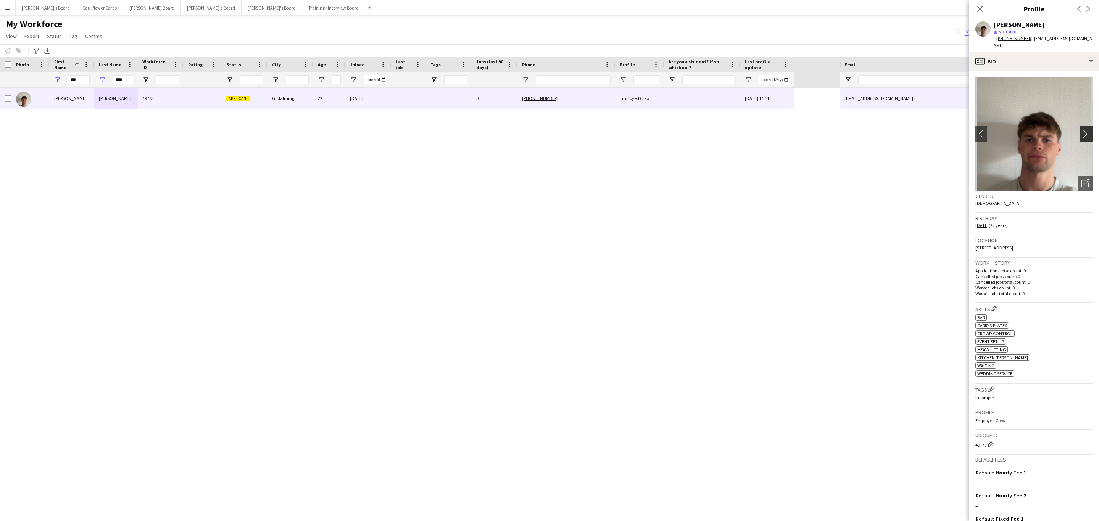
click at [1082, 130] on app-icon "chevron-right" at bounding box center [1088, 134] width 12 height 8
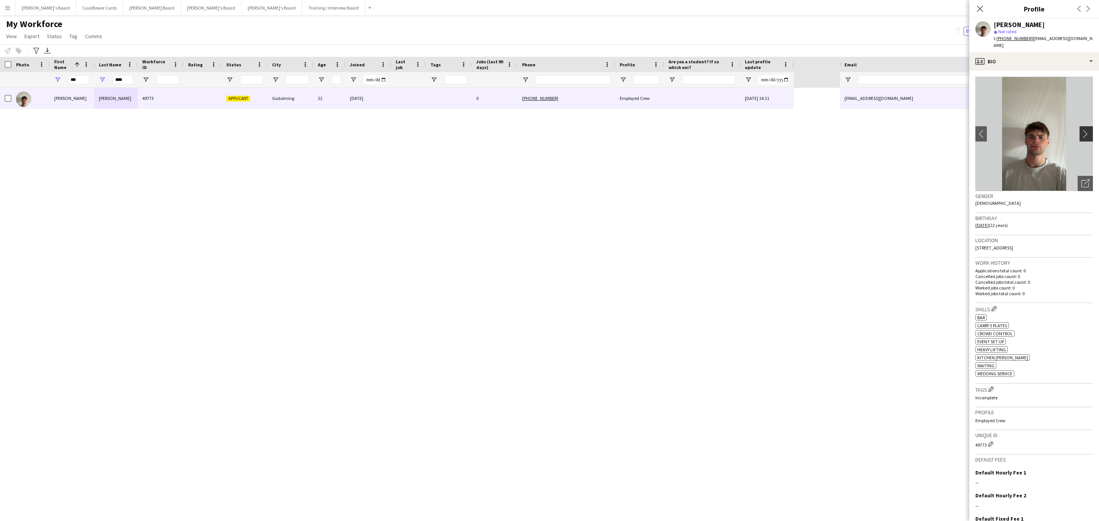
click at [1082, 130] on app-icon "chevron-right" at bounding box center [1088, 134] width 12 height 8
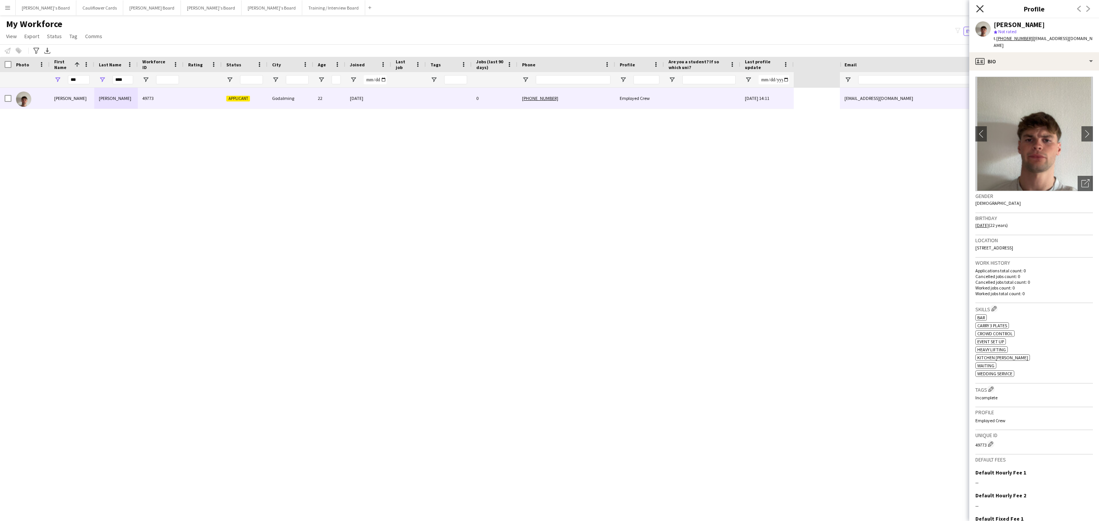
click at [980, 5] on icon "Close pop-in" at bounding box center [979, 8] width 7 height 7
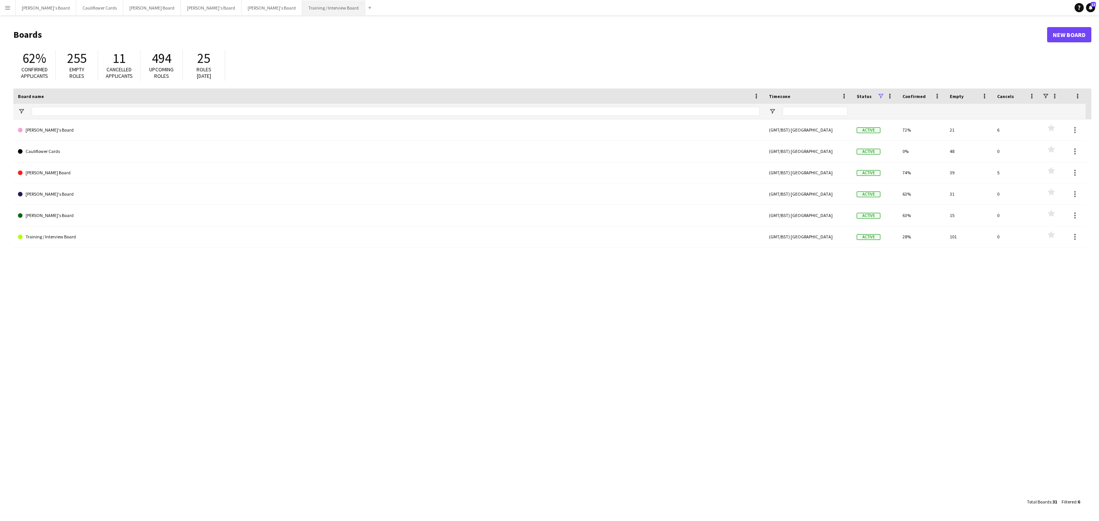
click at [302, 8] on button "Training / Interview Board Close" at bounding box center [333, 7] width 63 height 15
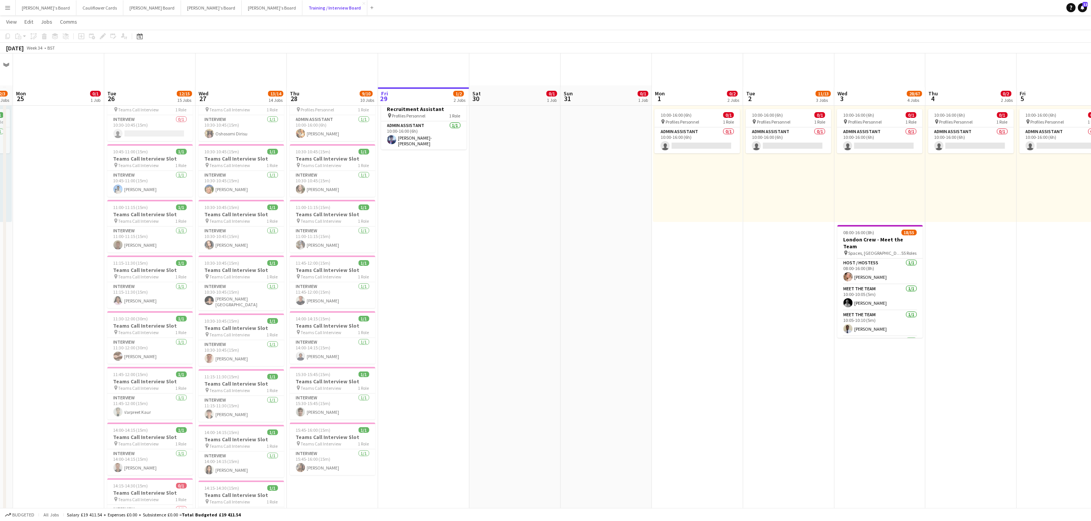
scroll to position [35, 0]
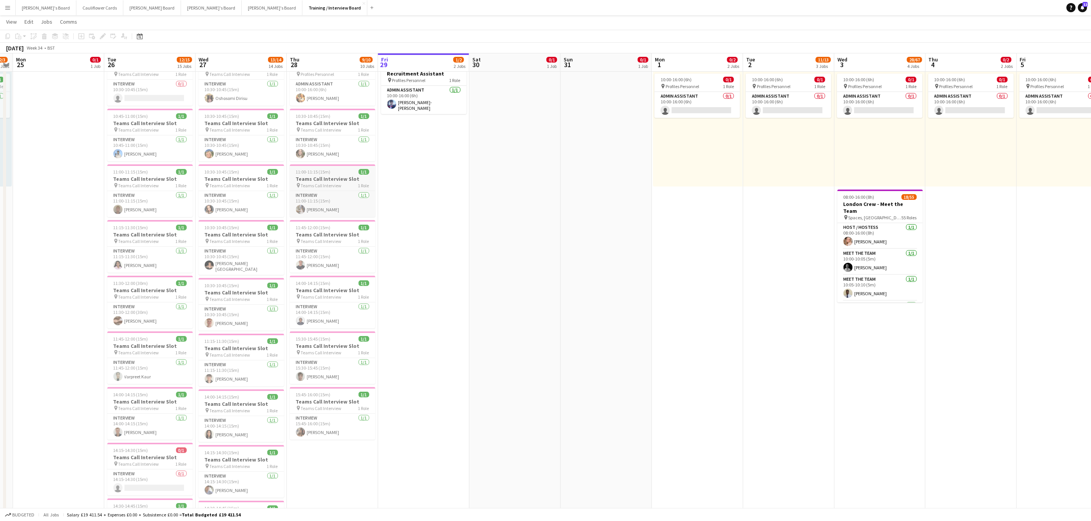
click at [340, 179] on h3 "Teams Call Interview Slot" at bounding box center [333, 179] width 86 height 7
click at [427, 198] on app-date-cell "In progress 10:00-16:00 (6h) 1/1 Recruitment Assistant pin Profiles Personnel 1…" at bounding box center [423, 500] width 91 height 900
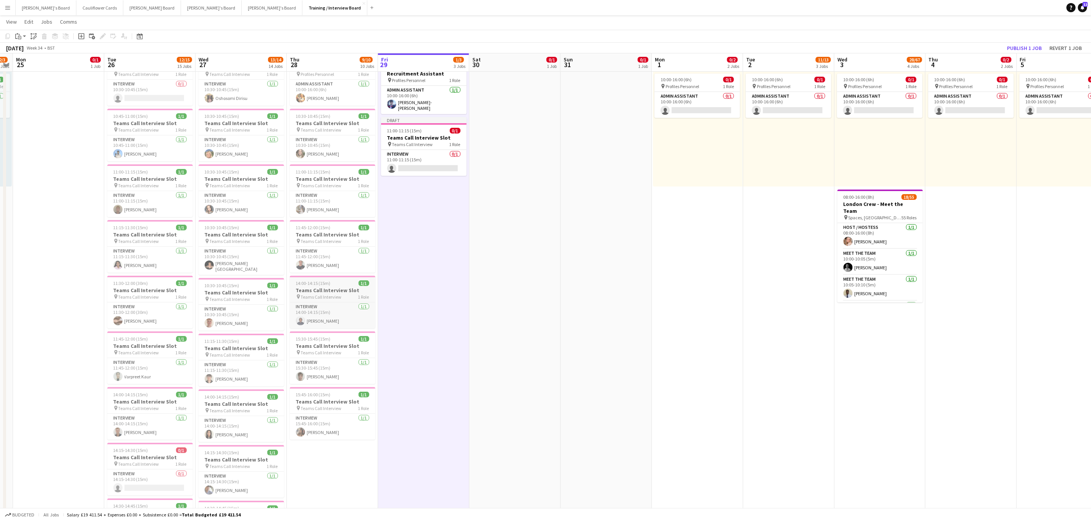
click at [338, 284] on div "14:00-14:15 (15m) 1/1" at bounding box center [333, 284] width 86 height 6
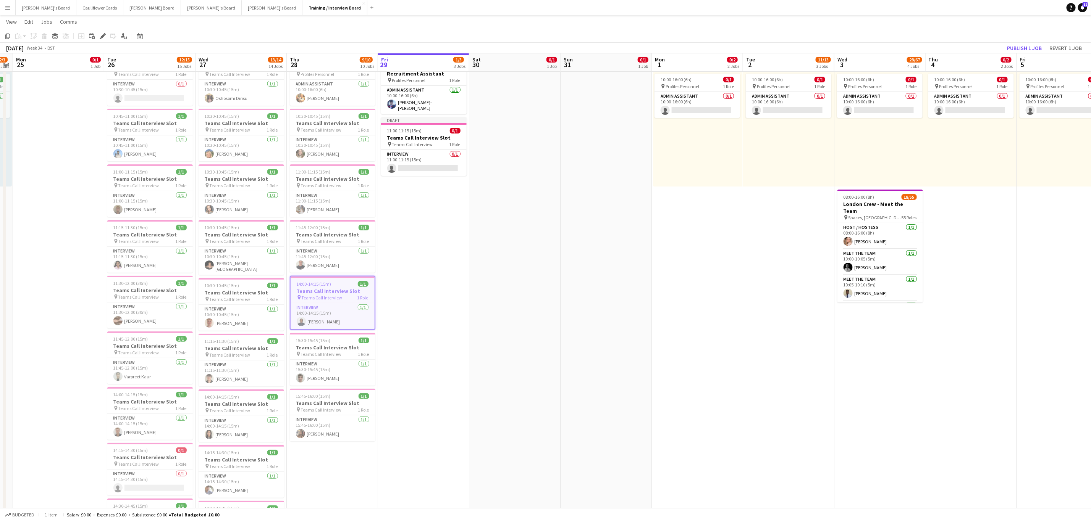
click at [421, 290] on app-date-cell "In progress 10:00-16:00 (6h) 1/1 Recruitment Assistant pin Profiles Personnel 1…" at bounding box center [423, 500] width 91 height 900
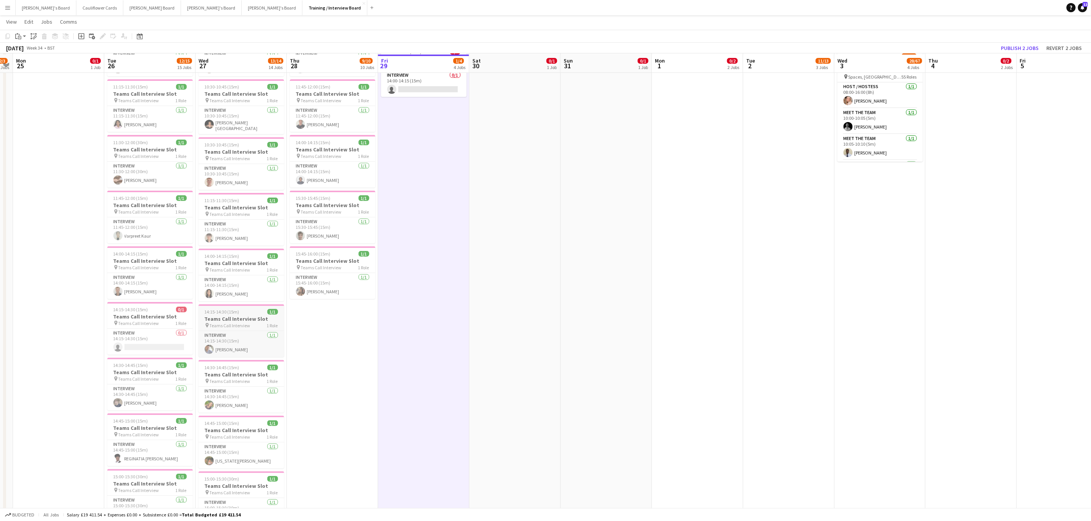
scroll to position [178, 0]
click at [251, 422] on div "14:45-15:00 (15m) 1/1" at bounding box center [241, 422] width 86 height 6
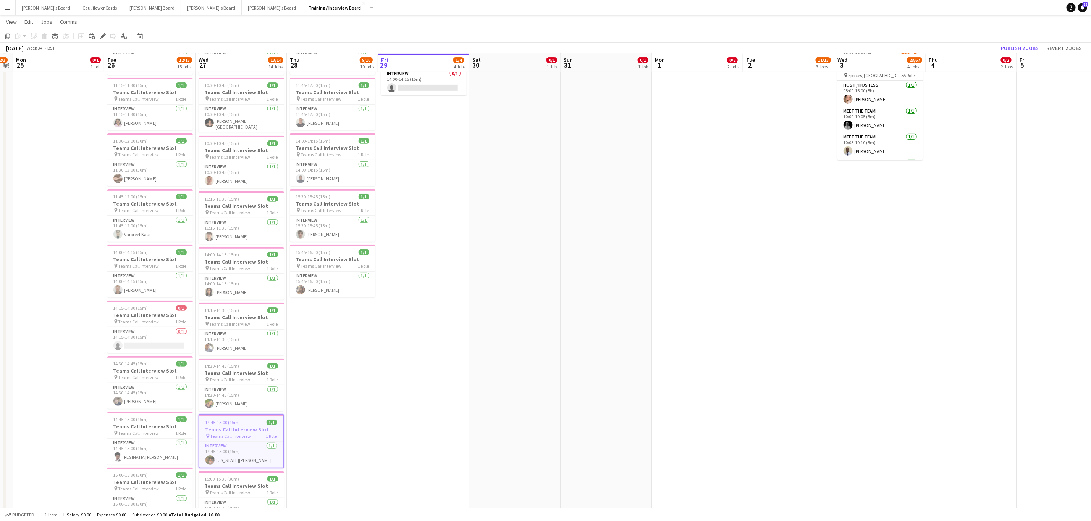
click at [425, 337] on app-date-cell "In progress 10:00-16:00 (6h) 1/1 Recruitment Assistant pin Profiles Personnel 1…" at bounding box center [423, 358] width 91 height 900
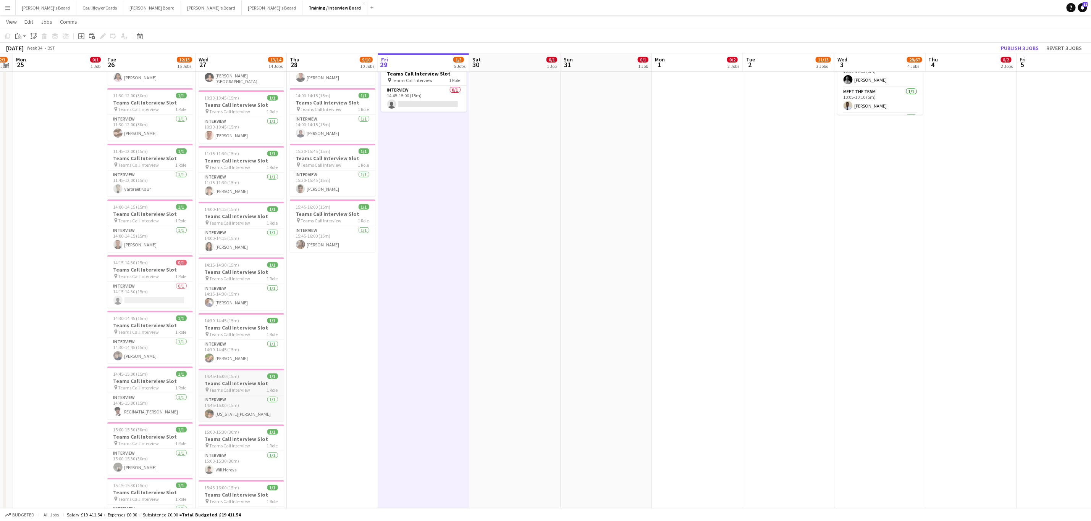
scroll to position [224, 0]
click at [247, 442] on h3 "Teams Call Interview Slot" at bounding box center [241, 439] width 86 height 7
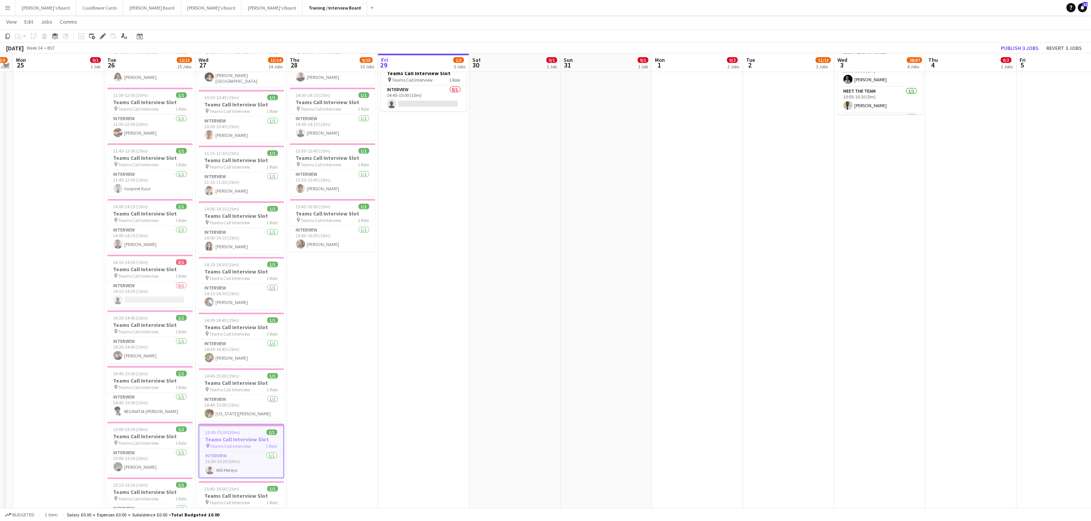
click at [421, 330] on app-date-cell "In progress 10:00-16:00 (6h) 1/1 Recruitment Assistant pin Profiles Personnel 1…" at bounding box center [423, 312] width 91 height 900
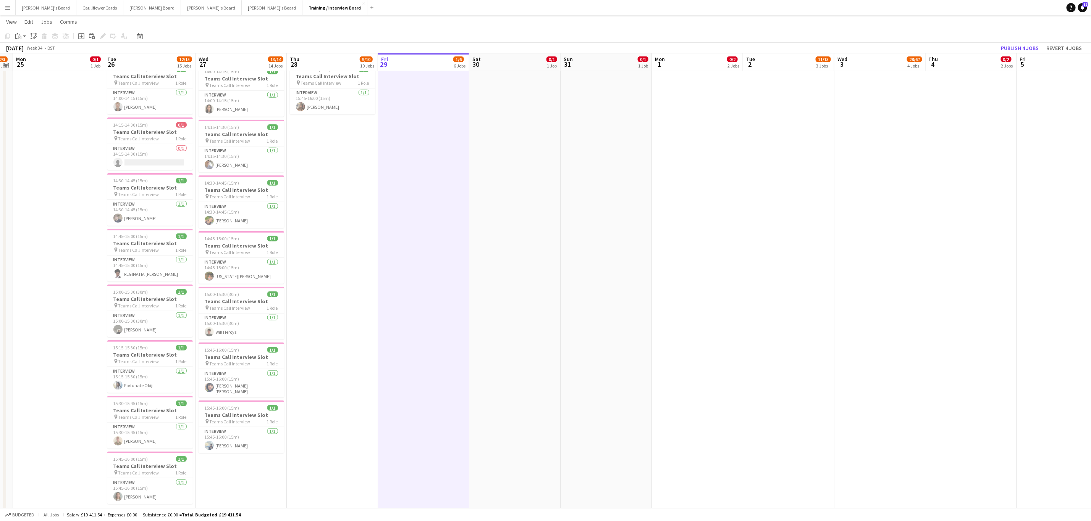
scroll to position [362, 0]
click at [127, 356] on app-job-card "15:15-15:30 (15m) 1/1 Teams Call Interview Slot pin Teams Call Interview 1 Role…" at bounding box center [150, 366] width 86 height 53
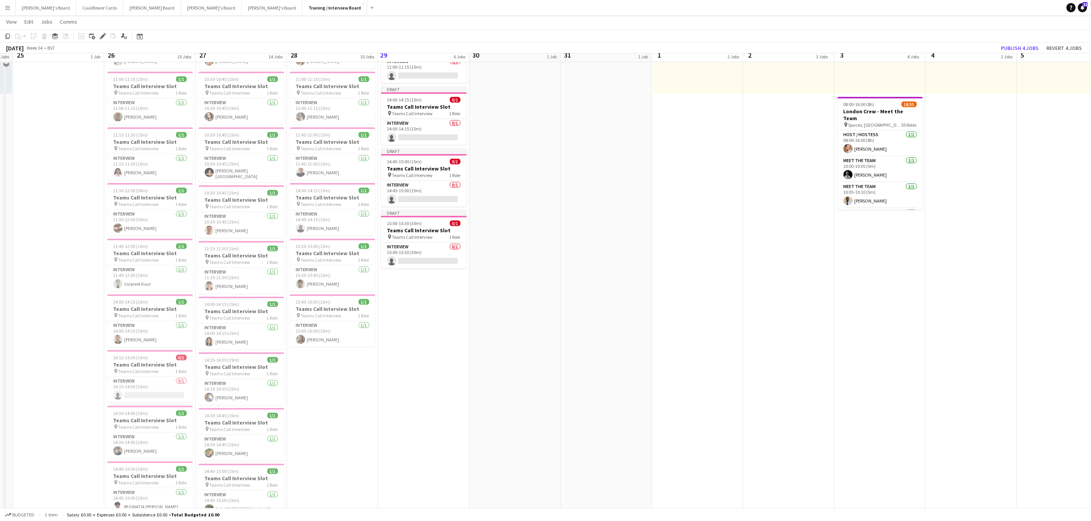
scroll to position [117, 0]
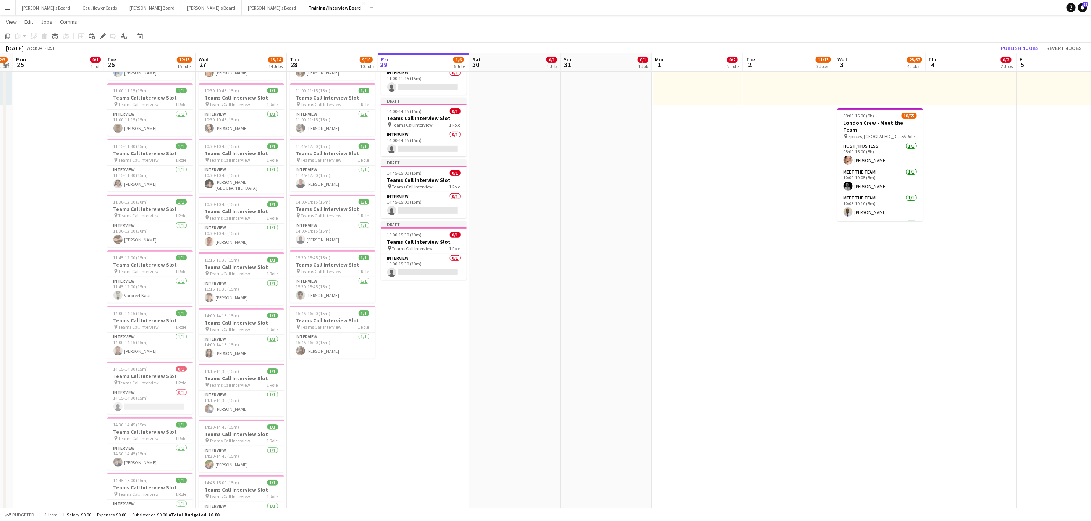
click at [421, 352] on app-date-cell "In progress 10:00-16:00 (6h) 1/1 Recruitment Assistant pin Profiles Personnel 1…" at bounding box center [423, 419] width 91 height 900
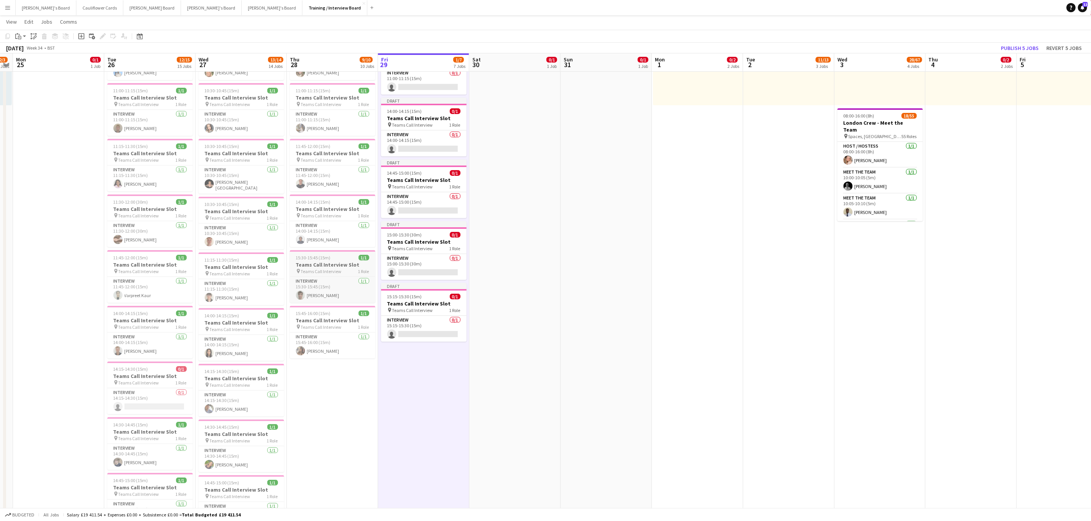
click at [326, 265] on h3 "Teams Call Interview Slot" at bounding box center [333, 264] width 86 height 7
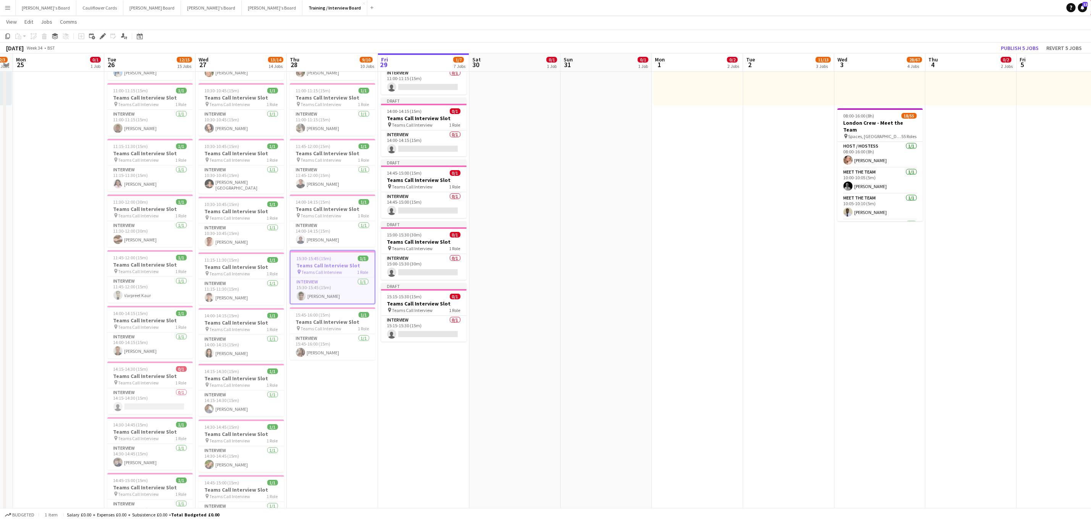
click at [423, 372] on app-date-cell "In progress 10:00-16:00 (6h) 1/1 Recruitment Assistant pin Profiles Personnel 1…" at bounding box center [423, 419] width 91 height 900
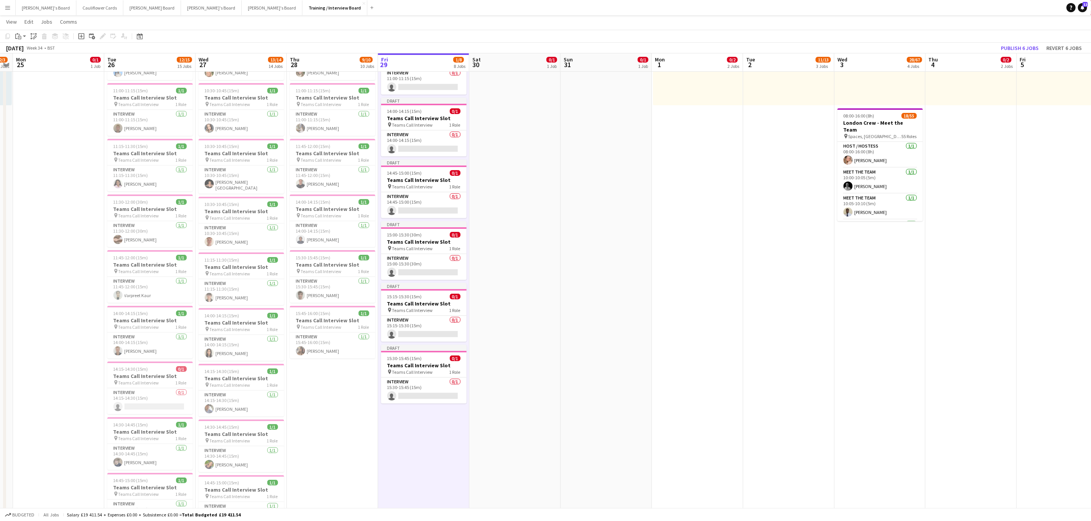
scroll to position [0, 0]
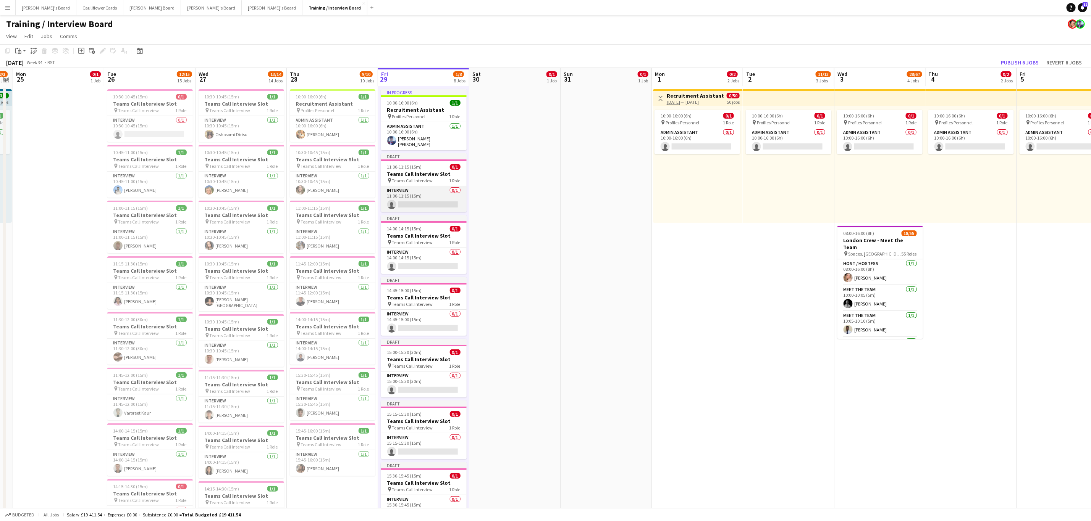
click at [431, 205] on app-card-role "Interview 0/1 11:00-11:15 (15m) single-neutral-actions" at bounding box center [424, 199] width 86 height 26
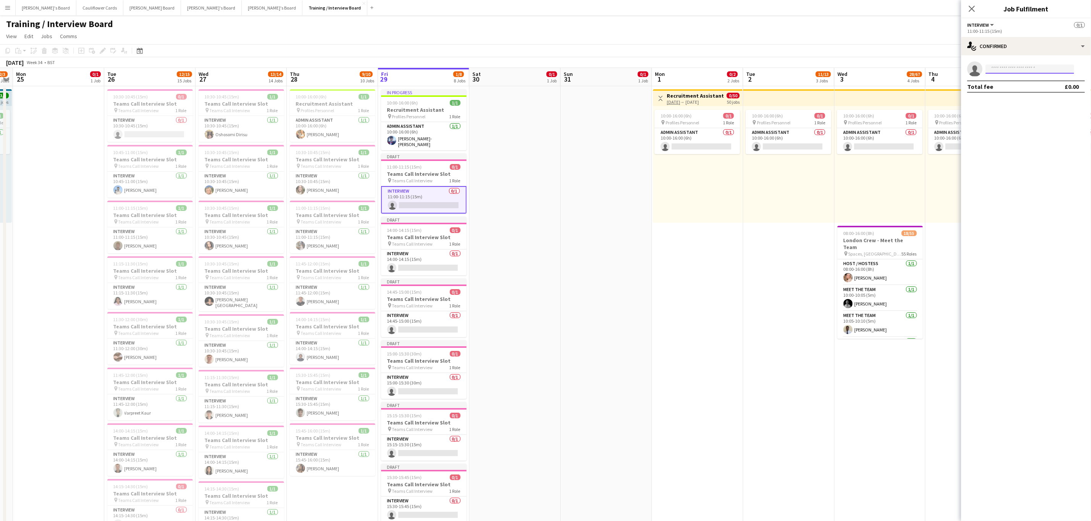
click at [1047, 70] on input at bounding box center [1029, 69] width 89 height 9
paste input "**********"
type input "**********"
click at [1037, 81] on span "Waiting list" at bounding box center [1052, 80] width 31 height 6
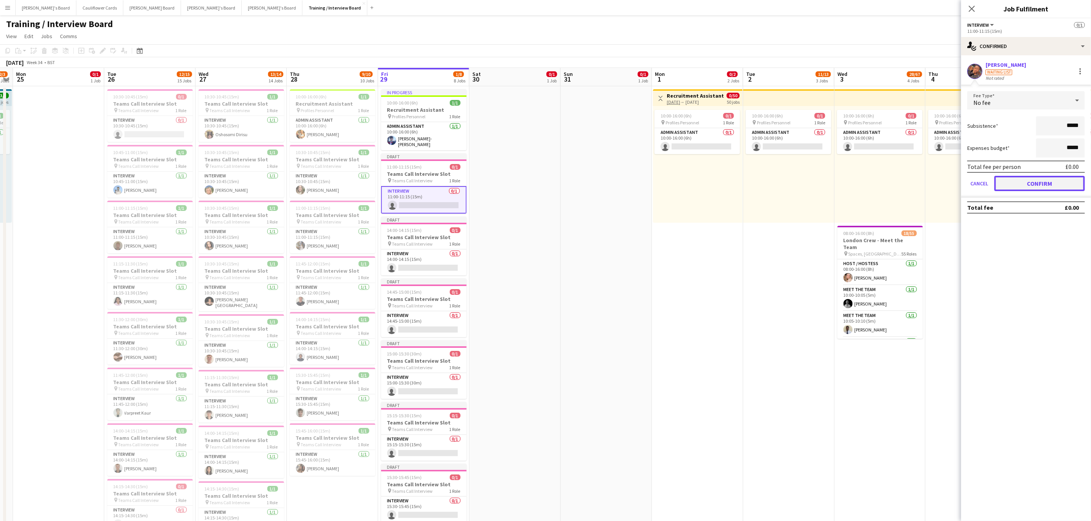
click at [1037, 181] on button "Confirm" at bounding box center [1039, 183] width 90 height 15
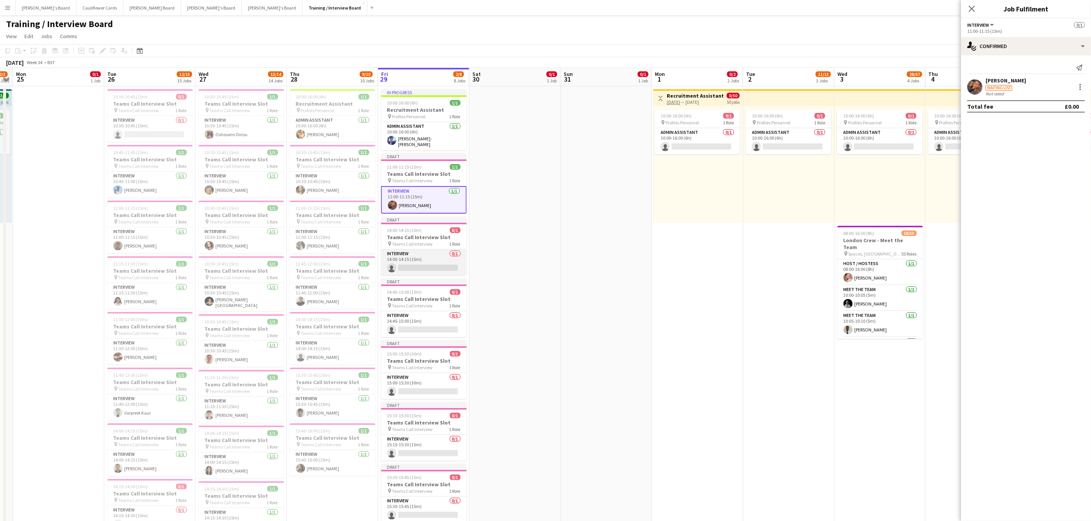
click at [436, 252] on app-card-role "Interview 0/1 14:00-14:15 (15m) single-neutral-actions" at bounding box center [424, 263] width 86 height 26
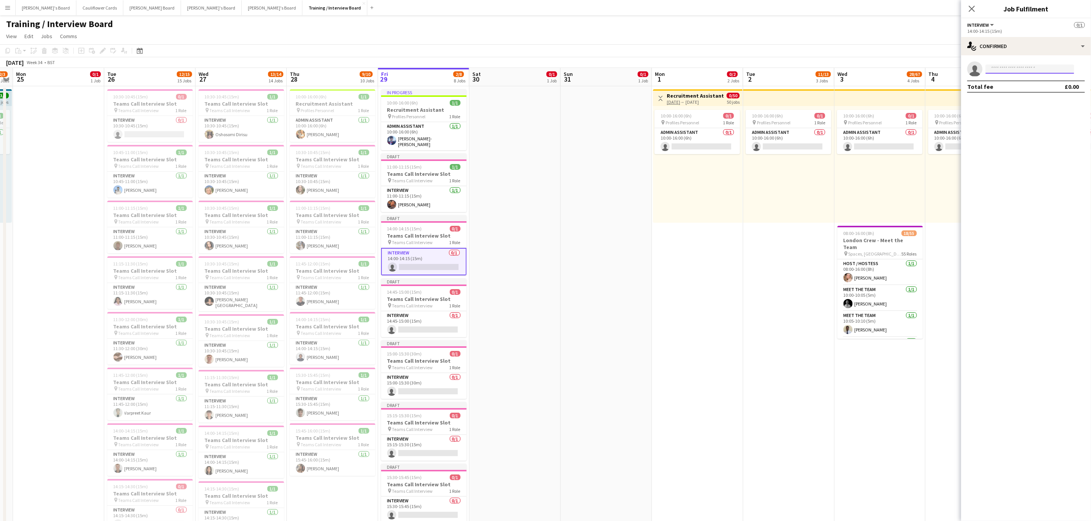
click at [1028, 65] on input at bounding box center [1029, 69] width 89 height 9
paste input "**********"
type input "**********"
click at [1031, 94] on span "+4407915480036" at bounding box center [1029, 92] width 76 height 6
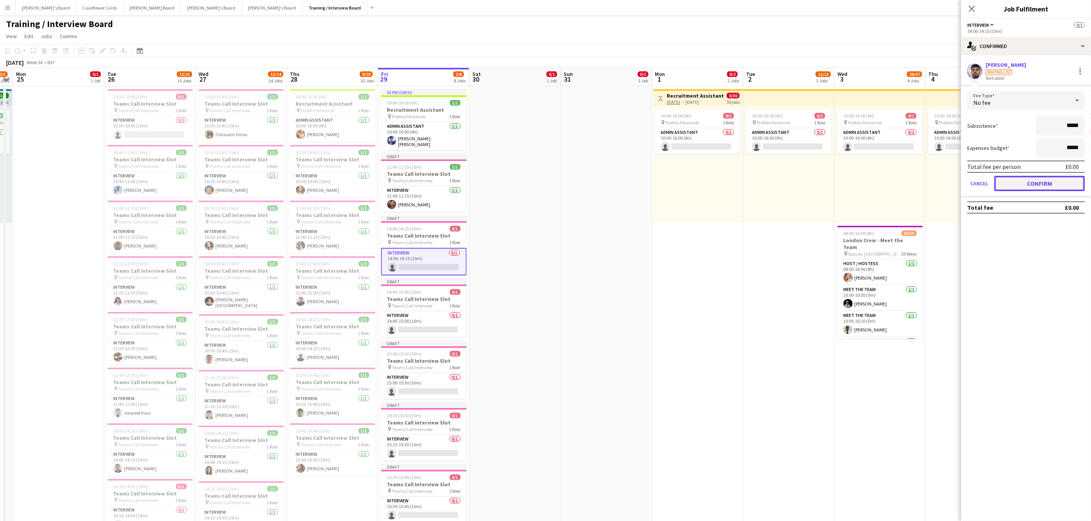
click at [1023, 179] on button "Confirm" at bounding box center [1039, 183] width 90 height 15
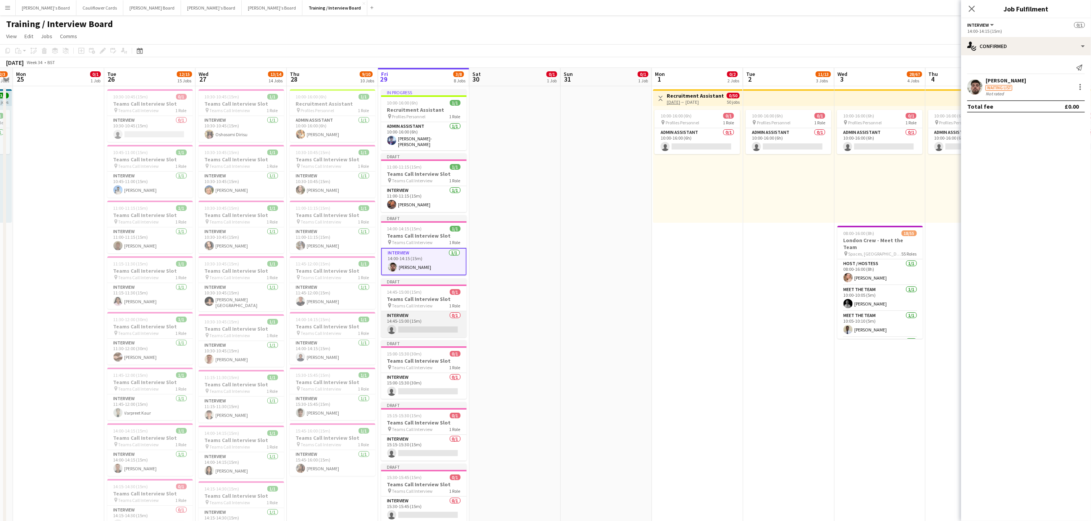
click at [433, 334] on app-card-role "Interview 0/1 14:45-15:00 (15m) single-neutral-actions" at bounding box center [424, 324] width 86 height 26
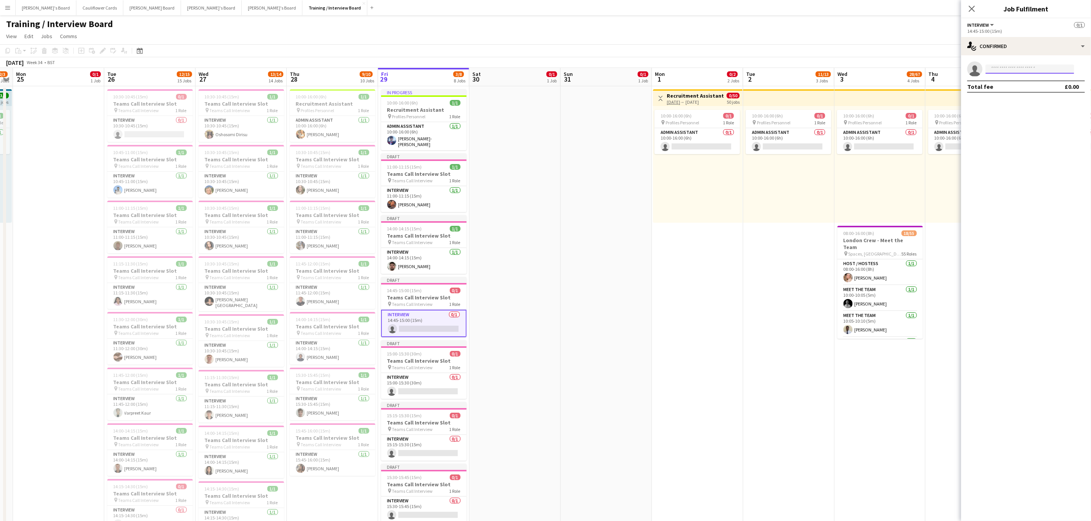
click at [1037, 72] on input at bounding box center [1029, 69] width 89 height 9
paste input "**********"
type input "**********"
click at [1023, 78] on span "Abdul Raheem" at bounding box center [1013, 80] width 44 height 6
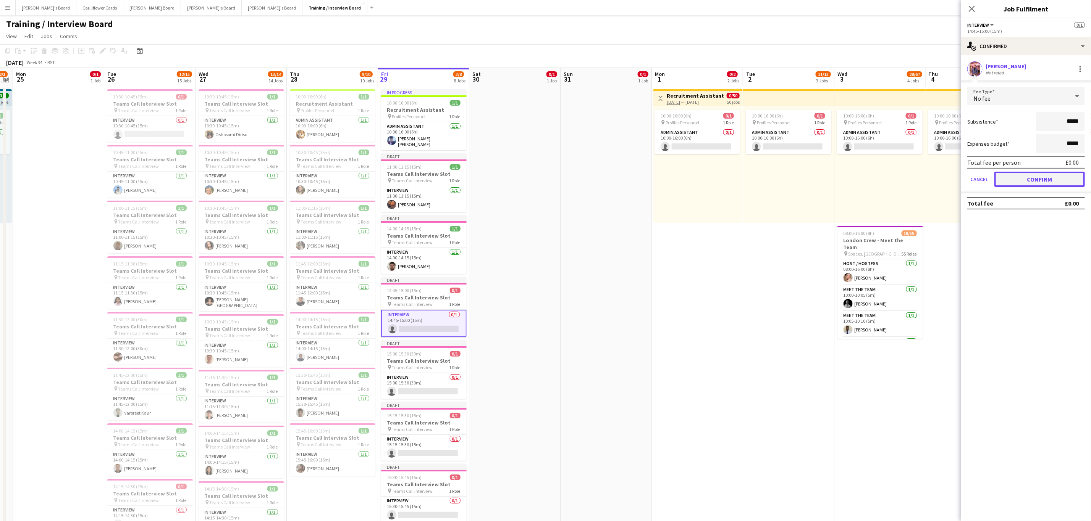
click at [1023, 176] on button "Confirm" at bounding box center [1039, 179] width 90 height 15
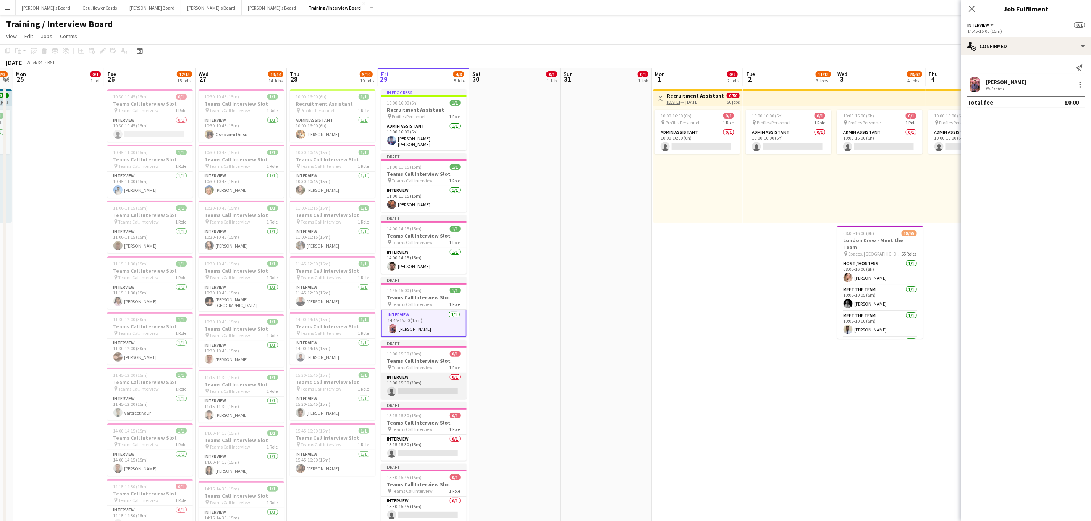
click at [428, 392] on app-card-role "Interview 0/1 15:00-15:30 (30m) single-neutral-actions" at bounding box center [424, 386] width 86 height 26
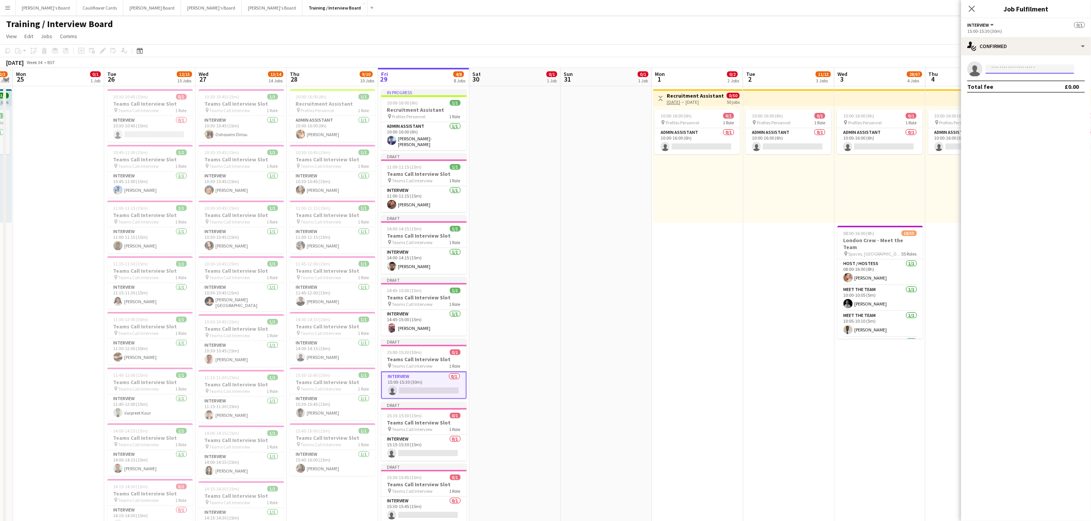
click at [1037, 70] on input at bounding box center [1029, 69] width 89 height 9
paste input "**********"
type input "**********"
click at [1016, 81] on span "Laura Nash" at bounding box center [1013, 80] width 44 height 6
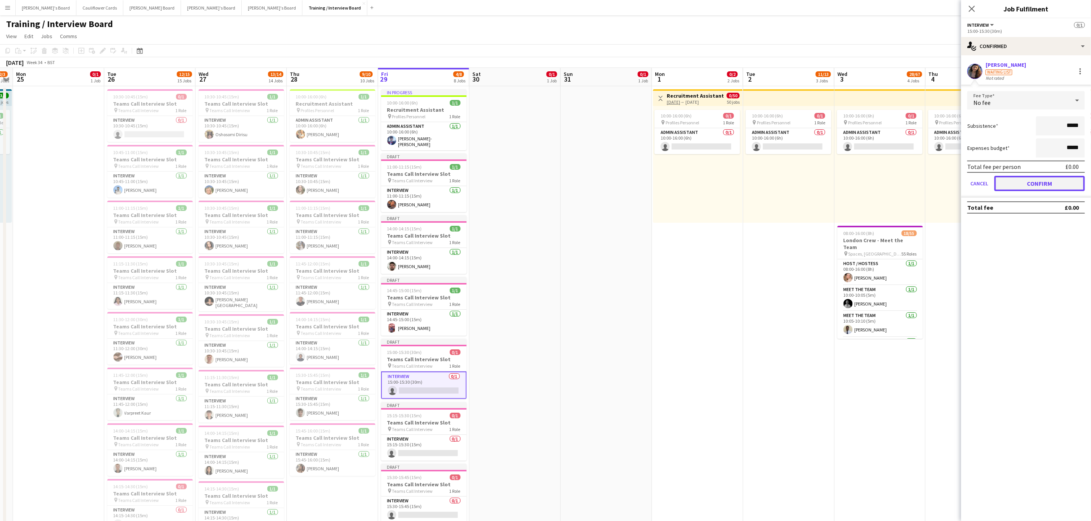
click at [1031, 184] on button "Confirm" at bounding box center [1039, 183] width 90 height 15
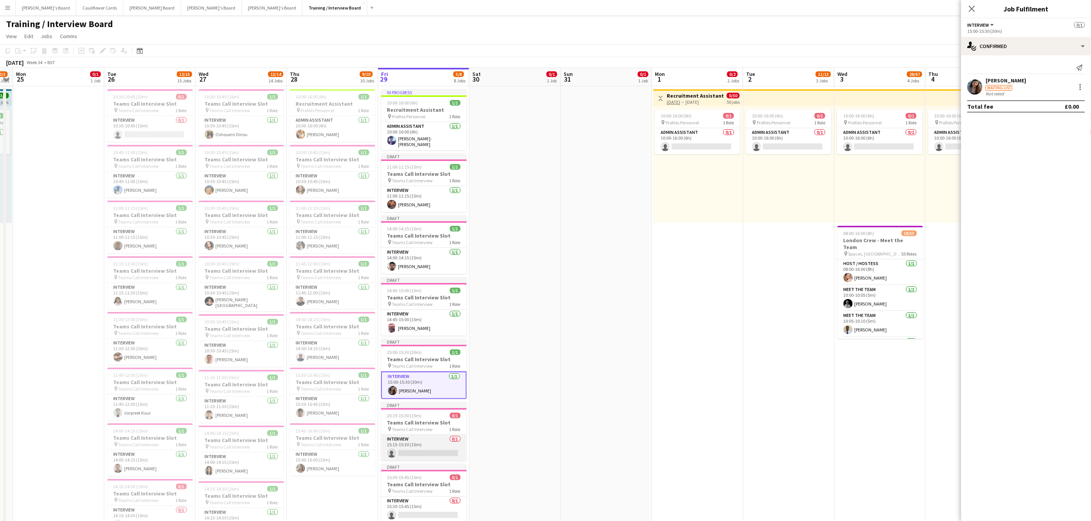
click at [408, 459] on app-card-role "Interview 0/1 15:15-15:30 (15m) single-neutral-actions" at bounding box center [424, 448] width 86 height 26
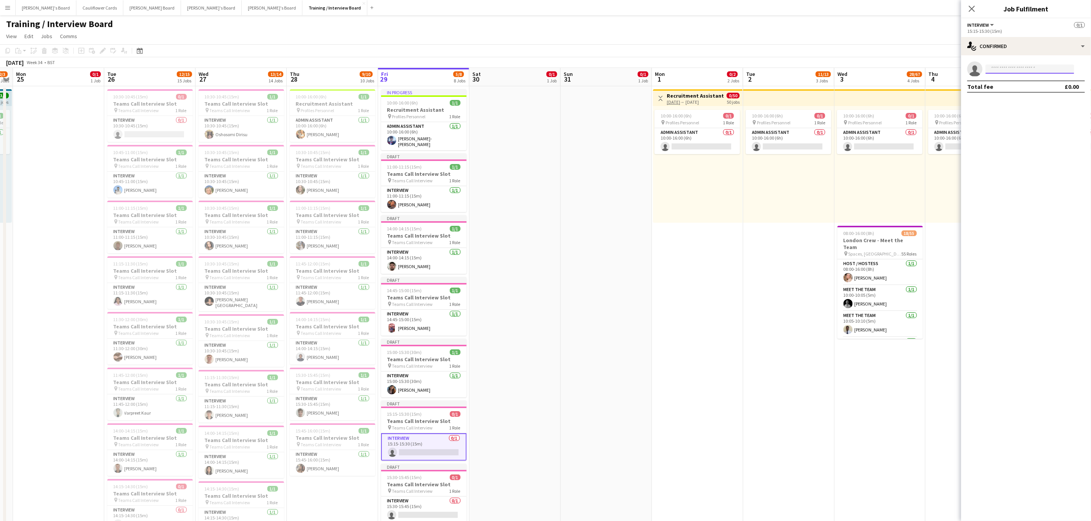
click at [1042, 65] on input at bounding box center [1029, 69] width 89 height 9
paste input "**********"
type input "**********"
click at [1034, 75] on div "Steady Onovughe Active steadymudiagaonovughe@gmail.com +447423027484" at bounding box center [1029, 86] width 89 height 24
click at [1034, 81] on span "Steady Onovughe" at bounding box center [1012, 80] width 43 height 6
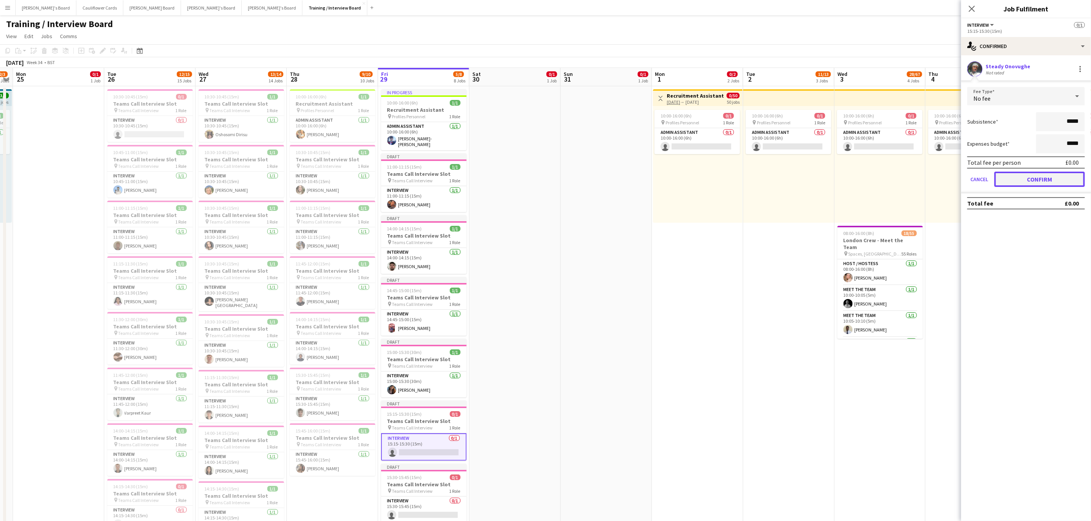
click at [1021, 179] on button "Confirm" at bounding box center [1039, 179] width 90 height 15
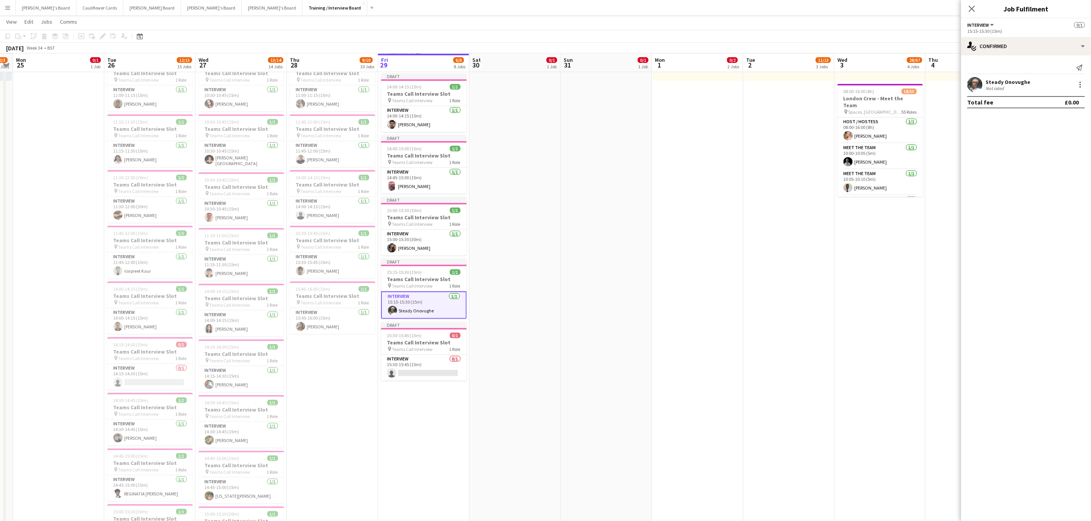
scroll to position [142, 0]
click at [437, 369] on app-card-role "Interview 0/1 15:30-15:45 (15m) single-neutral-actions" at bounding box center [424, 367] width 86 height 26
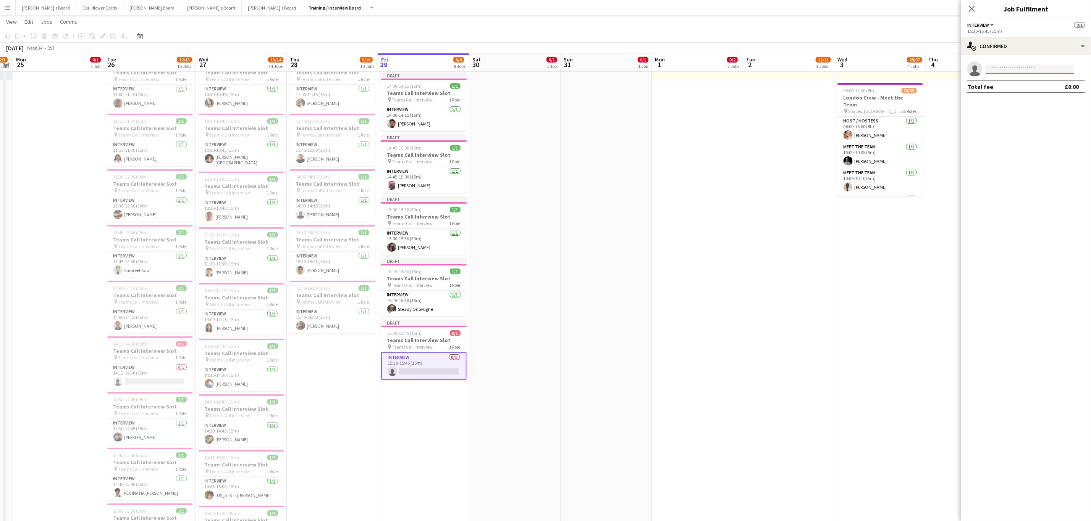
click at [1026, 73] on input at bounding box center [1029, 69] width 89 height 9
paste input "**********"
type input "**********"
click at [1024, 78] on span "Grace Reynolds" at bounding box center [1013, 80] width 44 height 6
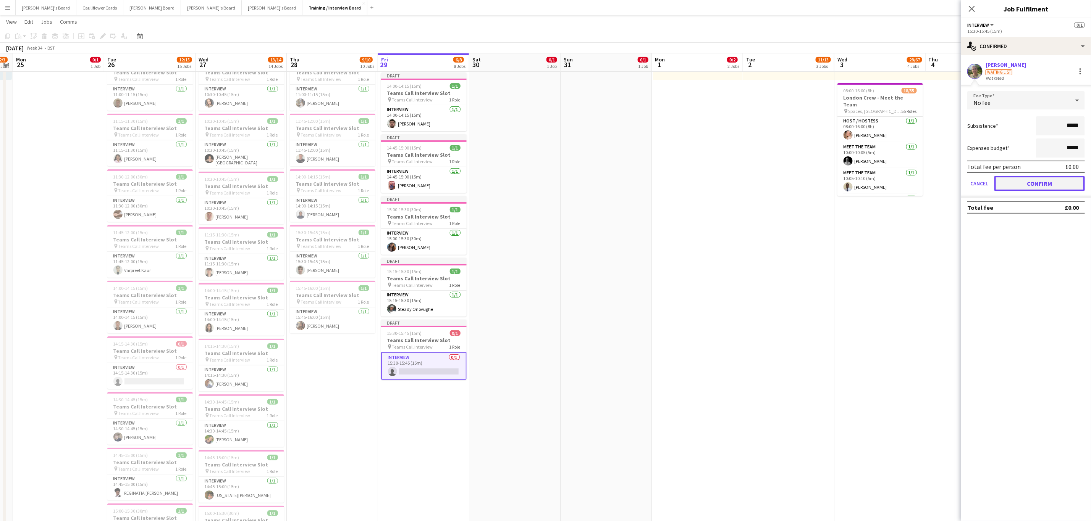
click at [1034, 181] on button "Confirm" at bounding box center [1039, 183] width 90 height 15
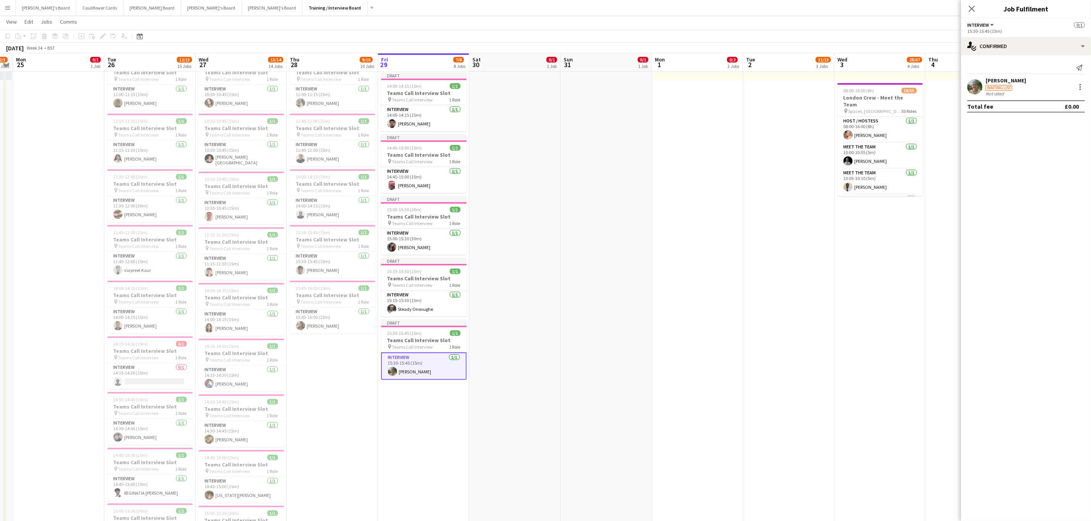
click at [437, 441] on app-date-cell "In progress 10:00-16:00 (6h) 1/1 Recruitment Assistant pin Profiles Personnel 1…" at bounding box center [423, 394] width 91 height 900
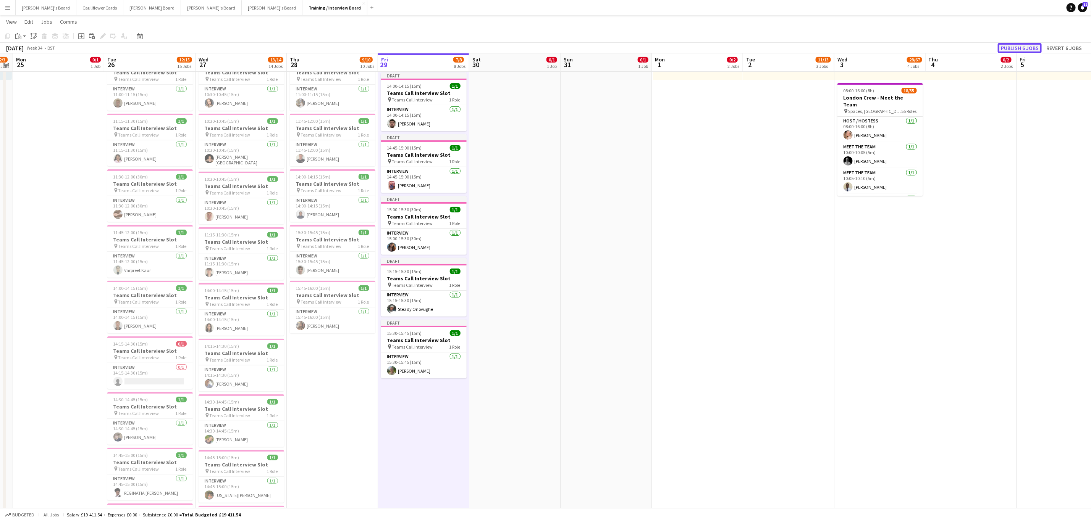
click at [1016, 47] on button "Publish 6 jobs" at bounding box center [1019, 48] width 44 height 10
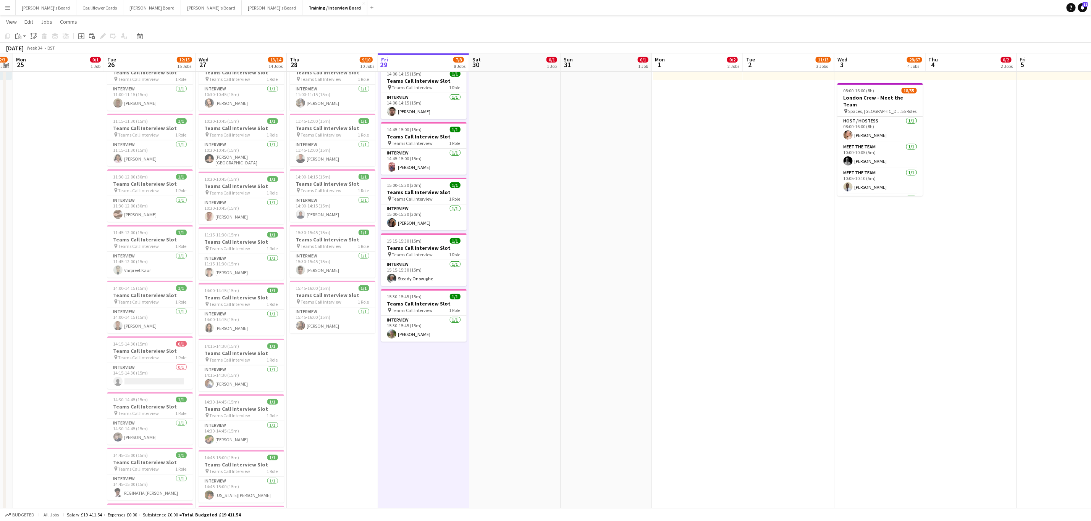
scroll to position [0, 0]
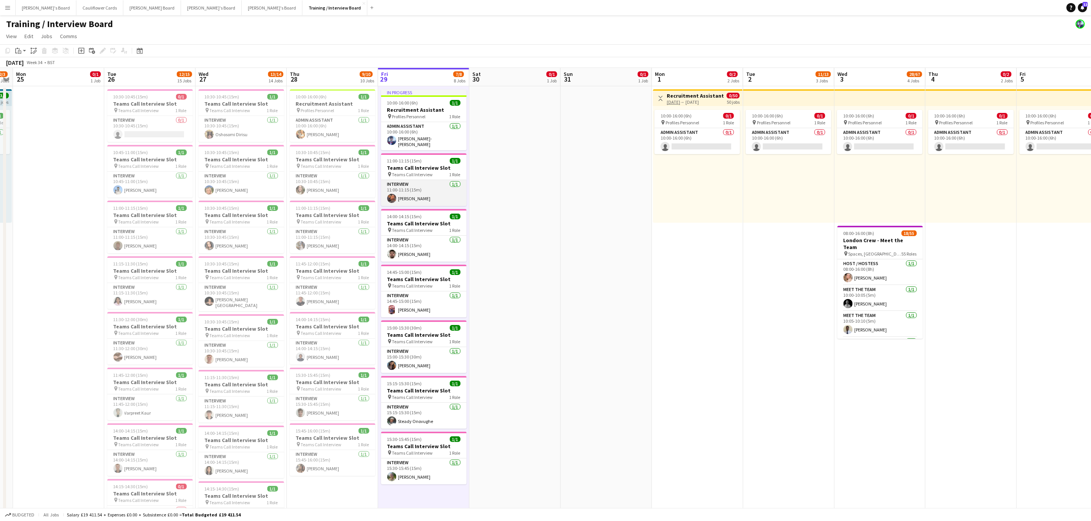
click at [426, 194] on app-card-role "Interview 1/1 11:00-11:15 (15m) Aminat Adigun" at bounding box center [424, 193] width 86 height 26
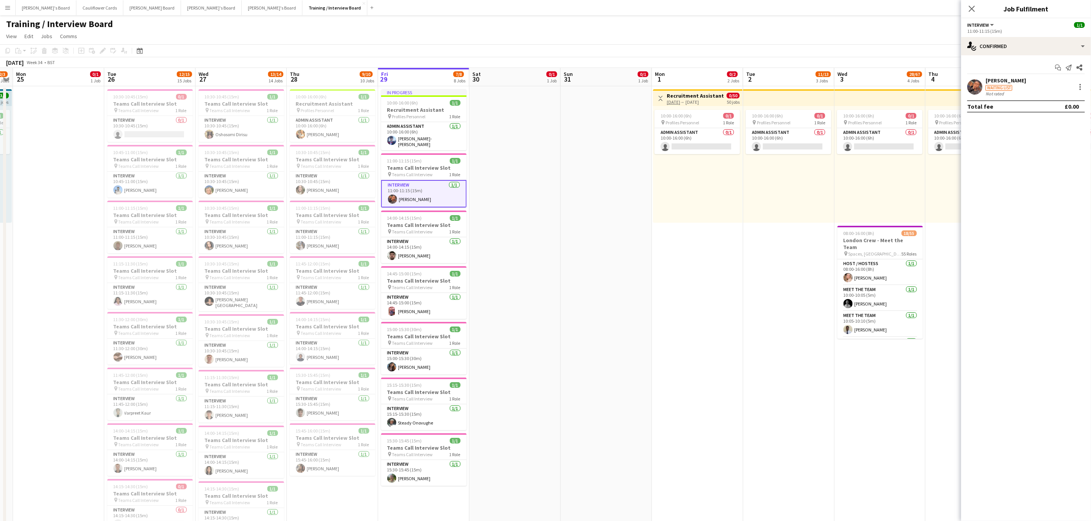
click at [969, 89] on app-user-avatar at bounding box center [974, 86] width 15 height 15
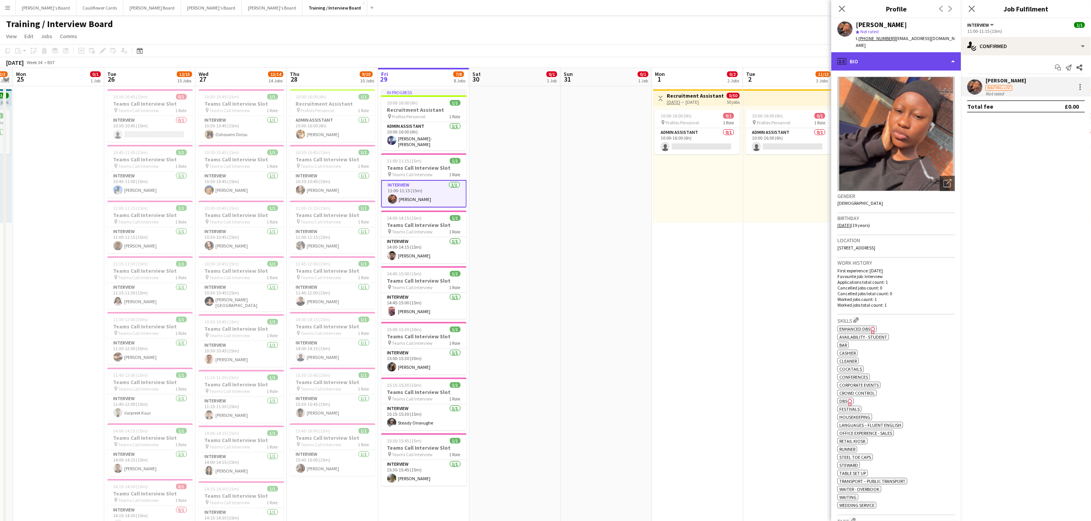
click at [926, 59] on div "profile Bio" at bounding box center [896, 61] width 130 height 18
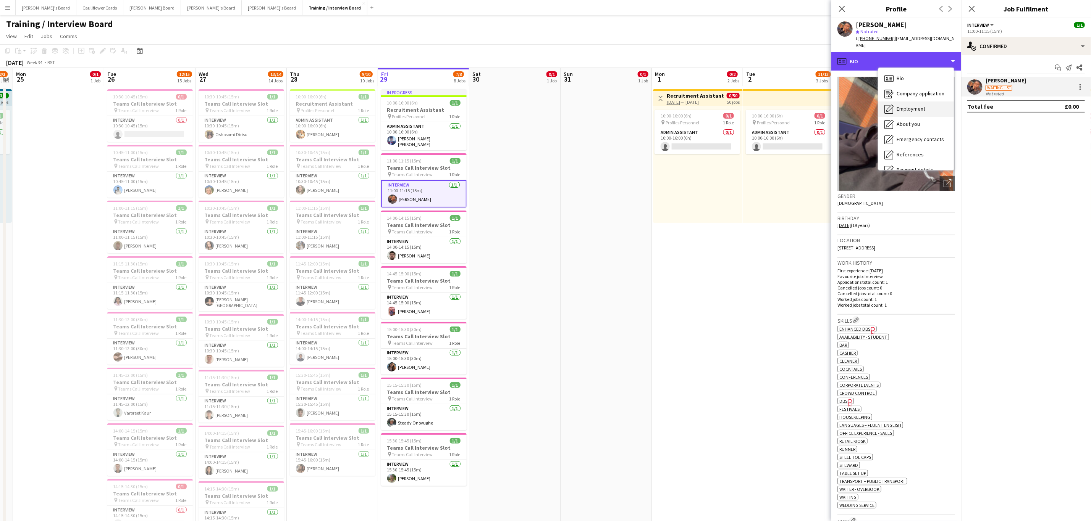
scroll to position [102, 0]
click at [906, 76] on div "Compliance Compliance" at bounding box center [916, 83] width 76 height 15
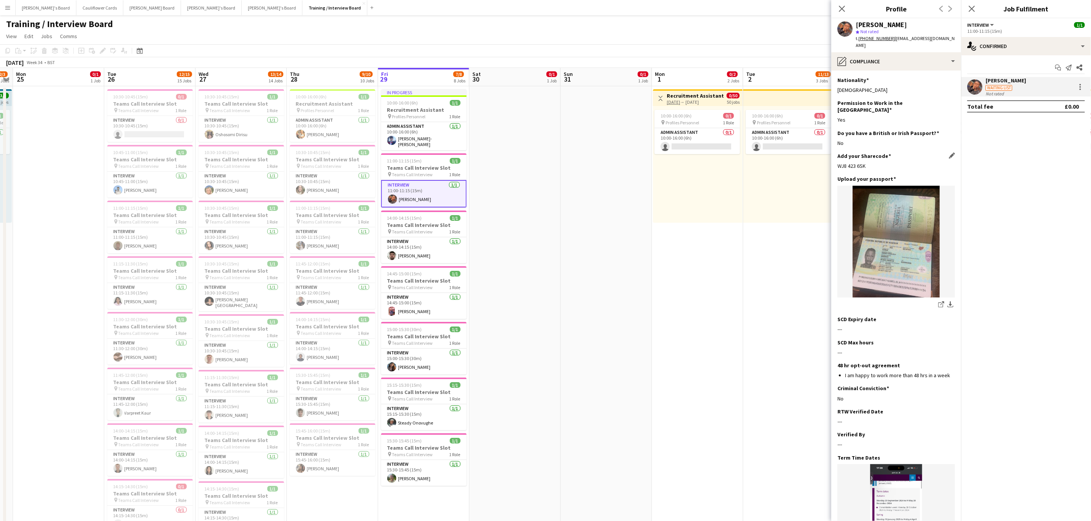
click at [843, 163] on div "WJ8 423 6SK" at bounding box center [896, 166] width 118 height 7
copy div "WJ8 423 6SK"
click at [879, 140] on div "No" at bounding box center [896, 143] width 118 height 7
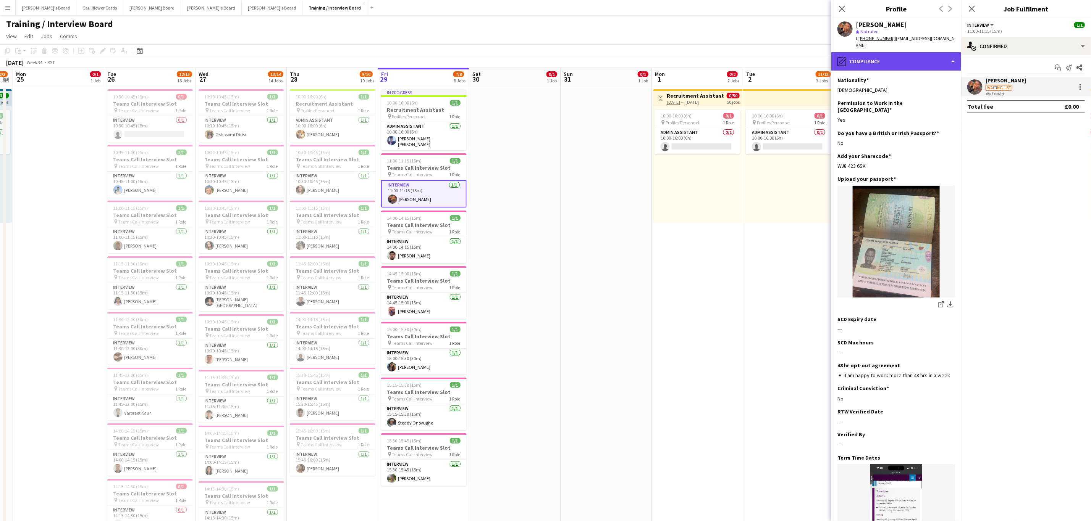
click at [907, 60] on div "pencil4 Compliance" at bounding box center [896, 61] width 130 height 18
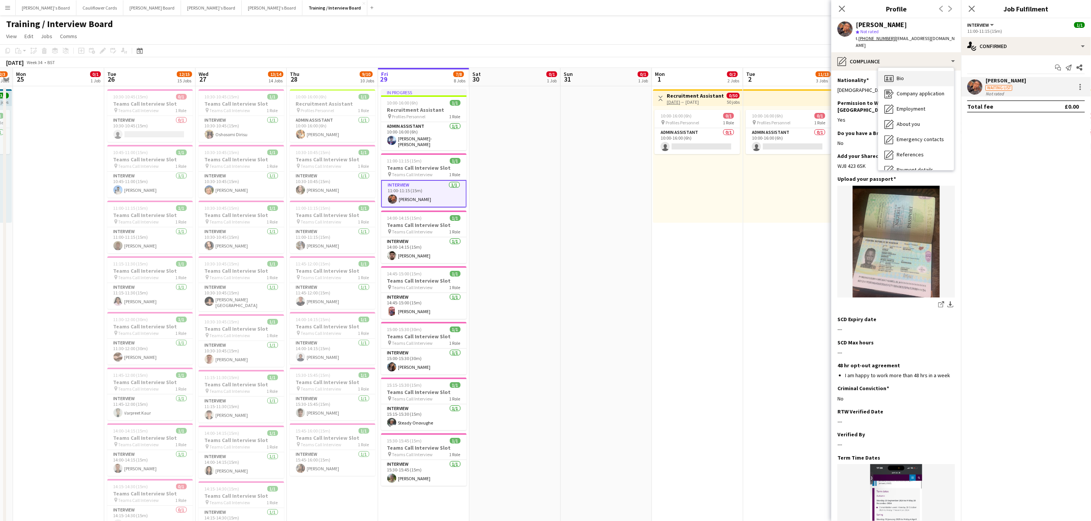
click at [907, 76] on div "Bio Bio" at bounding box center [916, 78] width 76 height 15
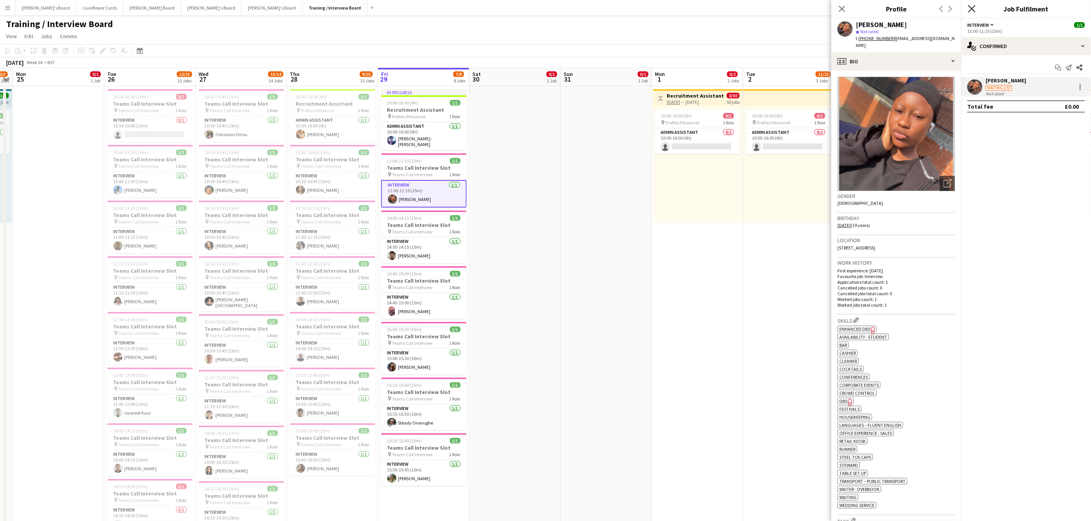
click at [970, 6] on icon "Close pop-in" at bounding box center [971, 8] width 7 height 7
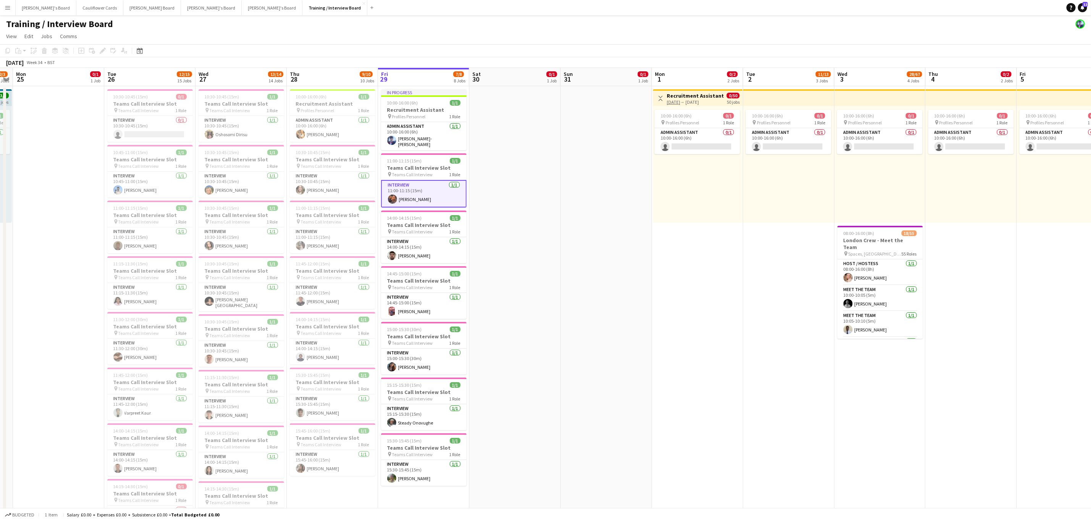
click at [429, 200] on app-card-role "Interview 1/1 11:00-11:15 (15m) Aminat Adigun" at bounding box center [424, 193] width 86 height 27
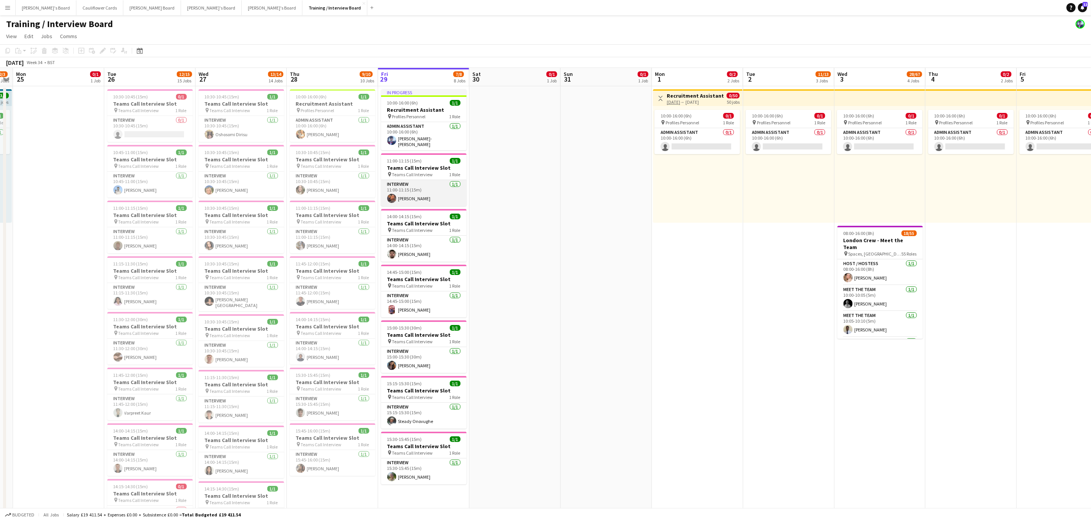
click at [413, 203] on app-card-role "Interview 1/1 11:00-11:15 (15m) Aminat Adigun" at bounding box center [424, 193] width 86 height 26
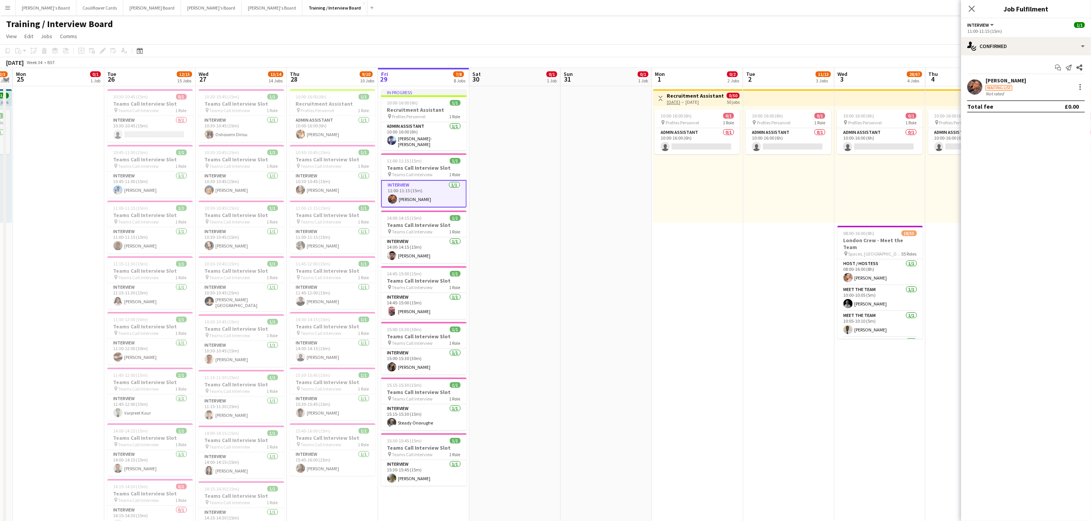
click at [970, 86] on app-user-avatar at bounding box center [974, 86] width 15 height 15
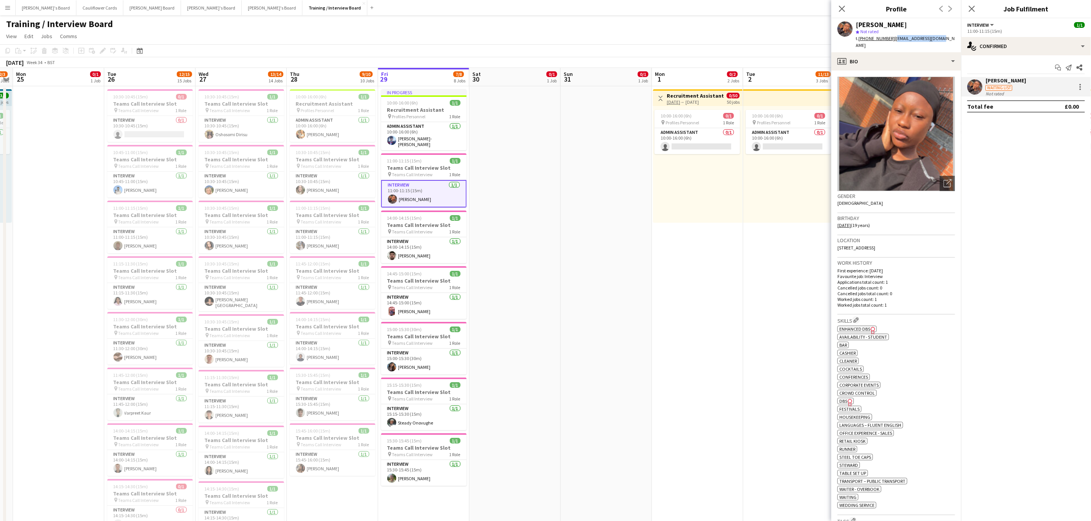
drag, startPoint x: 938, startPoint y: 38, endPoint x: 891, endPoint y: 39, distance: 47.0
click at [891, 39] on div "Aminat Adigun star Not rated t. +447886859846 | adigund482@gmail.com" at bounding box center [896, 35] width 130 height 34
copy span "[EMAIL_ADDRESS][DOMAIN_NAME]"
click at [946, 34] on app-profile-header "Aminat Adigun star Not rated t. +447886859846 | adigund482@gmail.com" at bounding box center [896, 35] width 130 height 34
drag, startPoint x: 936, startPoint y: 39, endPoint x: 902, endPoint y: 37, distance: 33.7
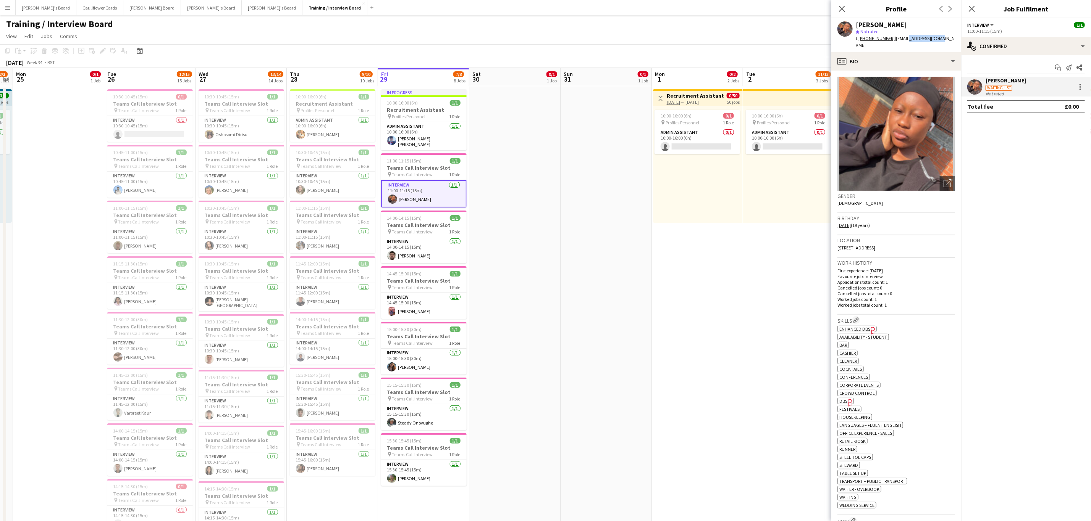
click at [902, 37] on span "| adigund482@gmail.com" at bounding box center [904, 41] width 99 height 13
click at [940, 38] on div "Aminat Adigun star Not rated t. +447886859846 | adigund482@gmail.com" at bounding box center [896, 35] width 130 height 34
drag, startPoint x: 940, startPoint y: 38, endPoint x: 898, endPoint y: 39, distance: 42.0
click at [898, 39] on div "Aminat Adigun star Not rated t. +447886859846 | adigund482@gmail.com" at bounding box center [896, 35] width 130 height 34
copy app-crew-profile "adigund482@gmail.com profile"
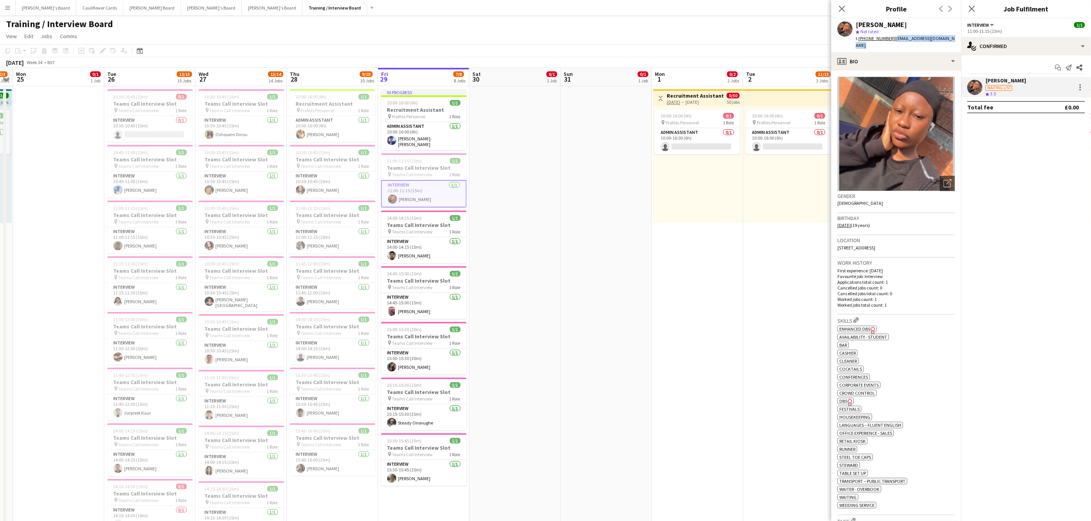
click at [944, 38] on div "Aminat Adigun star Not rated t. +447886859846 | adigund482@gmail.com" at bounding box center [896, 35] width 130 height 34
drag, startPoint x: 940, startPoint y: 38, endPoint x: 892, endPoint y: 39, distance: 47.7
click at [892, 39] on div "Aminat Adigun star Not rated t. +447886859846 | adigund482@gmail.com" at bounding box center [896, 35] width 130 height 34
copy span "[EMAIL_ADDRESS][DOMAIN_NAME]"
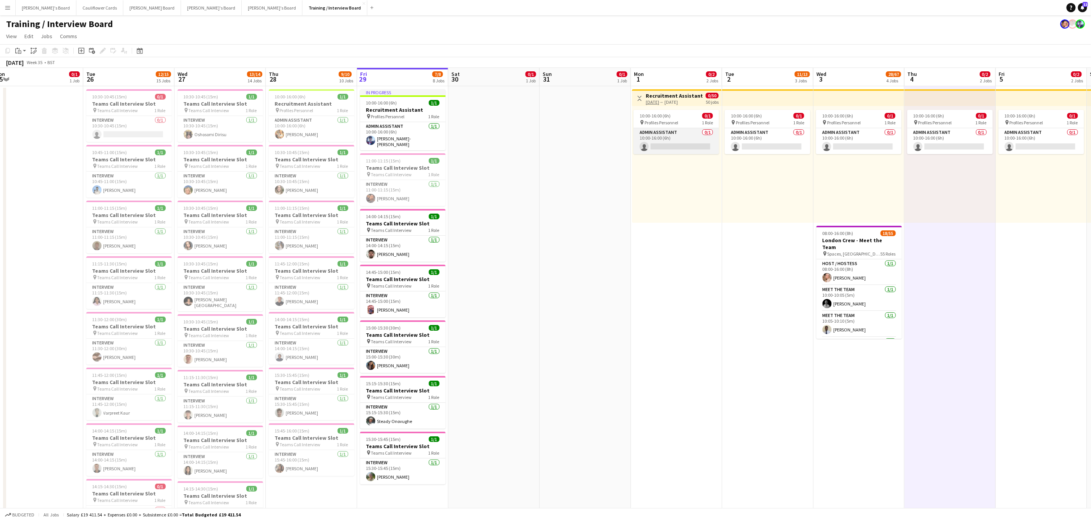
click at [672, 142] on app-card-role "Admin Assistant 0/1 10:00-16:00 (6h) single-neutral-actions" at bounding box center [676, 141] width 86 height 26
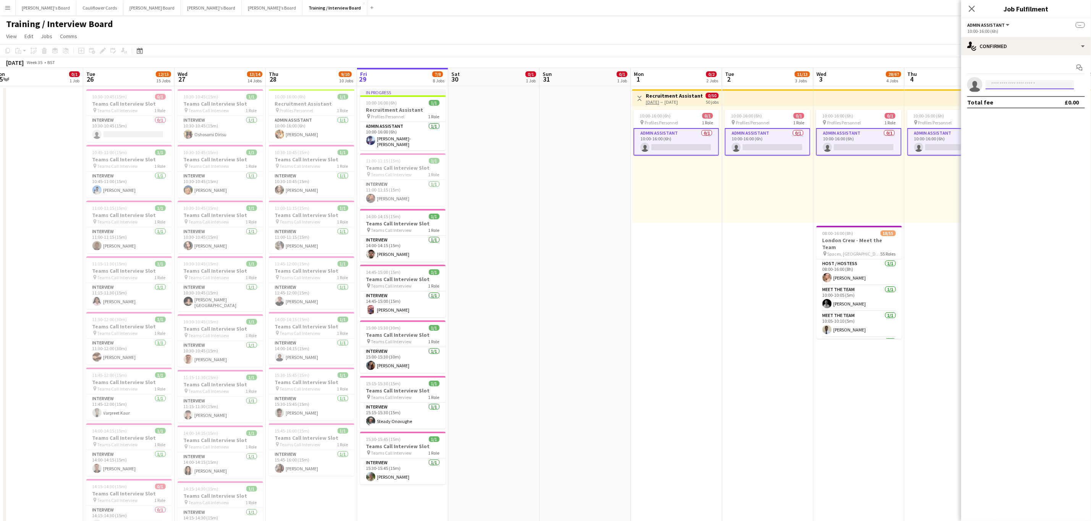
click at [1028, 87] on input at bounding box center [1029, 84] width 89 height 9
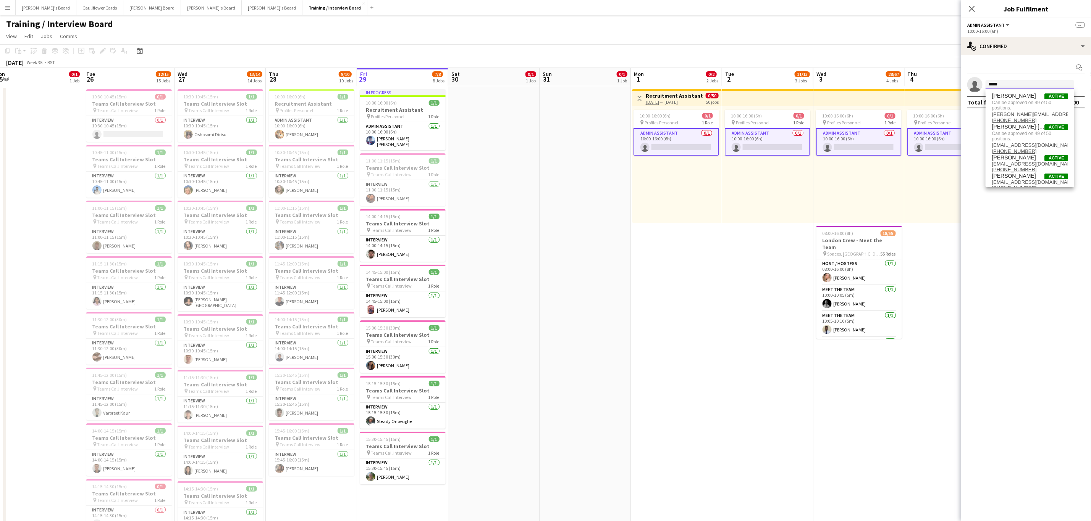
type input "*****"
click at [972, 2] on div "Close pop-in" at bounding box center [971, 9] width 21 height 18
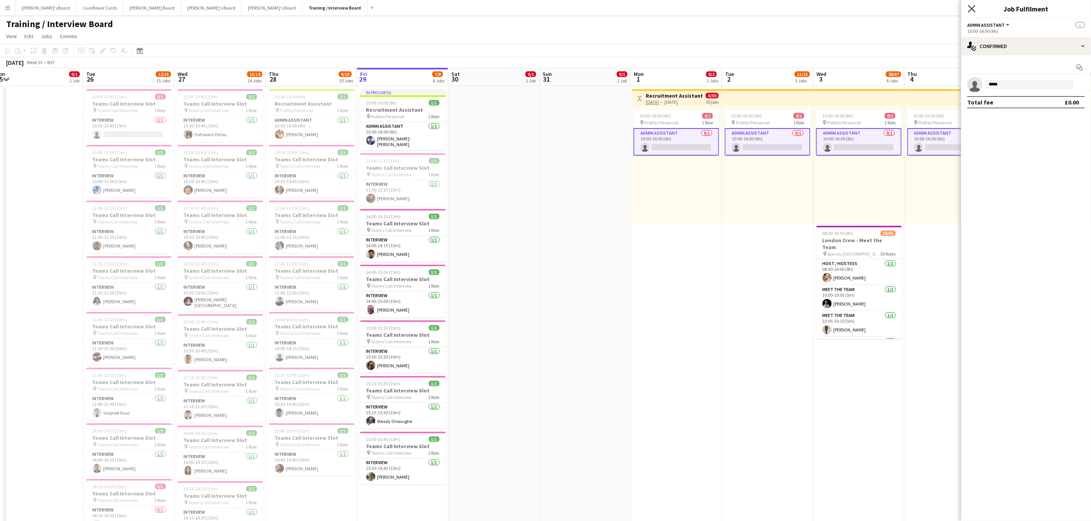
click at [969, 8] on icon "Close pop-in" at bounding box center [971, 8] width 7 height 7
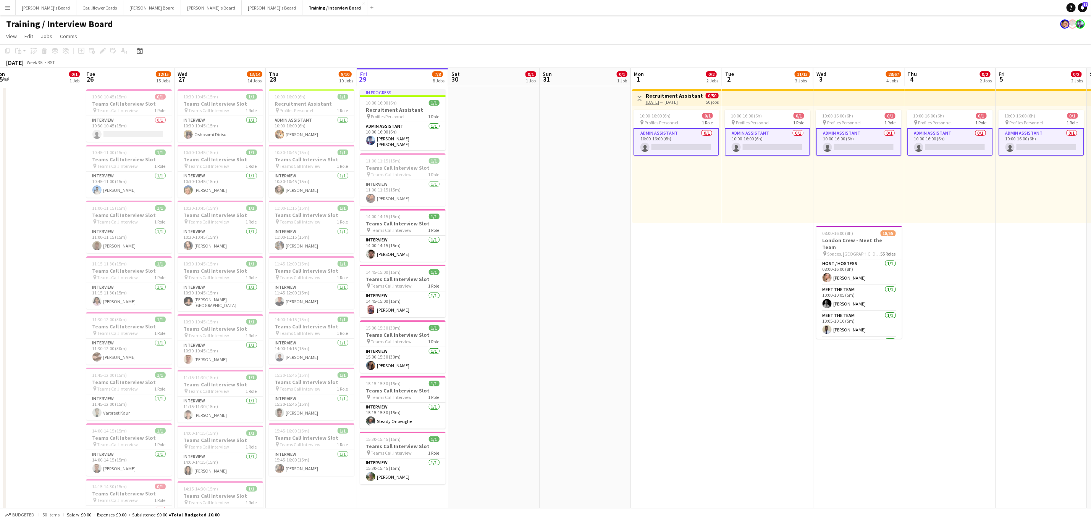
click at [692, 142] on app-card-role "Admin Assistant 0/1 10:00-16:00 (6h) single-neutral-actions" at bounding box center [676, 141] width 86 height 27
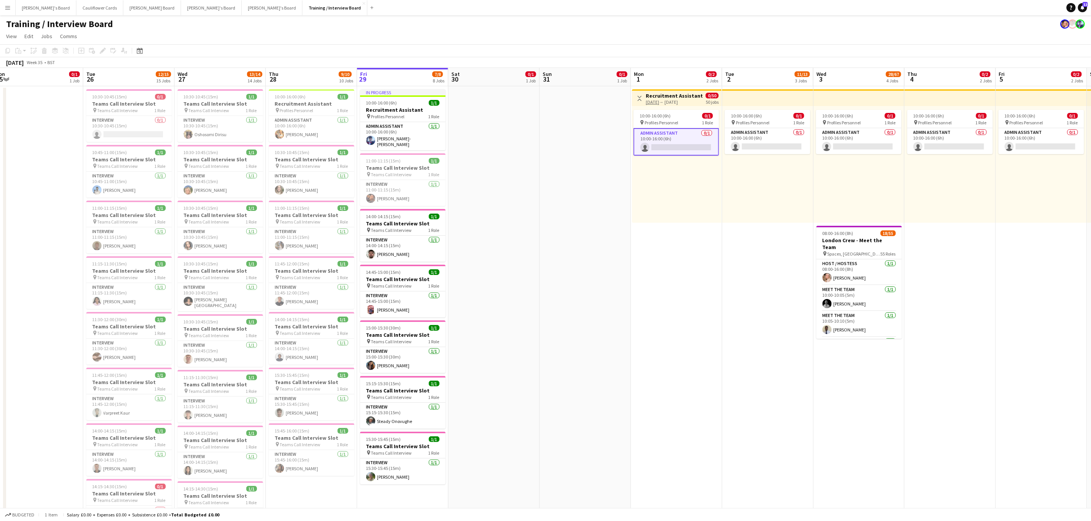
click at [692, 142] on app-card-role "Admin Assistant 0/1 10:00-16:00 (6h) single-neutral-actions" at bounding box center [676, 141] width 86 height 27
click at [692, 142] on app-card-role "Admin Assistant 0/1 10:00-16:00 (6h) single-neutral-actions" at bounding box center [676, 141] width 86 height 26
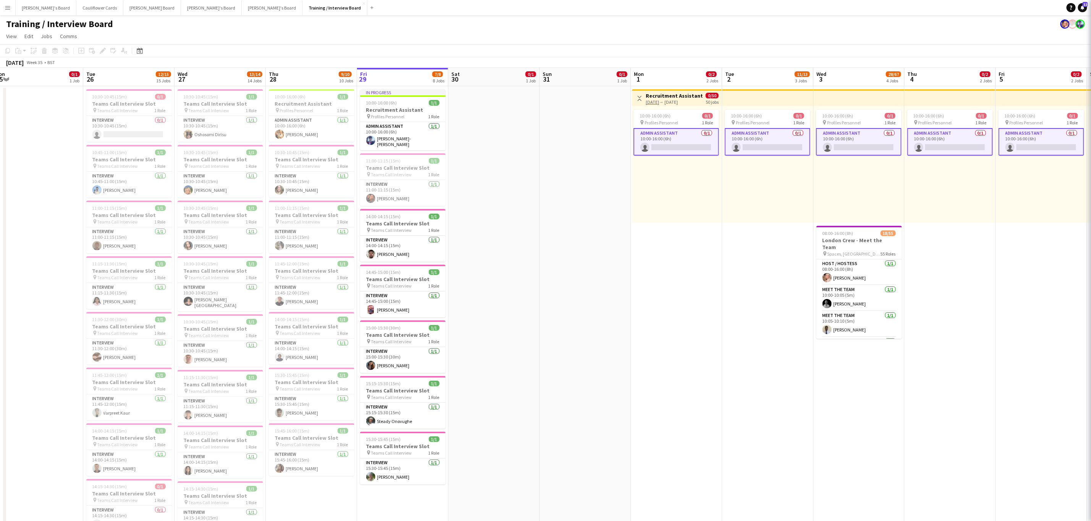
click at [692, 142] on app-card-role "Admin Assistant 0/1 10:00-16:00 (6h) single-neutral-actions" at bounding box center [676, 141] width 86 height 27
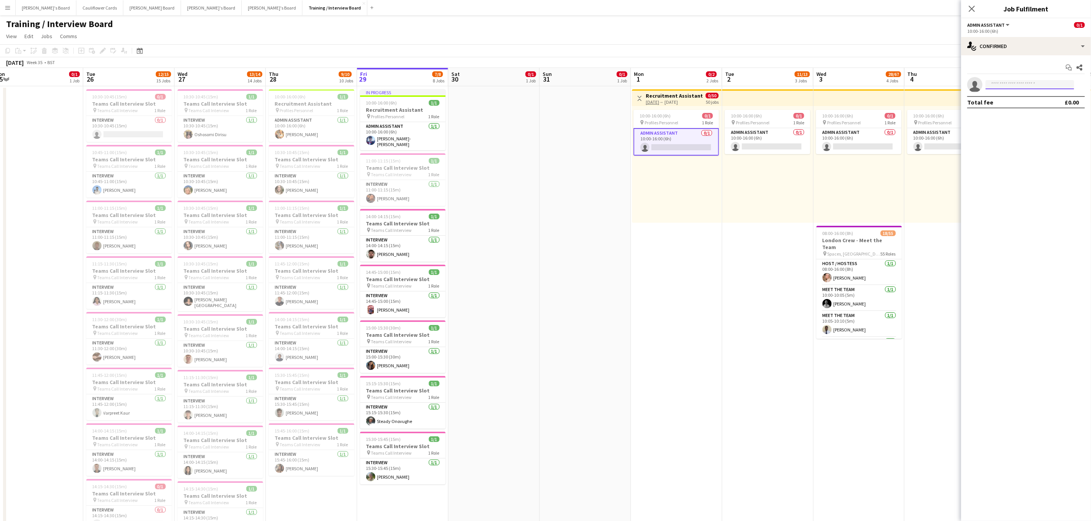
click at [1000, 84] on input at bounding box center [1029, 84] width 89 height 9
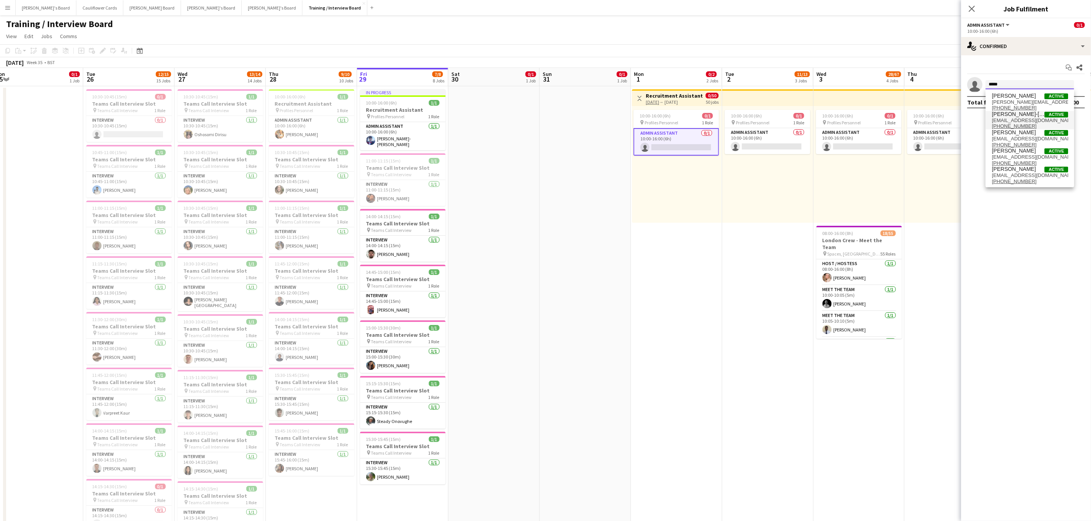
type input "*****"
click at [1008, 116] on span "Jamie Anderson-Edward" at bounding box center [1017, 114] width 53 height 6
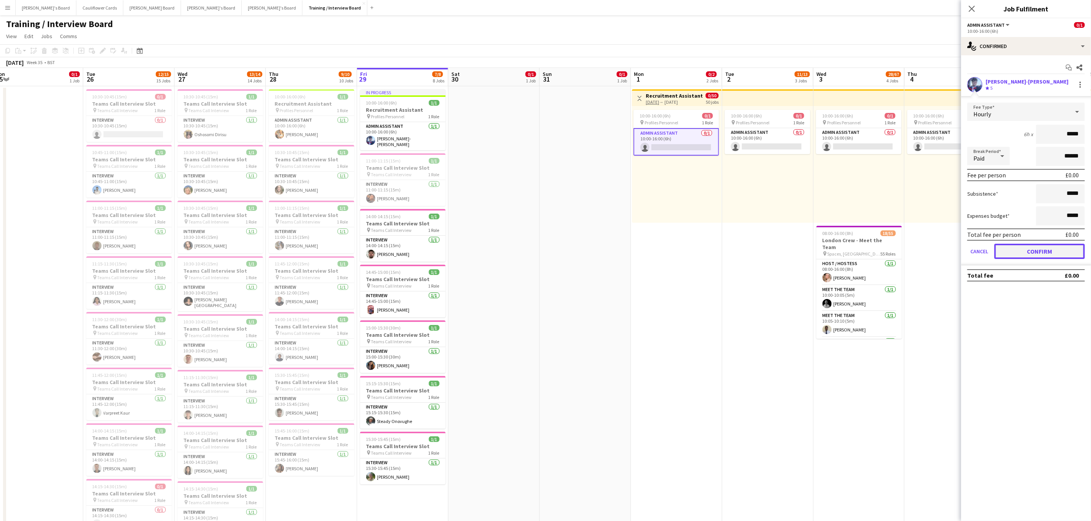
click at [1042, 249] on button "Confirm" at bounding box center [1039, 251] width 90 height 15
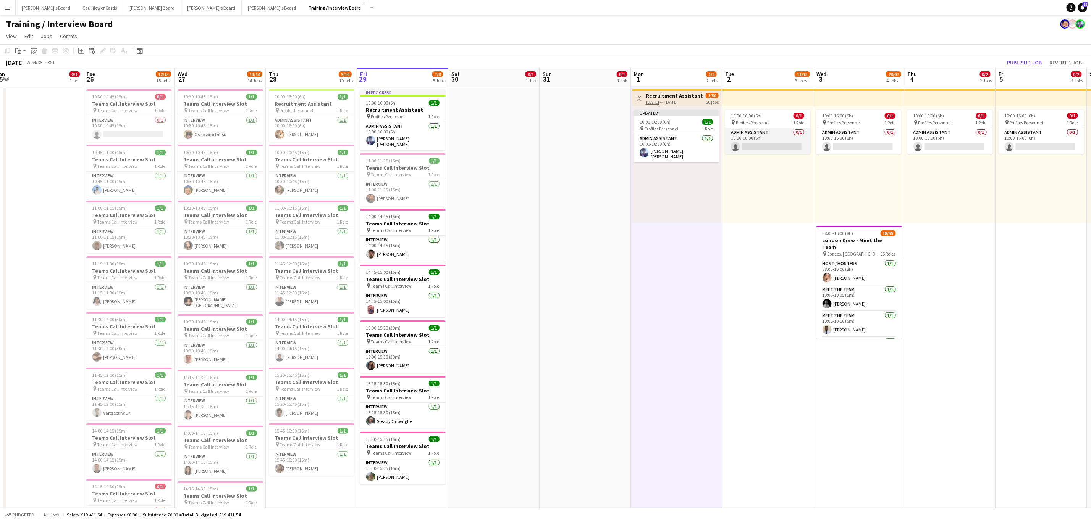
click at [785, 149] on app-card-role "Admin Assistant 0/1 10:00-16:00 (6h) single-neutral-actions" at bounding box center [767, 141] width 86 height 26
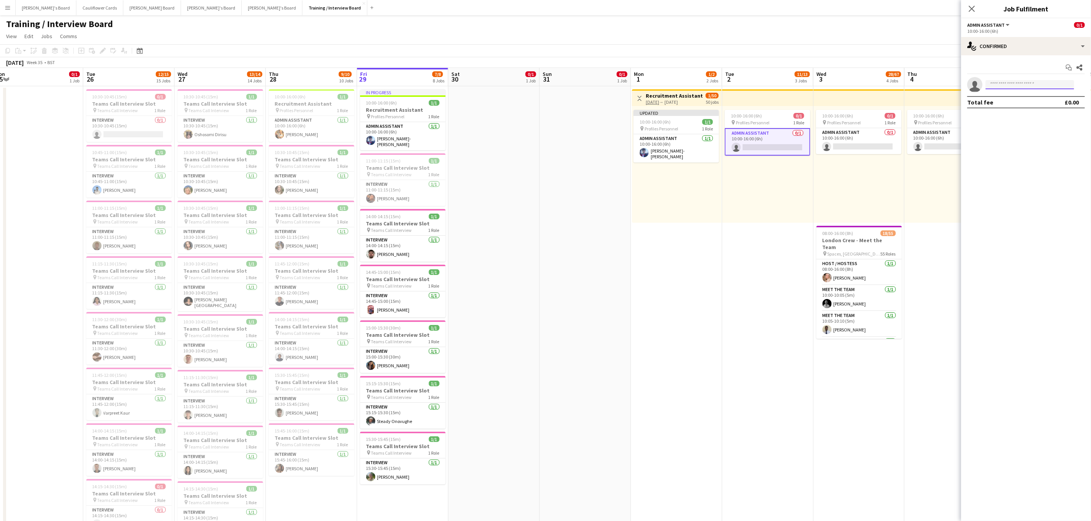
click at [1010, 83] on input at bounding box center [1029, 84] width 89 height 9
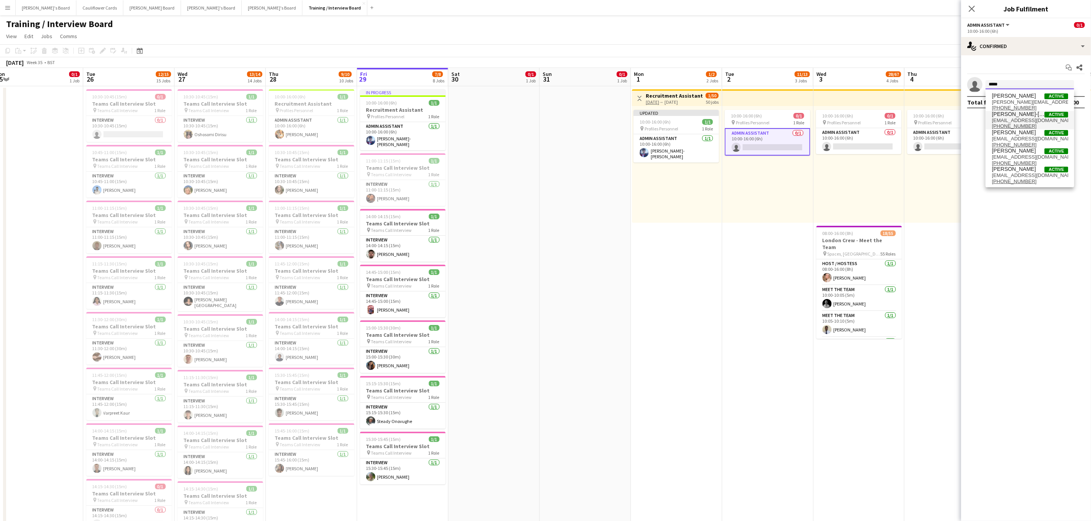
type input "*****"
click at [1013, 118] on span "[EMAIL_ADDRESS][DOMAIN_NAME]" at bounding box center [1029, 121] width 76 height 6
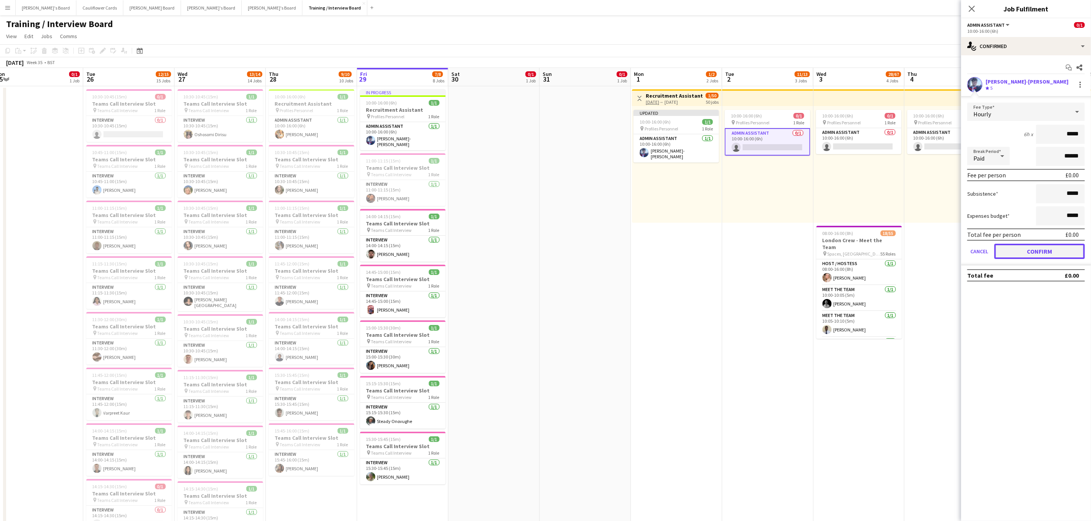
click at [1015, 248] on button "Confirm" at bounding box center [1039, 251] width 90 height 15
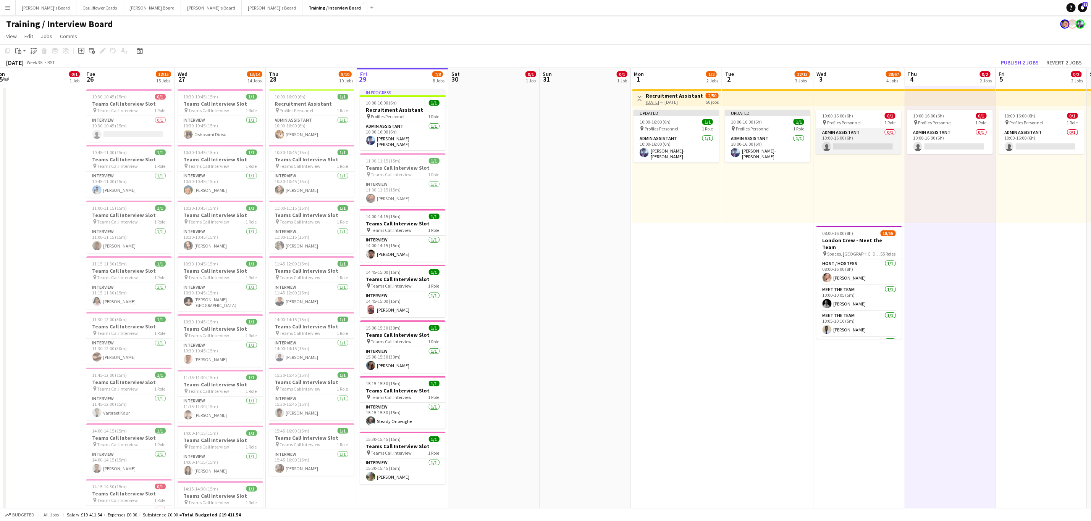
click at [881, 145] on app-card-role "Admin Assistant 0/1 10:00-16:00 (6h) single-neutral-actions" at bounding box center [859, 141] width 86 height 26
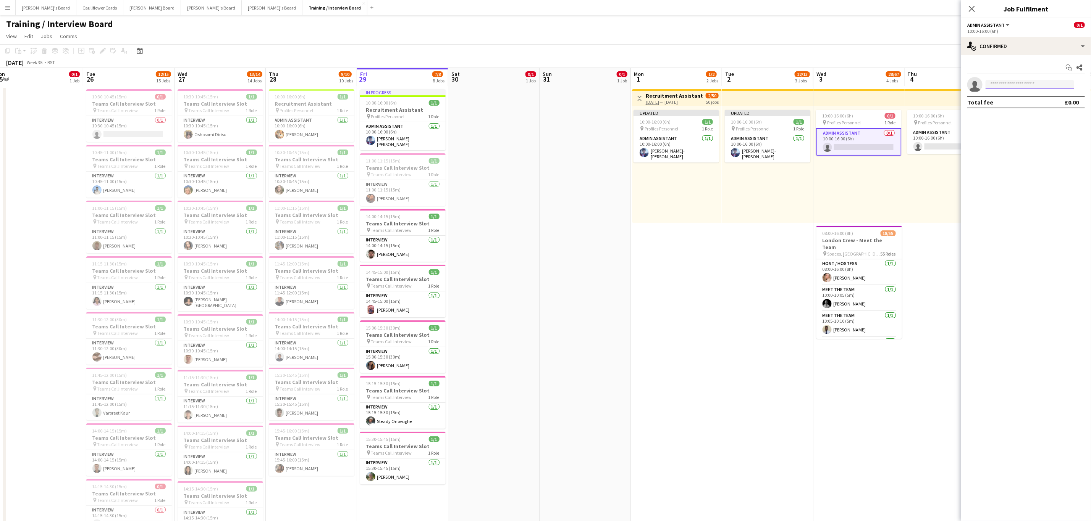
click at [1013, 86] on input at bounding box center [1029, 84] width 89 height 9
type input "*********"
click at [1009, 153] on span "Gabrielle Sneddon-Pike" at bounding box center [1013, 151] width 44 height 6
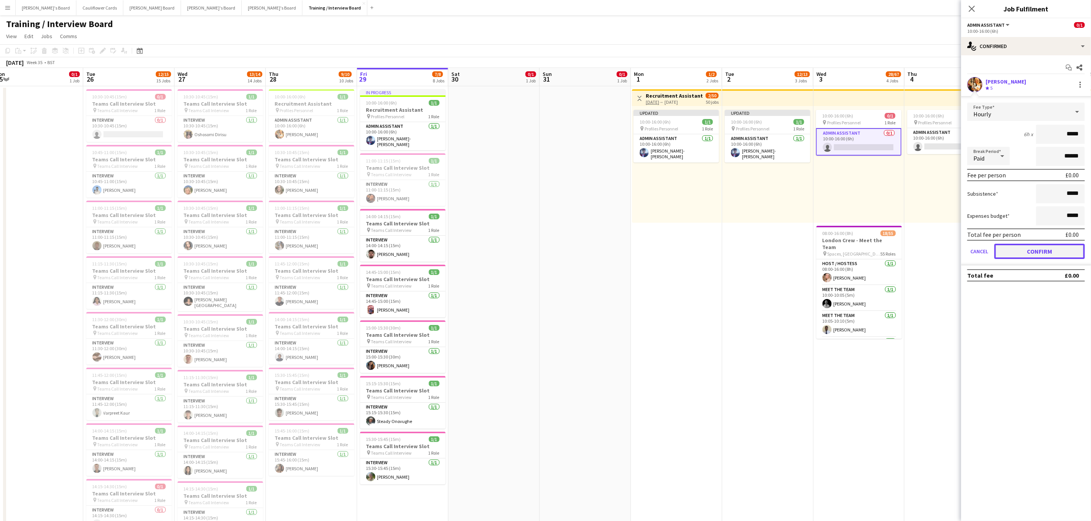
click at [1028, 247] on button "Confirm" at bounding box center [1039, 251] width 90 height 15
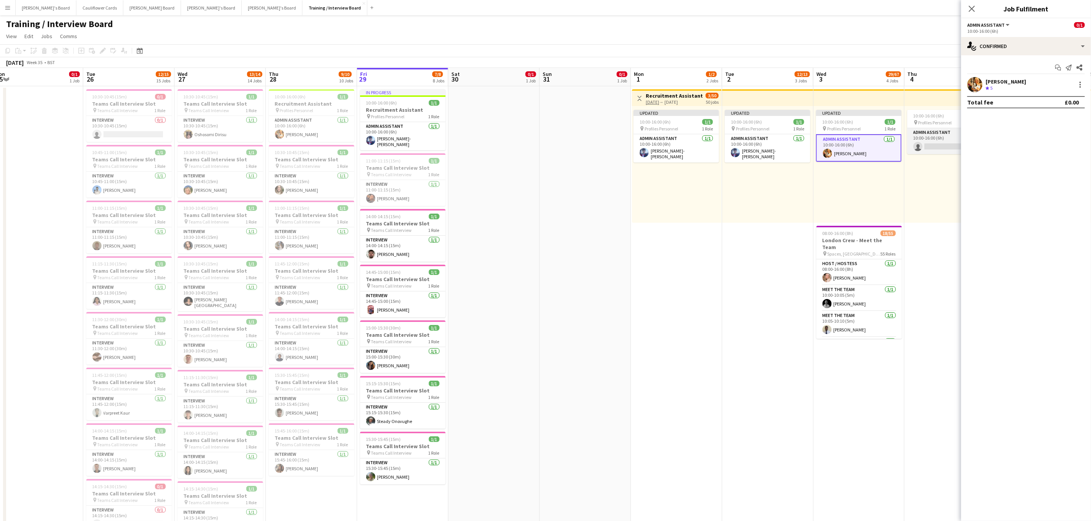
click at [931, 151] on app-card-role "Admin Assistant 0/1 10:00-16:00 (6h) single-neutral-actions" at bounding box center [950, 141] width 86 height 26
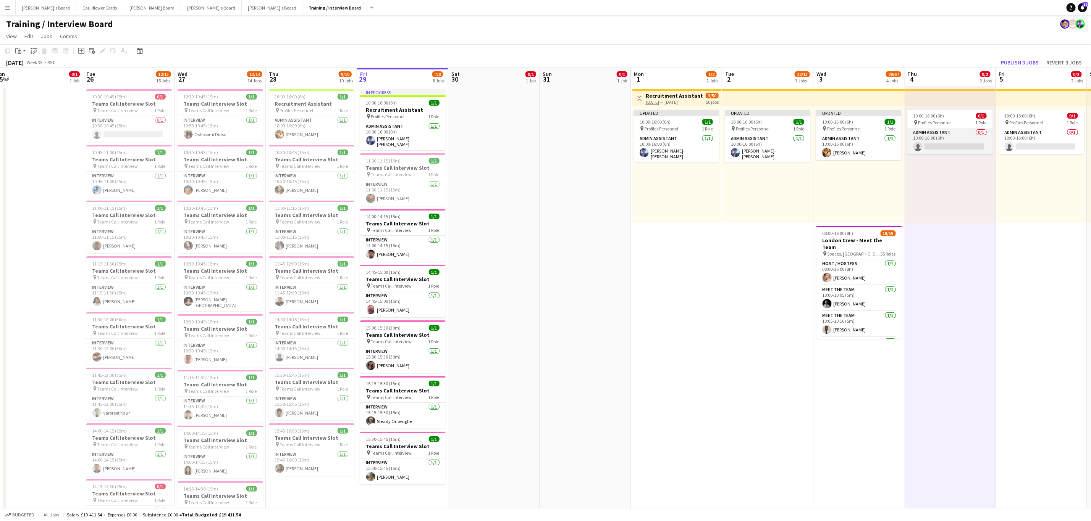
click at [955, 148] on app-card-role "Admin Assistant 0/1 10:00-16:00 (6h) single-neutral-actions" at bounding box center [950, 141] width 86 height 26
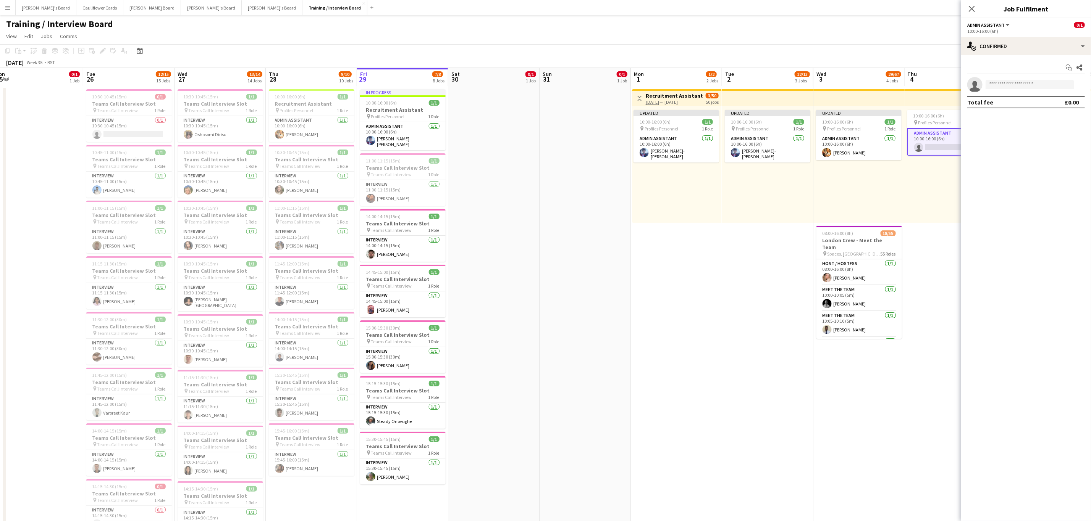
click at [1009, 91] on app-invite-slot "single-neutral-actions" at bounding box center [1026, 84] width 130 height 15
click at [1010, 88] on input at bounding box center [1029, 84] width 89 height 9
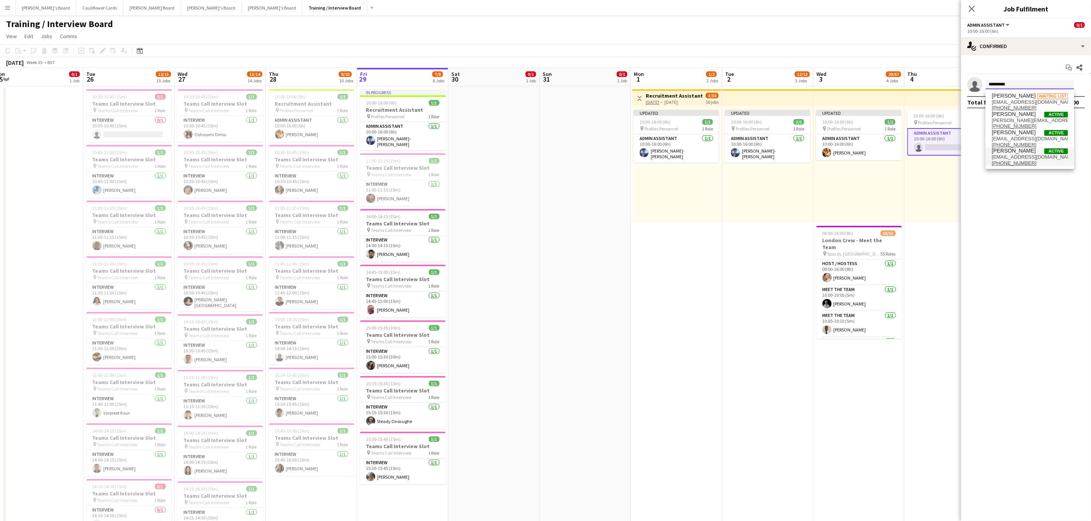
type input "*********"
click at [1009, 158] on span "gabriellehpike@aol.com" at bounding box center [1029, 157] width 76 height 6
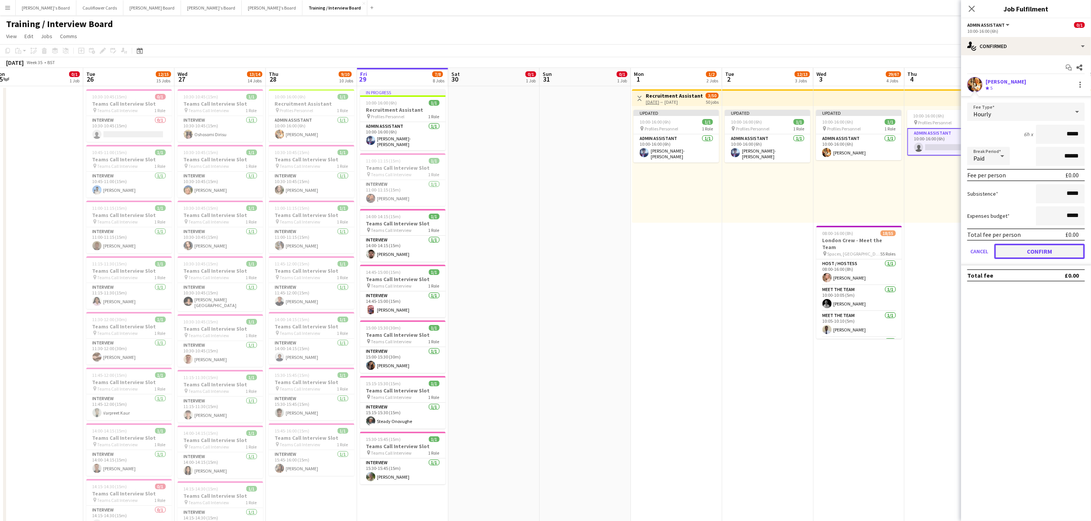
click at [1020, 247] on button "Confirm" at bounding box center [1039, 251] width 90 height 15
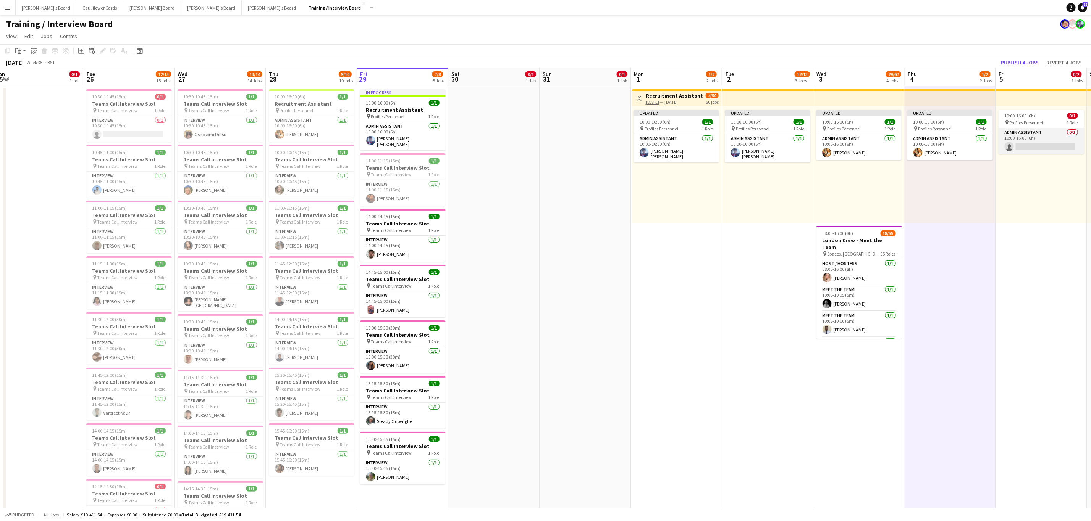
click at [1040, 153] on app-card-role "Admin Assistant 0/1 10:00-16:00 (6h) single-neutral-actions" at bounding box center [1041, 141] width 86 height 26
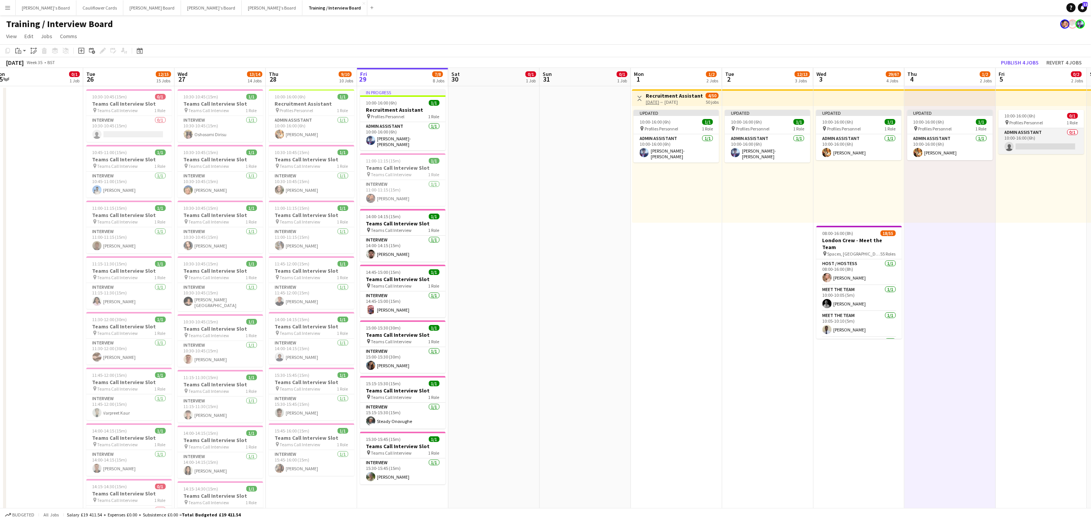
click at [1036, 144] on app-card-role "Admin Assistant 0/1 10:00-16:00 (6h) single-neutral-actions" at bounding box center [1041, 141] width 86 height 26
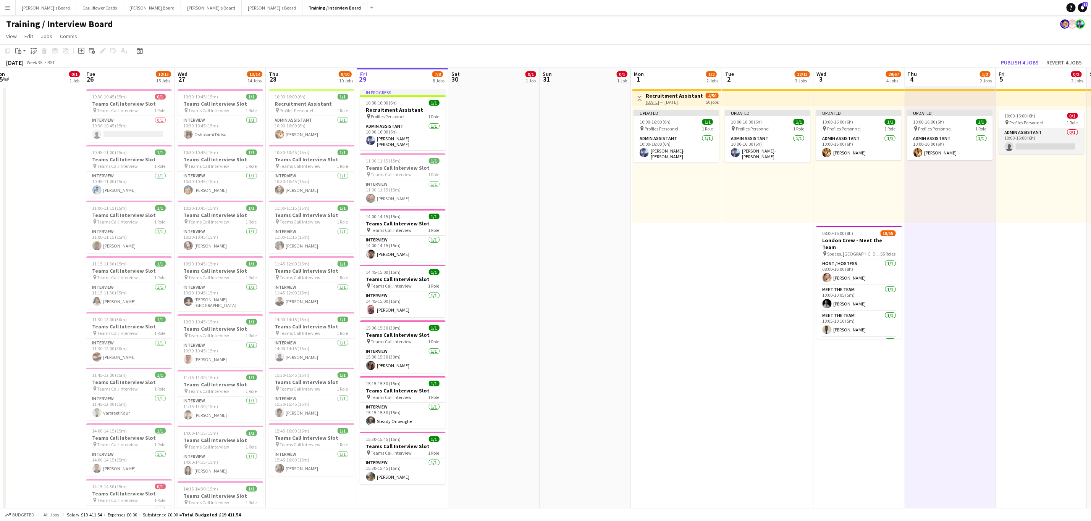
click at [1029, 141] on app-card-role "Admin Assistant 0/1 10:00-16:00 (6h) single-neutral-actions" at bounding box center [1041, 141] width 86 height 26
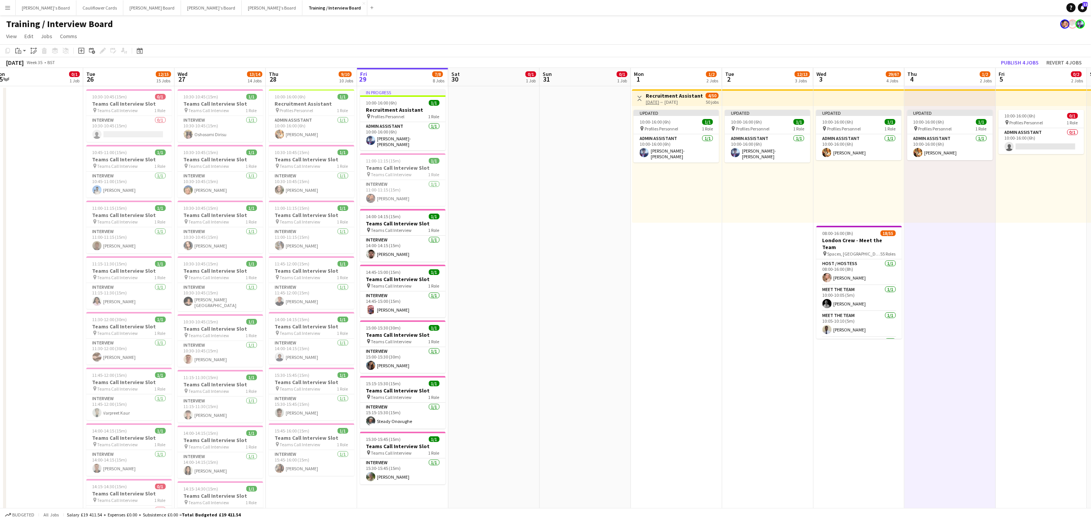
scroll to position [0, 269]
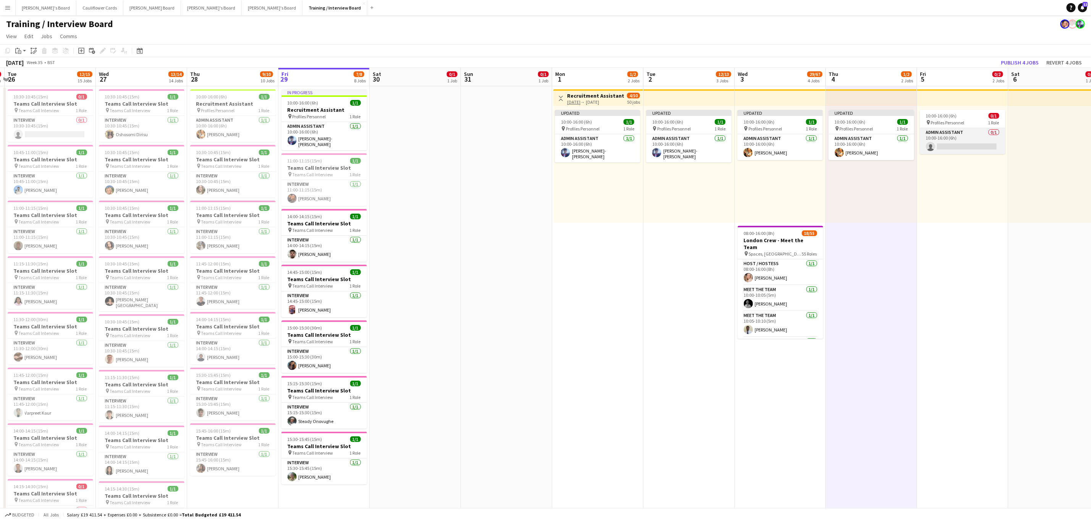
click at [981, 150] on app-card-role "Admin Assistant 0/1 10:00-16:00 (6h) single-neutral-actions" at bounding box center [963, 141] width 86 height 26
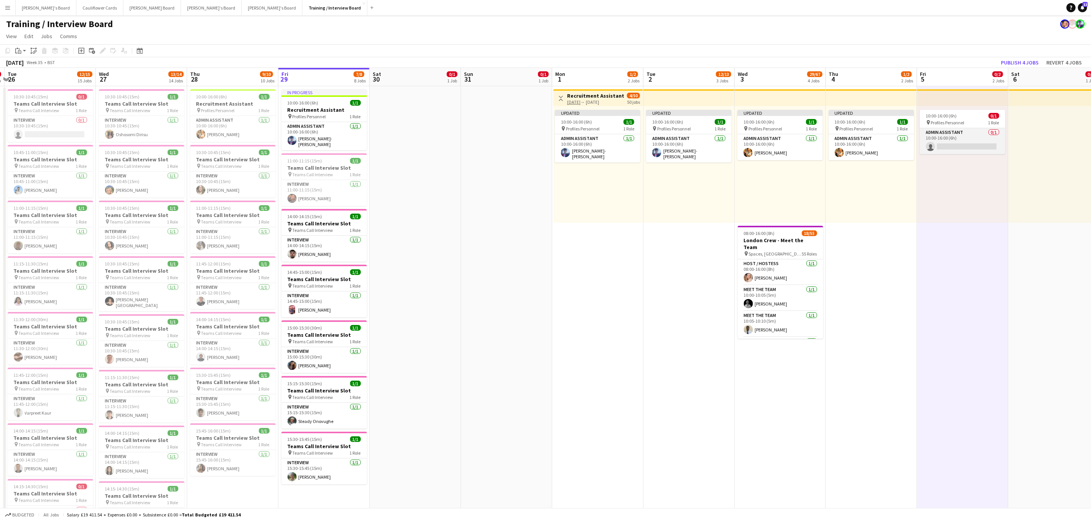
click at [970, 141] on app-card-role "Admin Assistant 0/1 10:00-16:00 (6h) single-neutral-actions" at bounding box center [963, 141] width 86 height 26
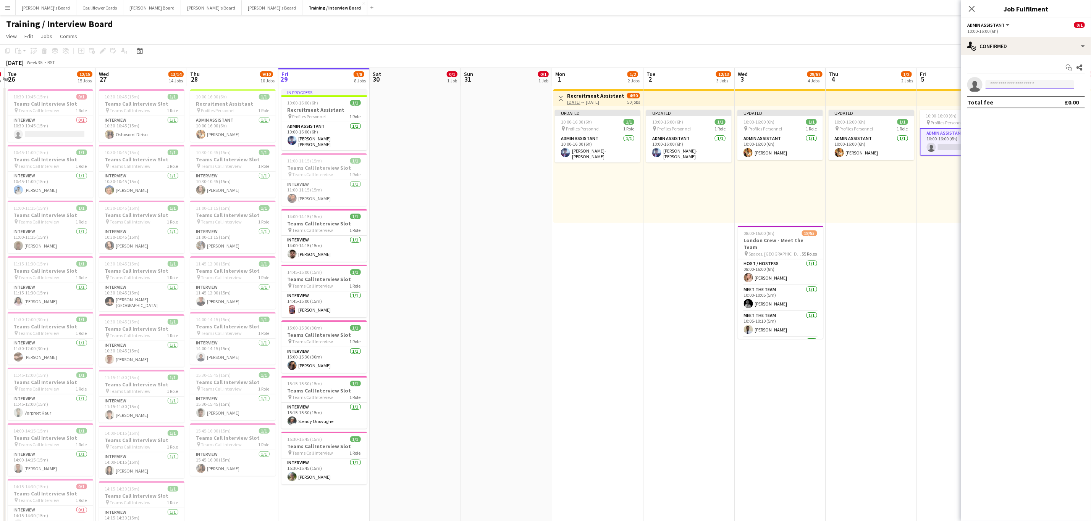
click at [1013, 81] on input at bounding box center [1029, 84] width 89 height 9
type input "*********"
click at [1016, 155] on span "gabriellehpike@aol.com" at bounding box center [1029, 157] width 76 height 6
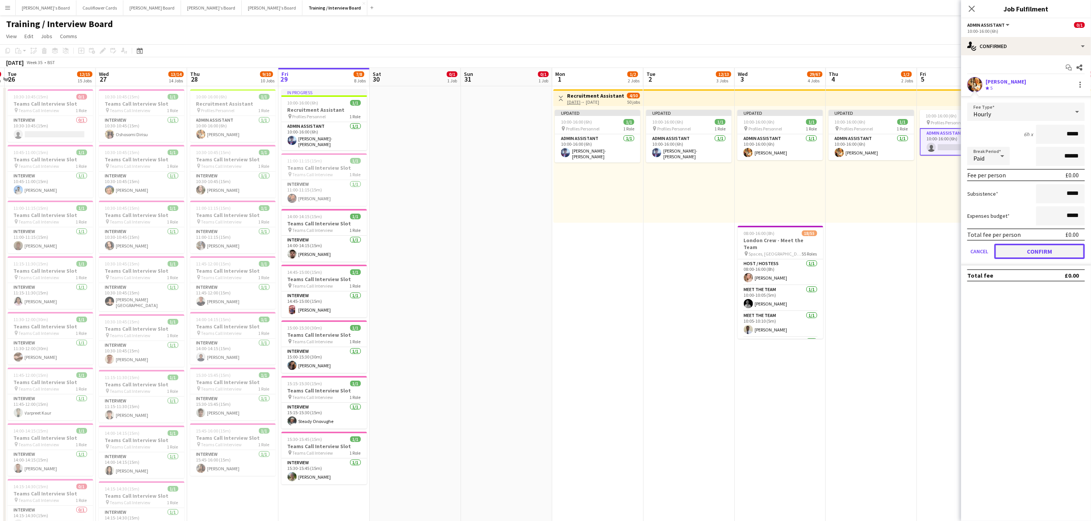
click at [1031, 250] on button "Confirm" at bounding box center [1039, 251] width 90 height 15
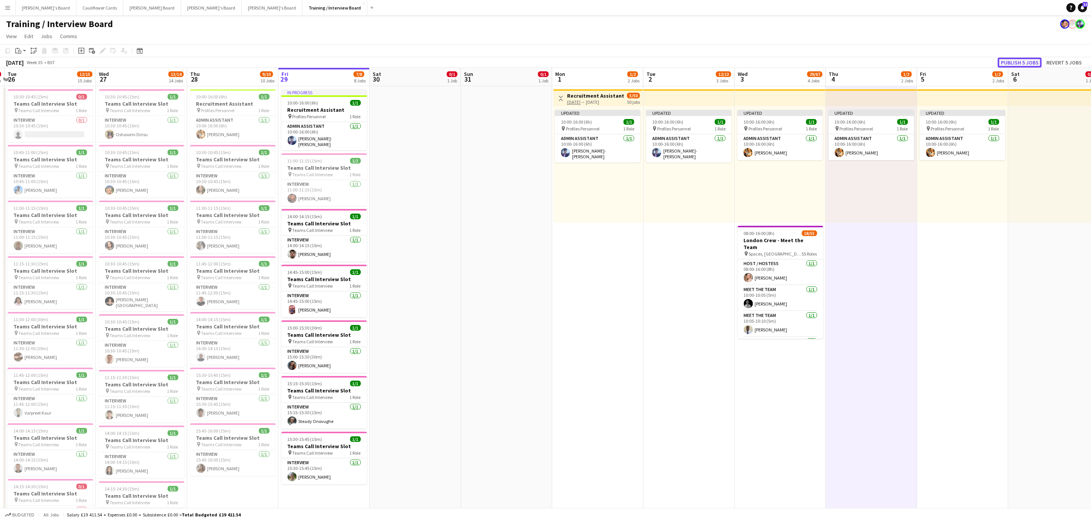
click at [1029, 58] on button "Publish 5 jobs" at bounding box center [1019, 63] width 44 height 10
click at [1029, 58] on div "Publish 5 jobs Revert 5 jobs" at bounding box center [1033, 63] width 113 height 10
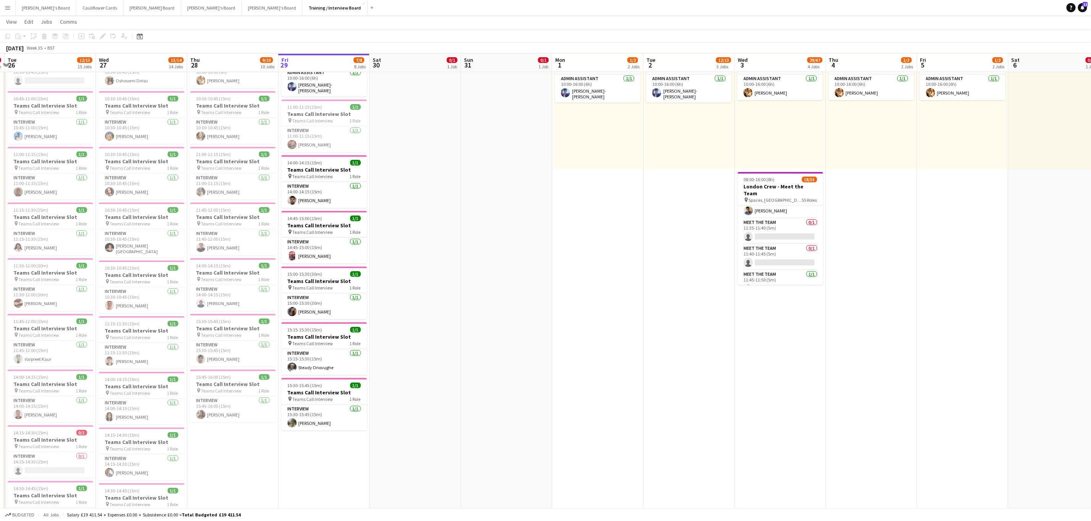
scroll to position [508, 0]
click at [775, 251] on app-card-role "Meet The Team 0/1 11:40-11:45 (5m) single-neutral-actions" at bounding box center [780, 255] width 86 height 26
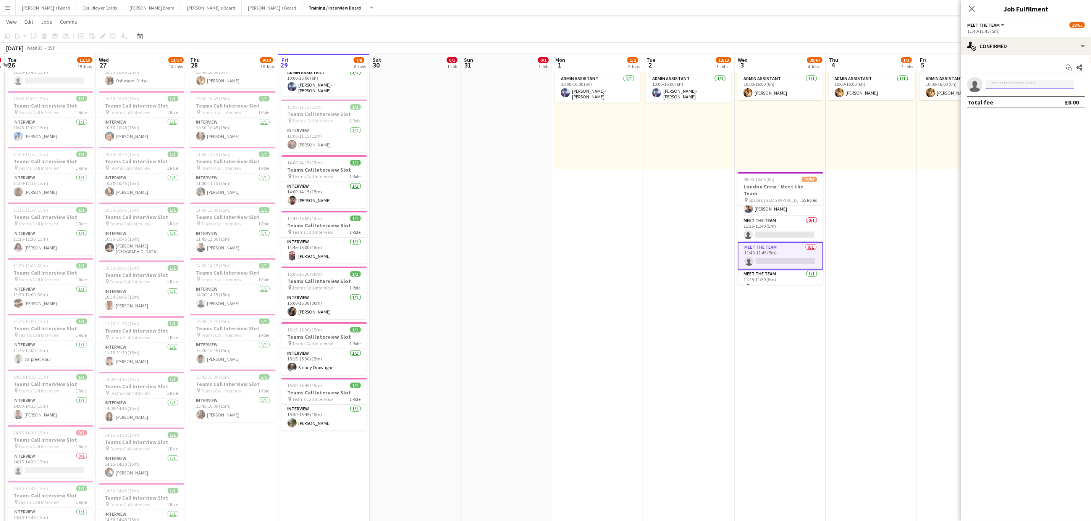
click at [1018, 86] on input at bounding box center [1029, 84] width 89 height 9
paste input "**********"
type input "**********"
click at [1021, 94] on span "EVERLINE MUTWIWA" at bounding box center [1013, 96] width 44 height 6
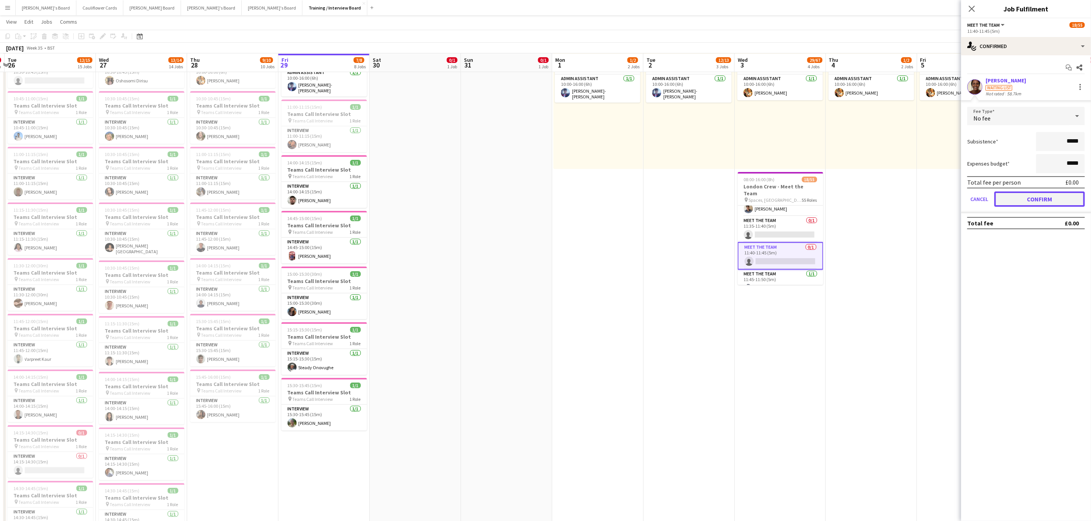
click at [1027, 199] on button "Confirm" at bounding box center [1039, 199] width 90 height 15
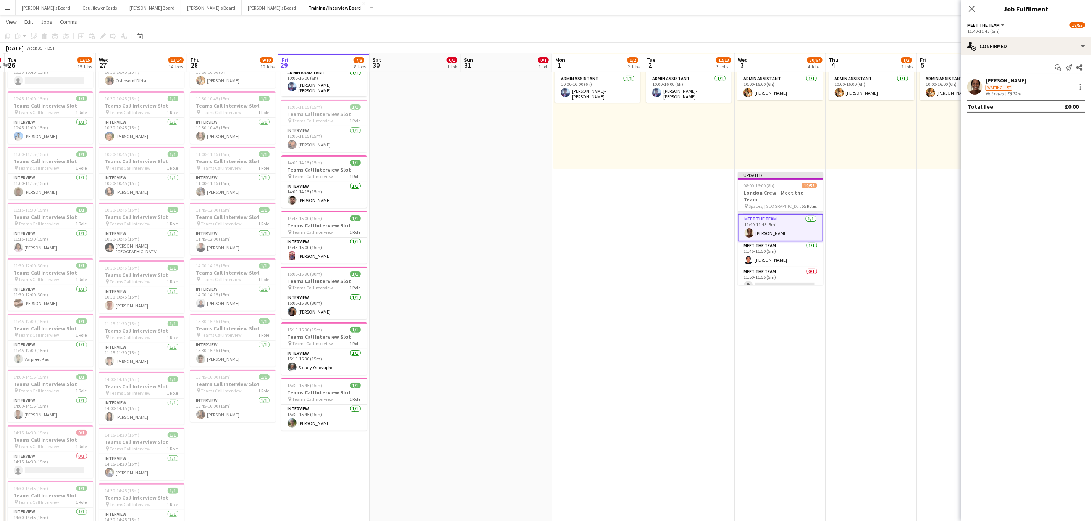
scroll to position [544, 0]
click at [778, 236] on app-card-role "Meet The Team 0/1 11:50-11:55 (5m) single-neutral-actions" at bounding box center [780, 238] width 86 height 26
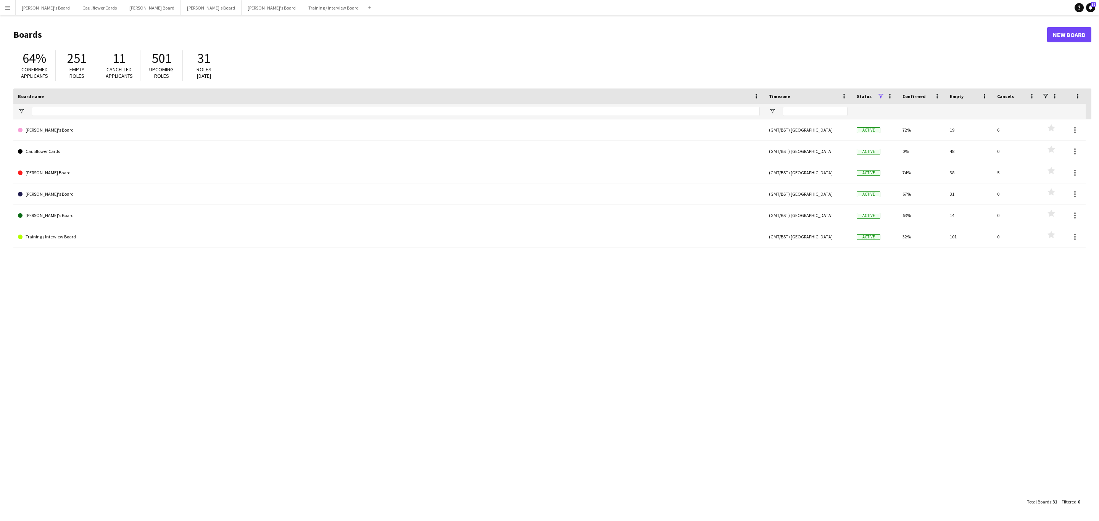
click at [7, 8] on app-icon "Menu" at bounding box center [8, 8] width 6 height 6
click at [108, 39] on link "My Workforce" at bounding box center [115, 41] width 76 height 15
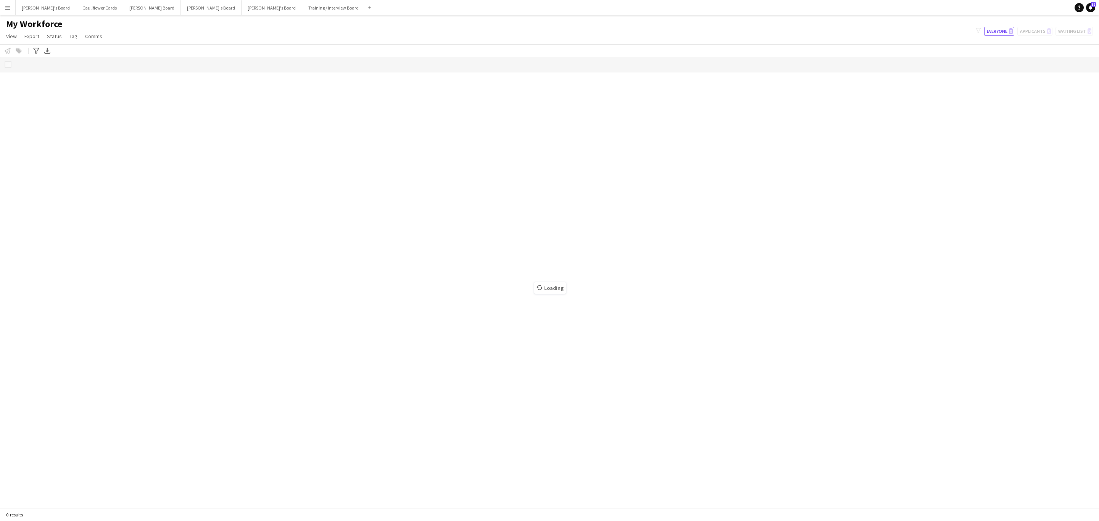
click at [7, 9] on app-icon "Menu" at bounding box center [8, 8] width 6 height 6
click at [89, 67] on link "Approvals" at bounding box center [115, 71] width 76 height 15
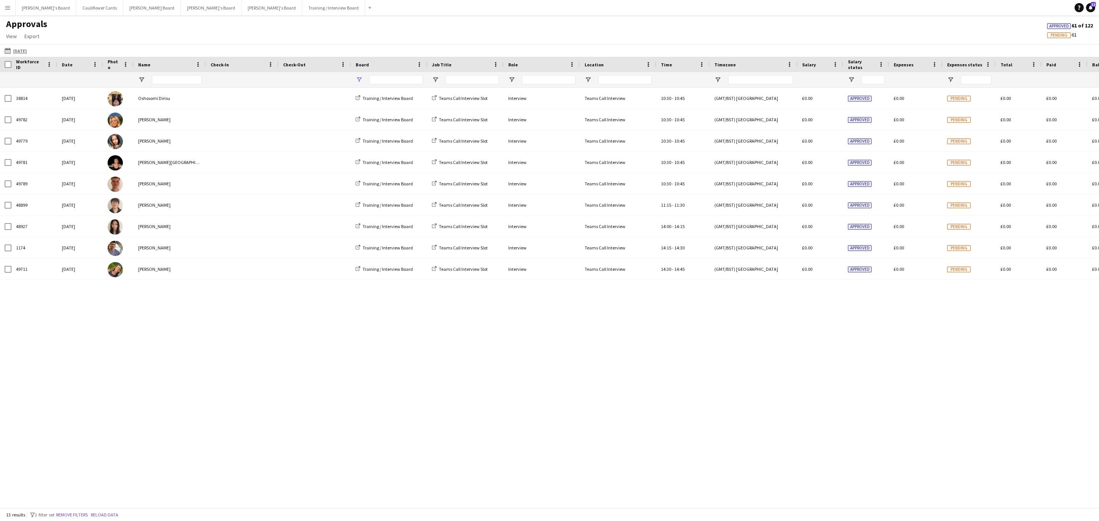
type input "**********"
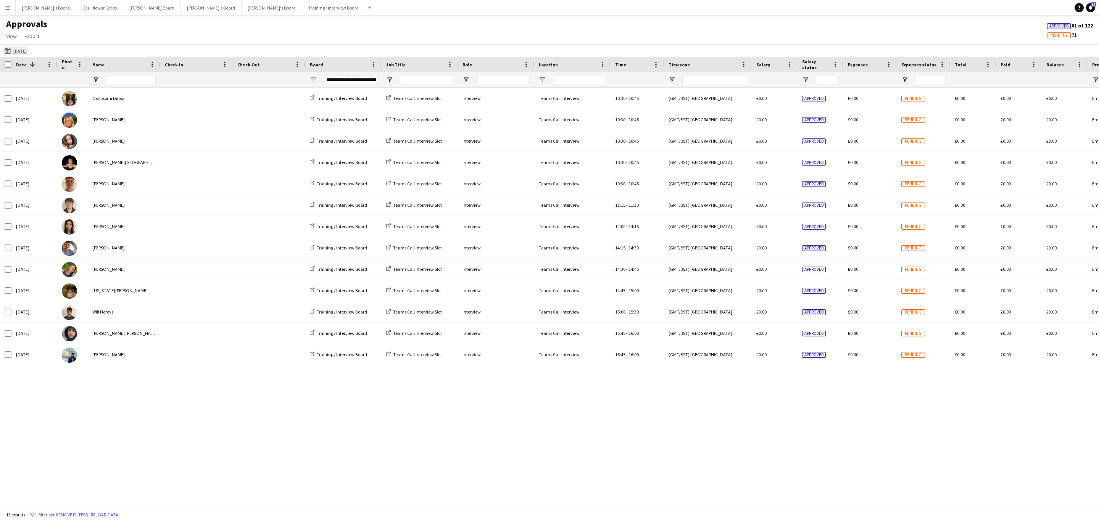
click at [7, 51] on app-icon "[DATE]" at bounding box center [9, 51] width 9 height 6
click at [20, 75] on li "Today" at bounding box center [24, 73] width 34 height 13
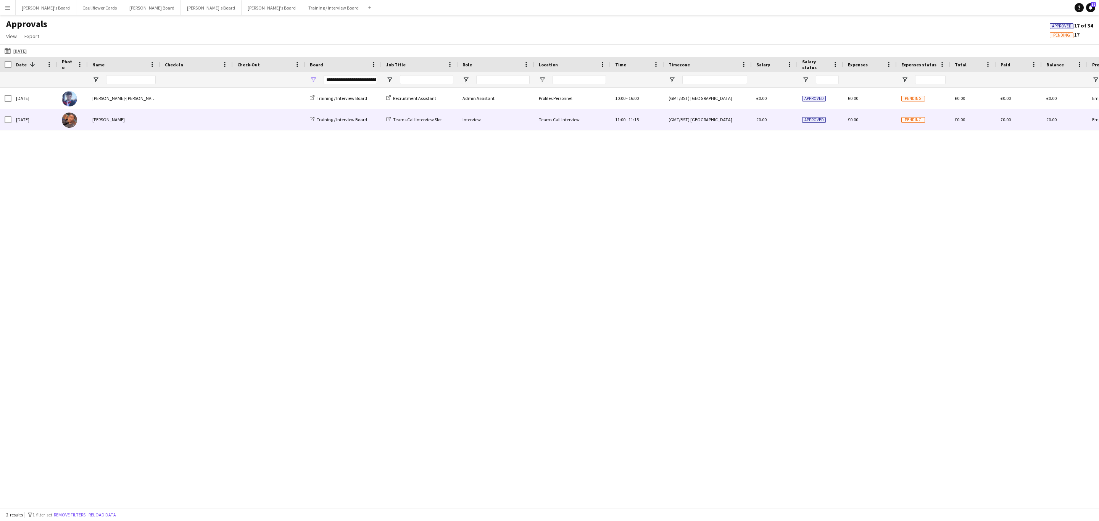
click at [137, 121] on div "[PERSON_NAME]" at bounding box center [124, 119] width 73 height 21
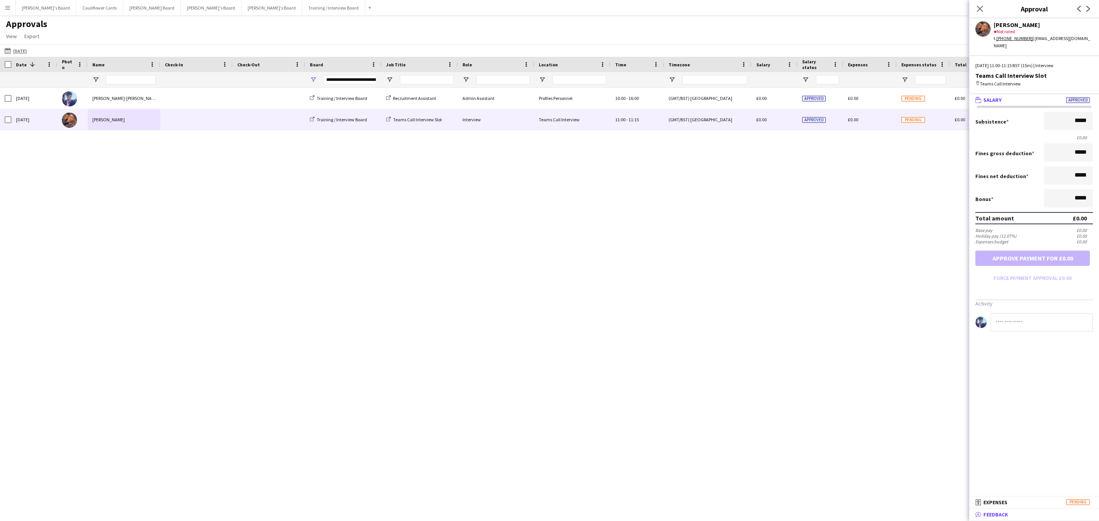
click at [988, 513] on span "Feedback" at bounding box center [996, 514] width 25 height 7
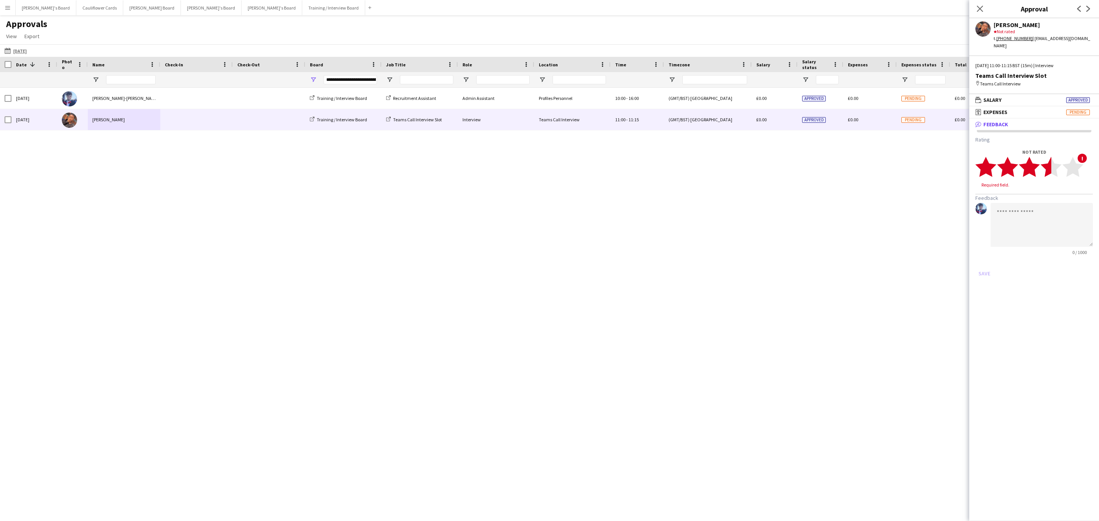
click at [1044, 158] on polygon at bounding box center [1051, 167] width 21 height 20
click at [1023, 198] on textarea at bounding box center [1042, 218] width 102 height 44
paste textarea "**********"
type textarea "**********"
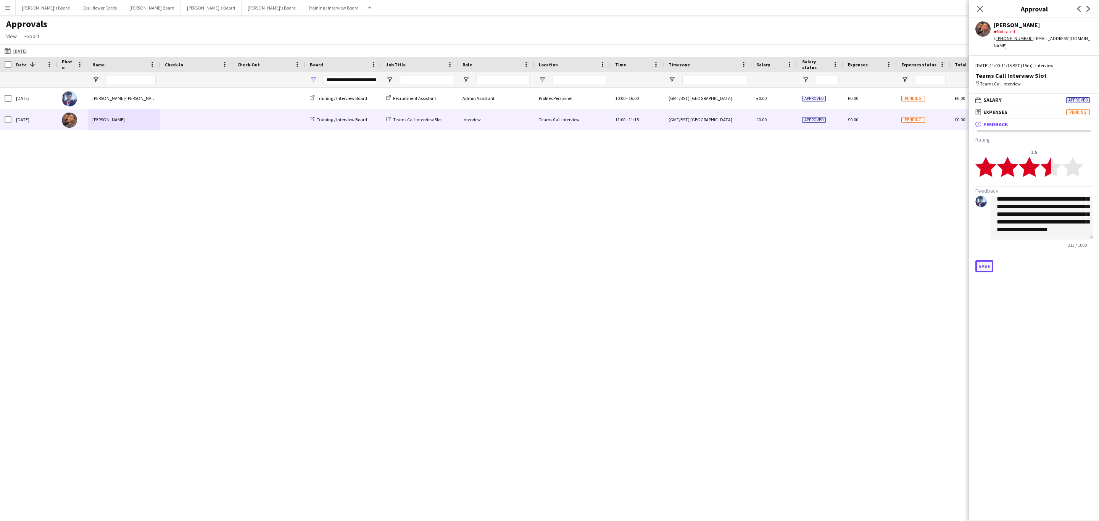
click at [985, 260] on button "Save" at bounding box center [985, 266] width 18 height 12
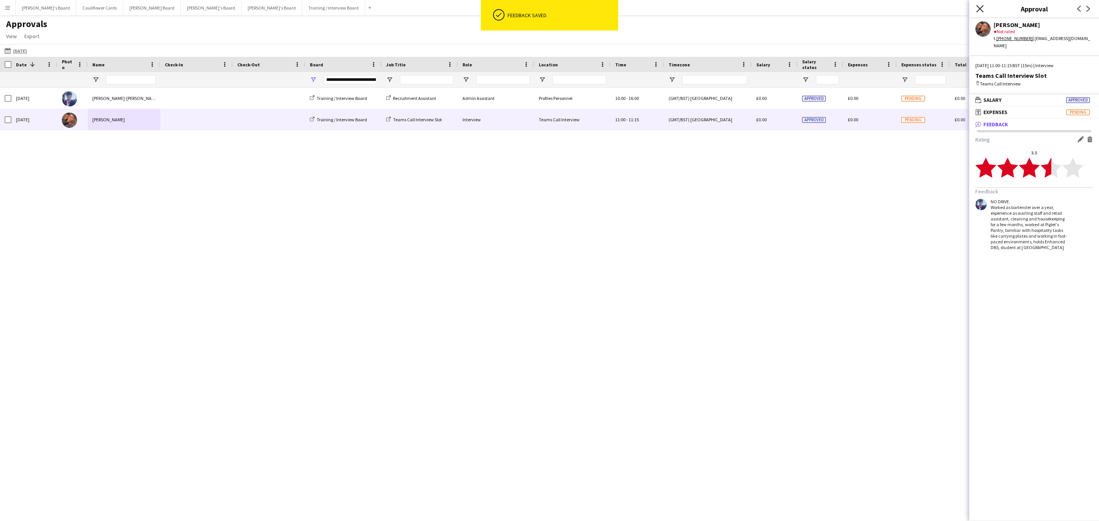
click at [982, 6] on icon "Close pop-in" at bounding box center [979, 8] width 7 height 7
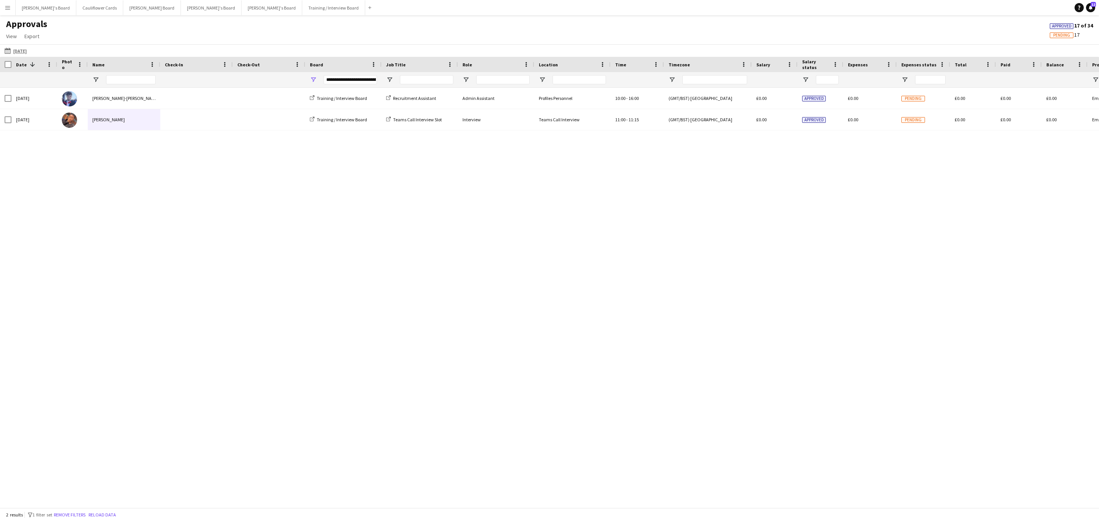
click at [8, 3] on button "Menu" at bounding box center [7, 7] width 15 height 15
click at [93, 53] on link "Recruiting" at bounding box center [115, 56] width 76 height 15
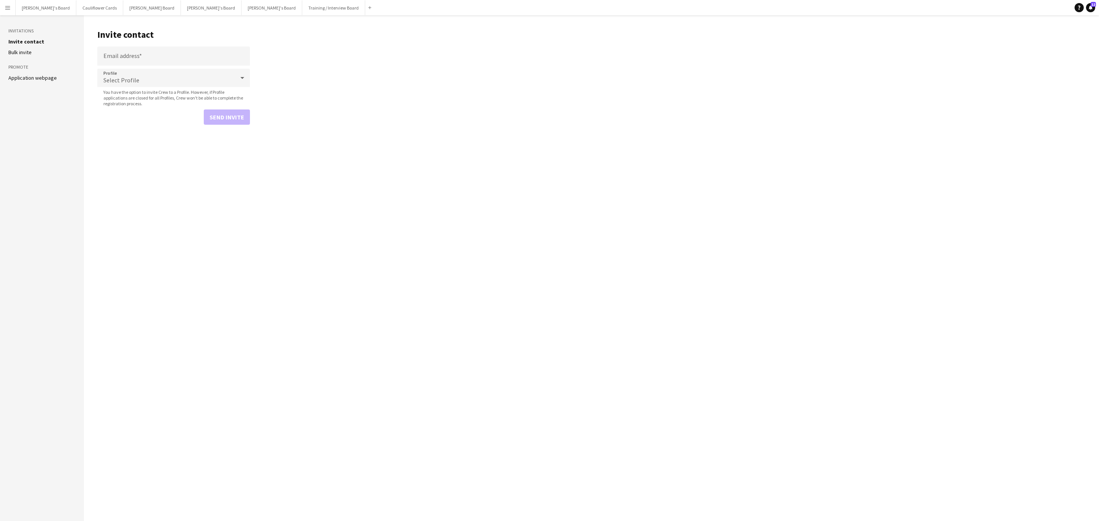
click at [47, 84] on aside "Invitations Invite contact Bulk invite Promote Application webpage" at bounding box center [42, 268] width 84 height 506
click at [44, 76] on link "Application webpage" at bounding box center [32, 77] width 48 height 7
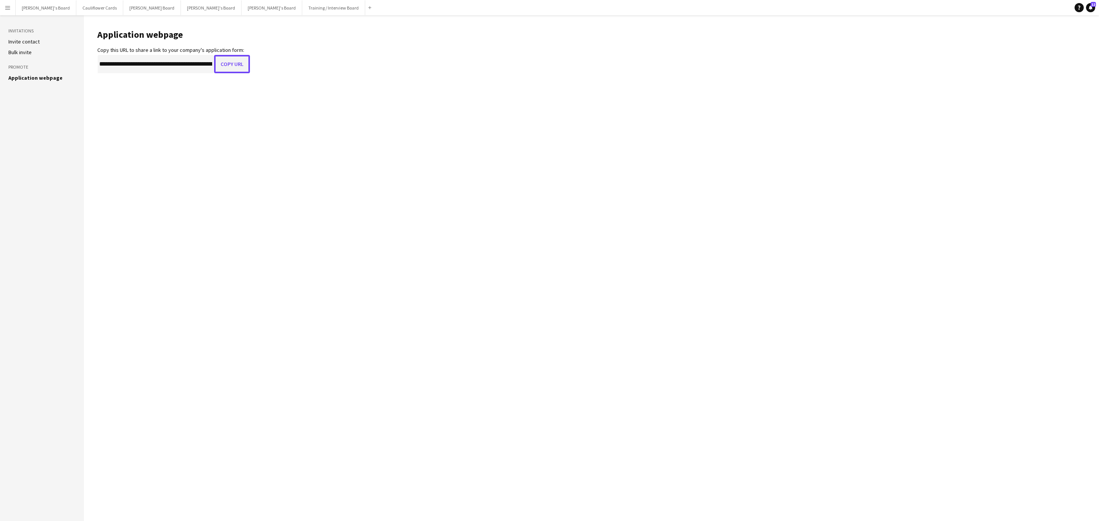
click at [232, 64] on button "Copy URL" at bounding box center [232, 64] width 36 height 18
